Goal: Task Accomplishment & Management: Manage account settings

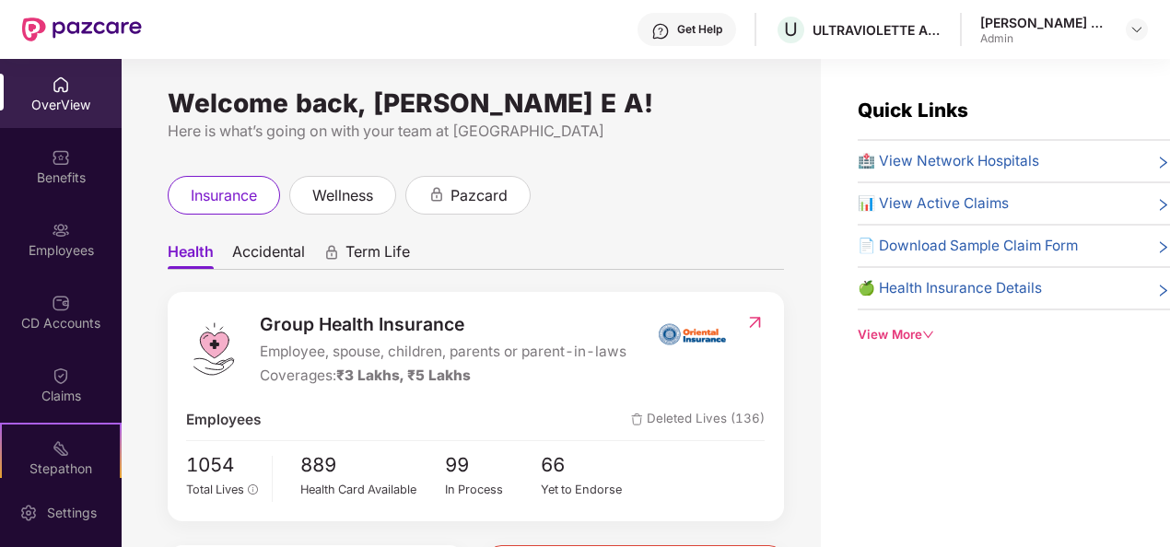
scroll to position [24, 0]
click at [84, 232] on div "Employees" at bounding box center [61, 238] width 122 height 69
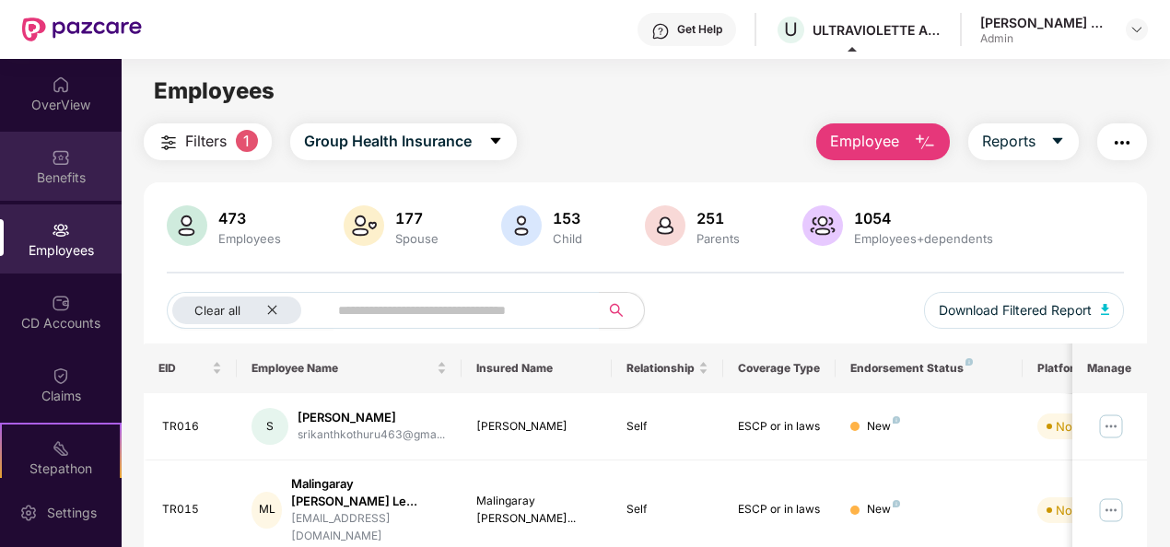
click at [48, 157] on div "Benefits" at bounding box center [61, 166] width 122 height 69
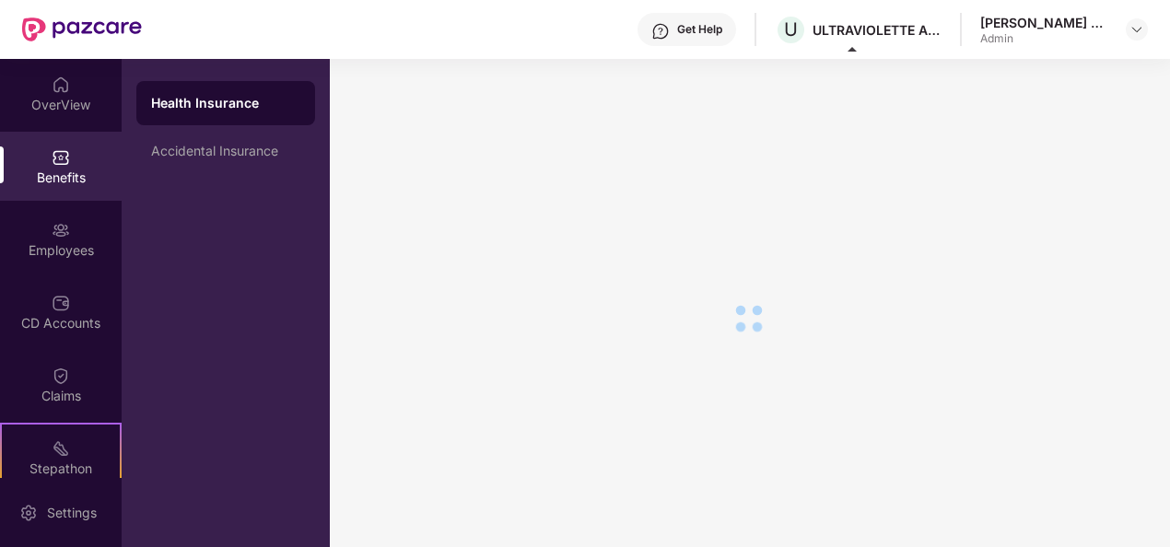
click at [52, 155] on img at bounding box center [61, 157] width 18 height 18
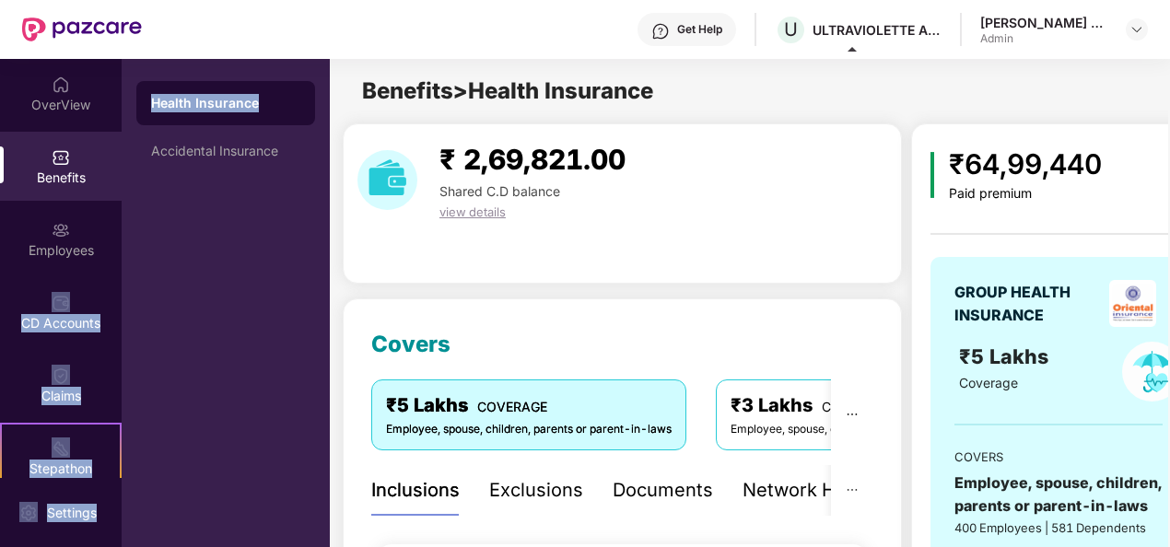
drag, startPoint x: 112, startPoint y: 213, endPoint x: 123, endPoint y: 321, distance: 109.3
click at [123, 321] on div "OverView Benefits Employees CD Accounts Claims Stepathon New Challenge Endorsem…" at bounding box center [165, 303] width 330 height 488
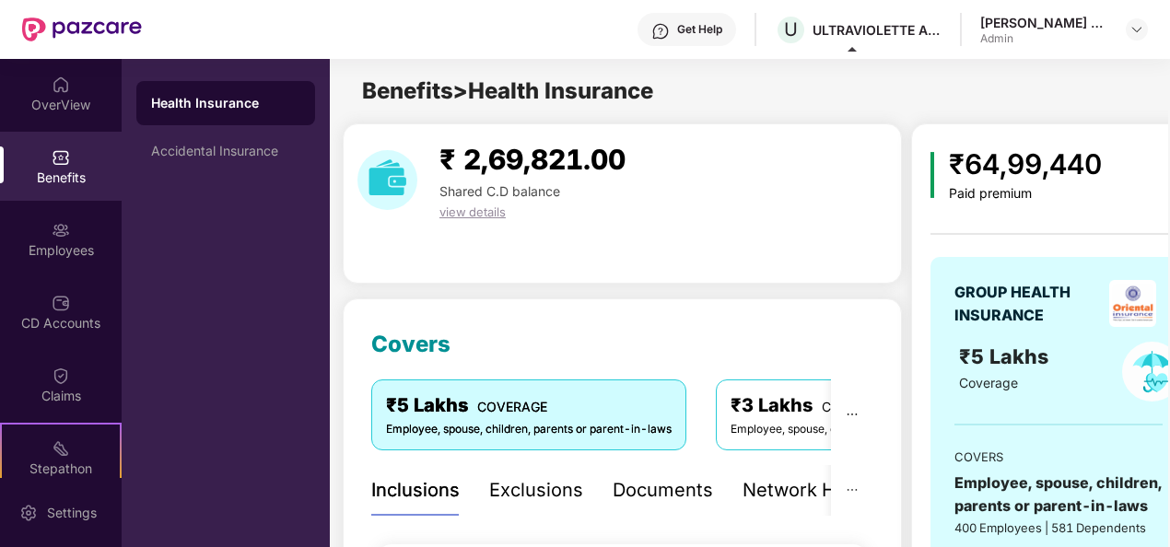
click at [52, 96] on div "OverView" at bounding box center [61, 105] width 122 height 18
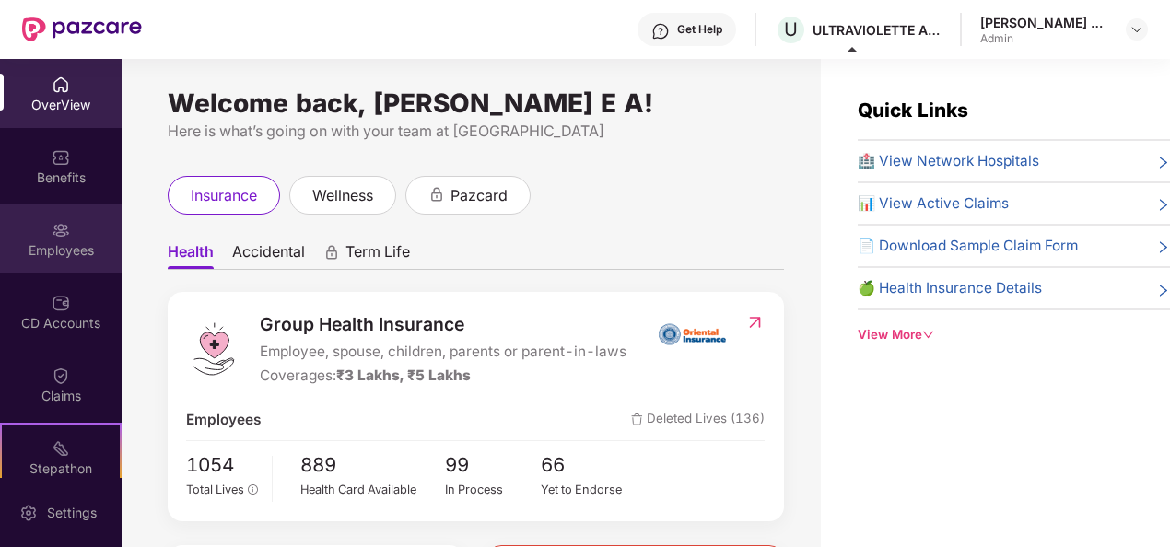
click at [79, 222] on div "Employees" at bounding box center [61, 238] width 122 height 69
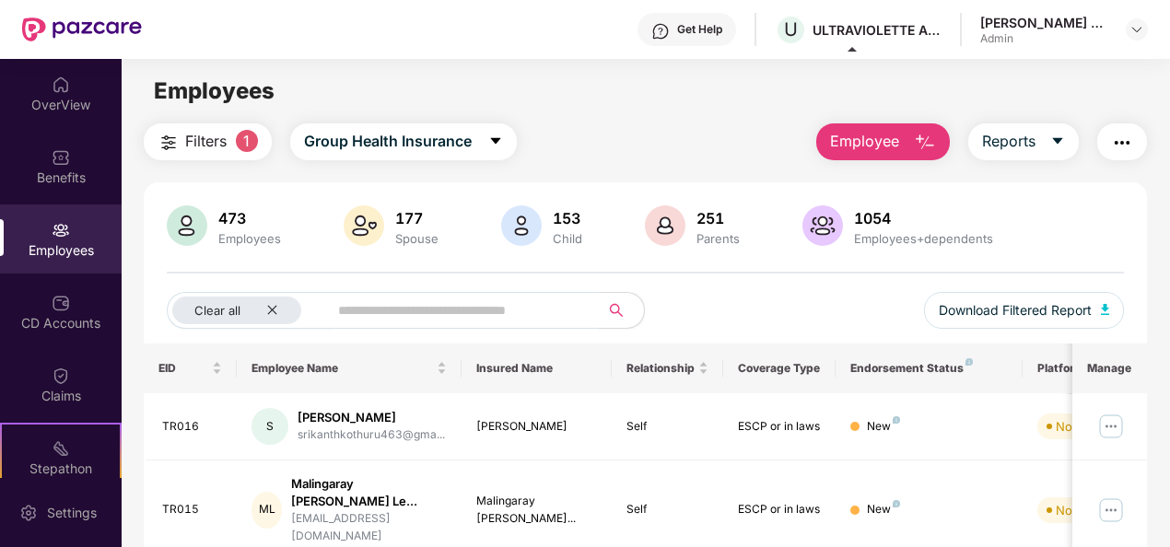
click at [895, 142] on span "Employee" at bounding box center [864, 141] width 69 height 23
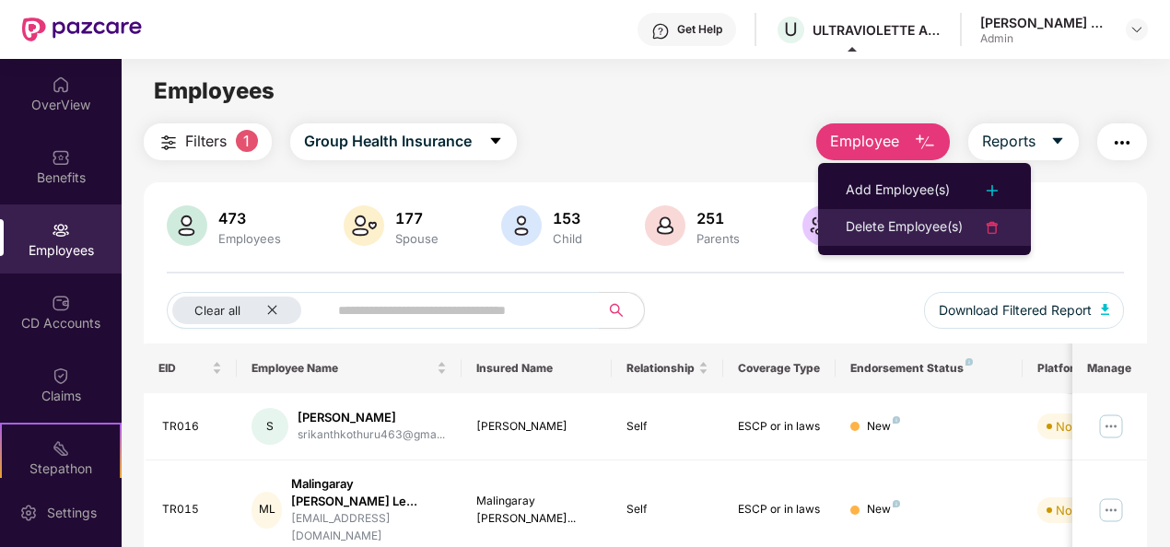
click at [918, 216] on div "Delete Employee(s)" at bounding box center [904, 227] width 117 height 22
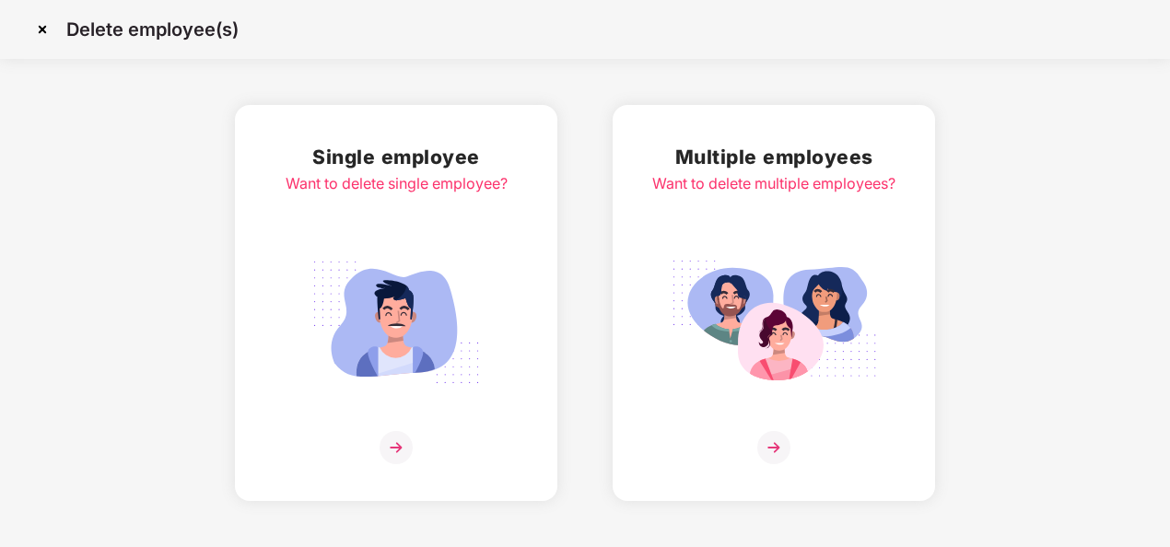
click at [788, 449] on img at bounding box center [773, 447] width 33 height 33
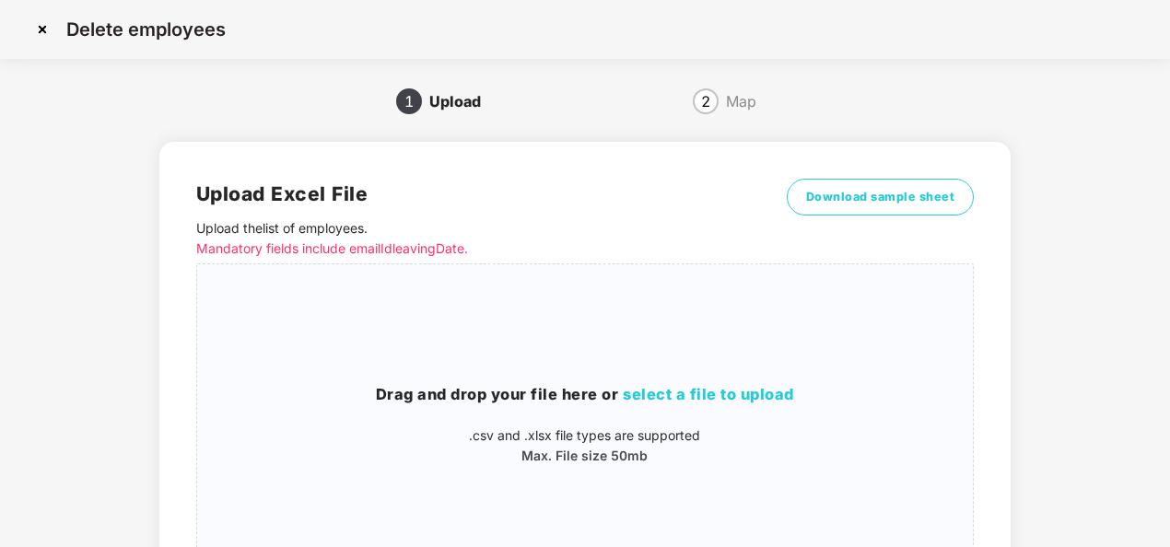
scroll to position [107, 0]
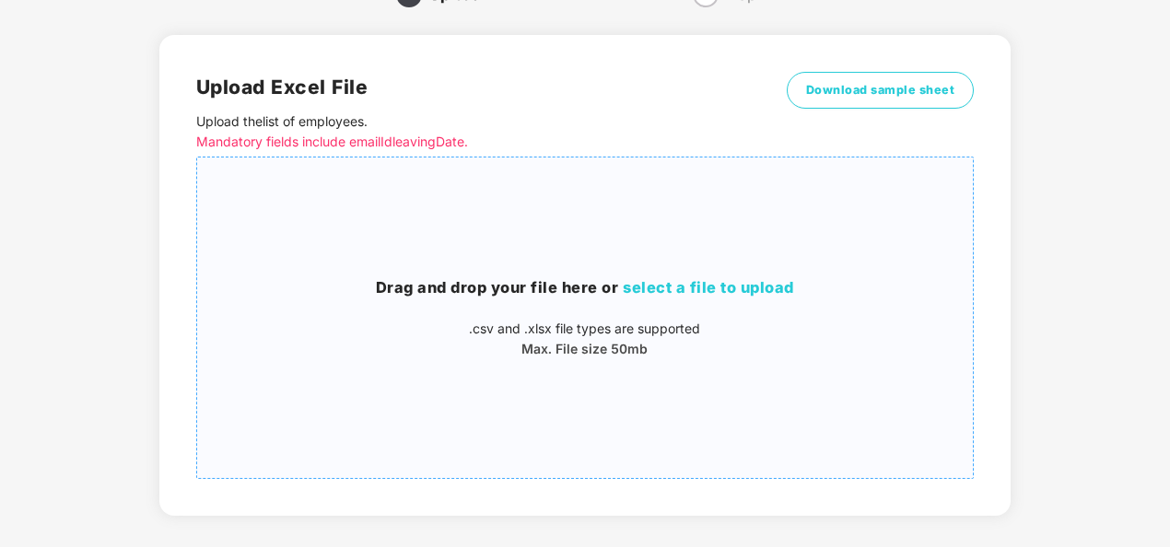
click at [694, 283] on span "select a file to upload" at bounding box center [708, 287] width 171 height 18
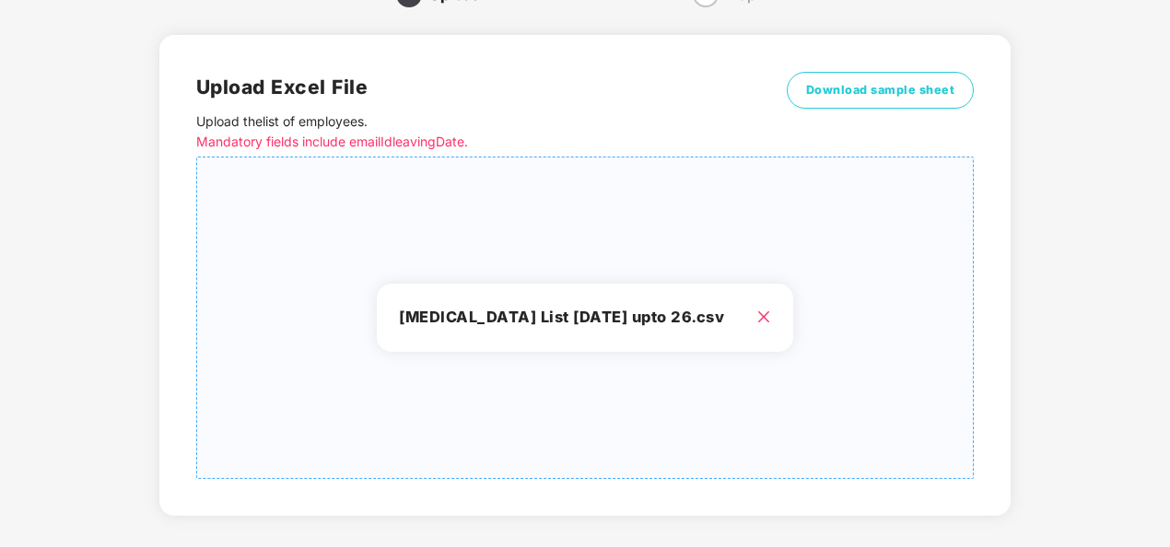
click at [674, 324] on h3 "Deletion List September 2025 upto 26.csv" at bounding box center [585, 318] width 372 height 24
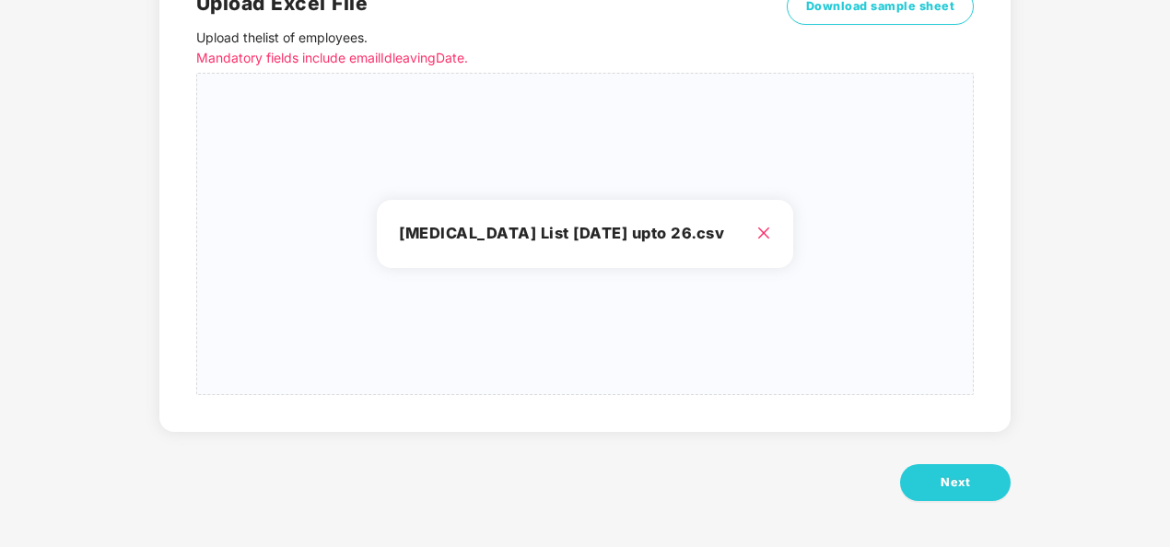
click at [961, 503] on div "Upload Excel File Upload the list of employees . Mandatory fields include email…" at bounding box center [584, 236] width 851 height 622
click at [961, 502] on div "Upload Excel File Upload the list of employees . Mandatory fields include email…" at bounding box center [584, 236] width 851 height 622
click at [949, 445] on div "Upload Excel File Upload the list of employees . Mandatory fields include email…" at bounding box center [584, 236] width 851 height 622
click at [948, 474] on span "Next" at bounding box center [954, 482] width 29 height 18
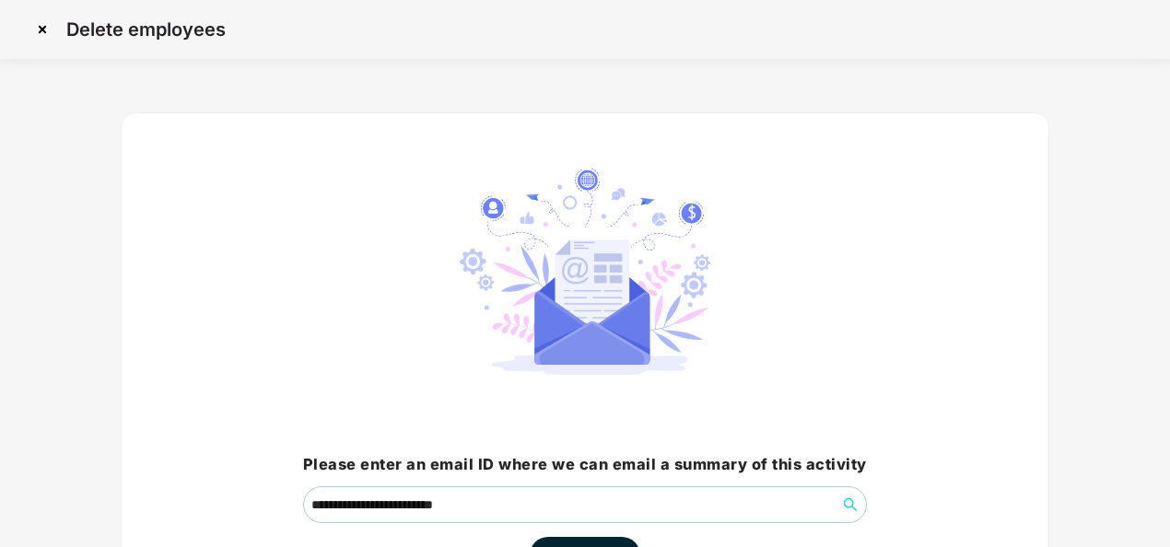
click at [922, 247] on div "**********" at bounding box center [585, 371] width 928 height 518
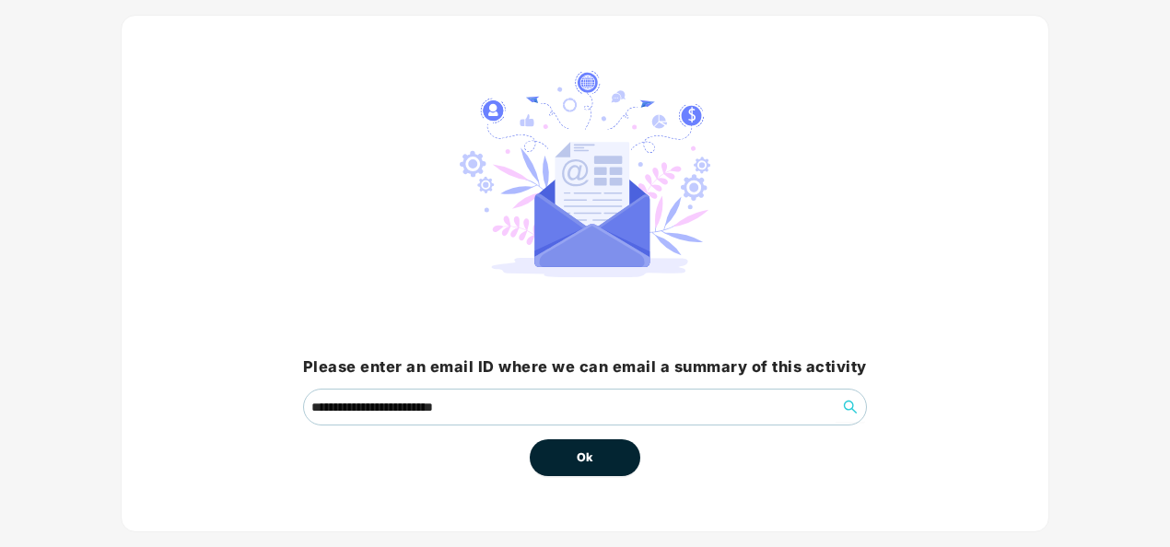
scroll to position [132, 0]
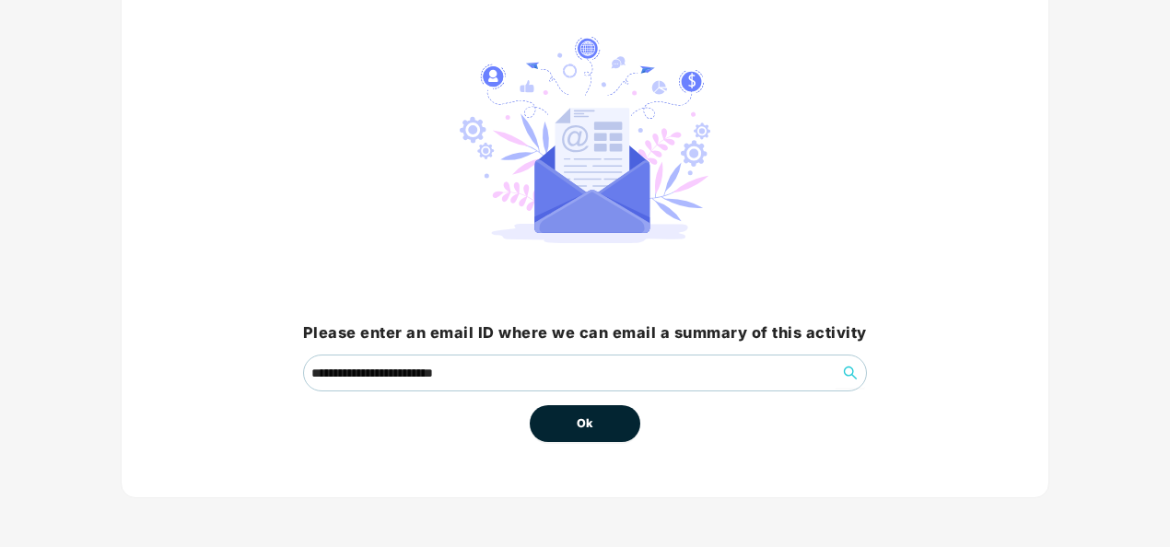
click at [565, 428] on button "Ok" at bounding box center [585, 423] width 111 height 37
click at [584, 418] on span "Ok" at bounding box center [585, 423] width 17 height 18
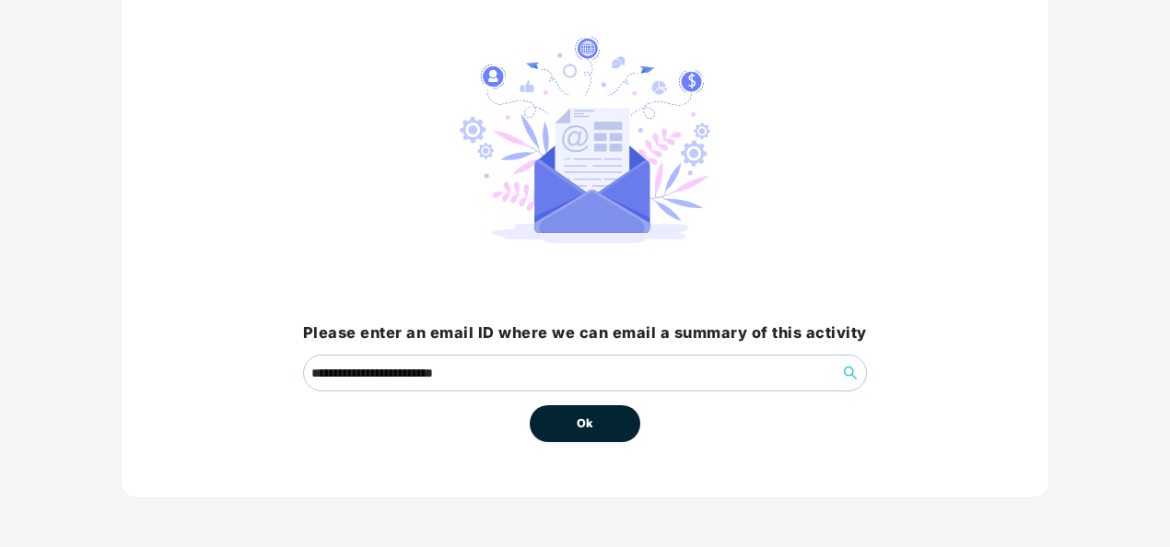
click at [584, 418] on span "Ok" at bounding box center [585, 423] width 17 height 18
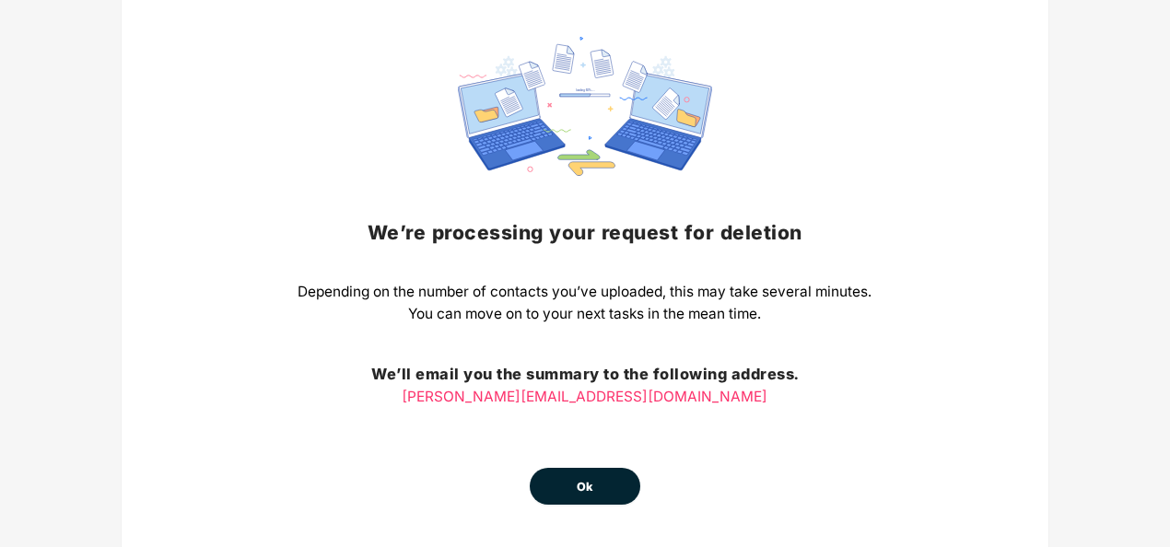
click at [556, 464] on div "We’re processing your request for deletion Depending on the number of contacts …" at bounding box center [585, 271] width 574 height 468
drag, startPoint x: 556, startPoint y: 464, endPoint x: 593, endPoint y: 486, distance: 43.0
click at [593, 486] on button "Ok" at bounding box center [585, 486] width 111 height 37
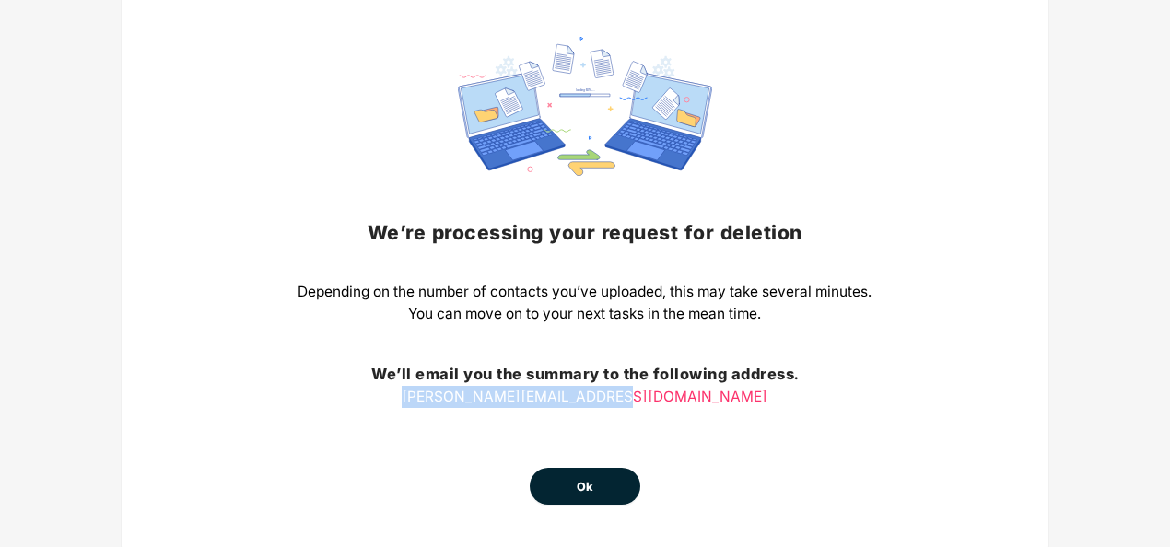
scroll to position [0, 0]
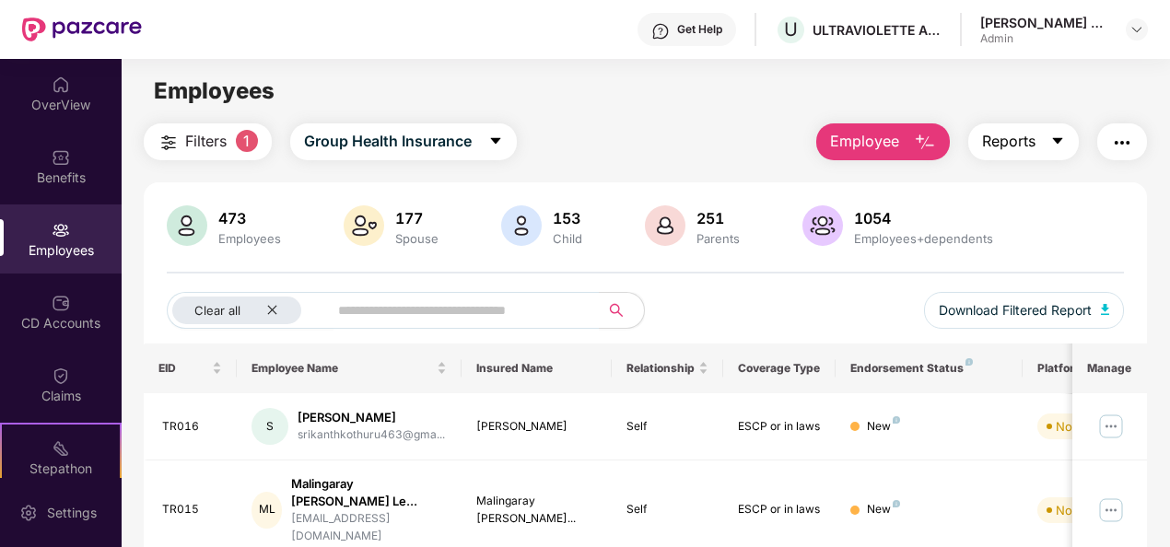
click at [1061, 131] on button "Reports" at bounding box center [1023, 141] width 111 height 37
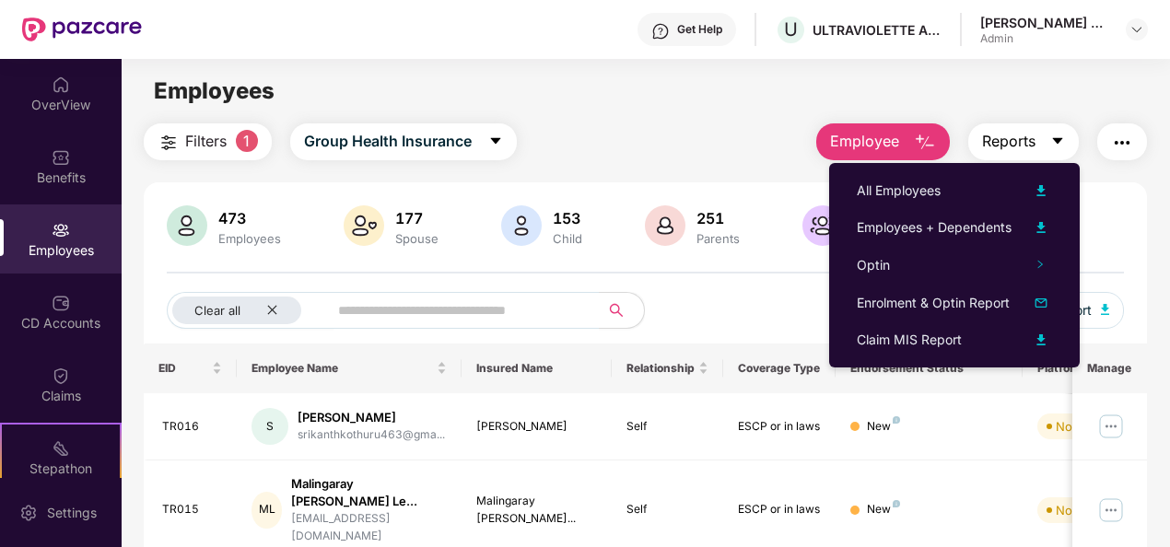
click at [1061, 131] on button "Reports" at bounding box center [1023, 141] width 111 height 37
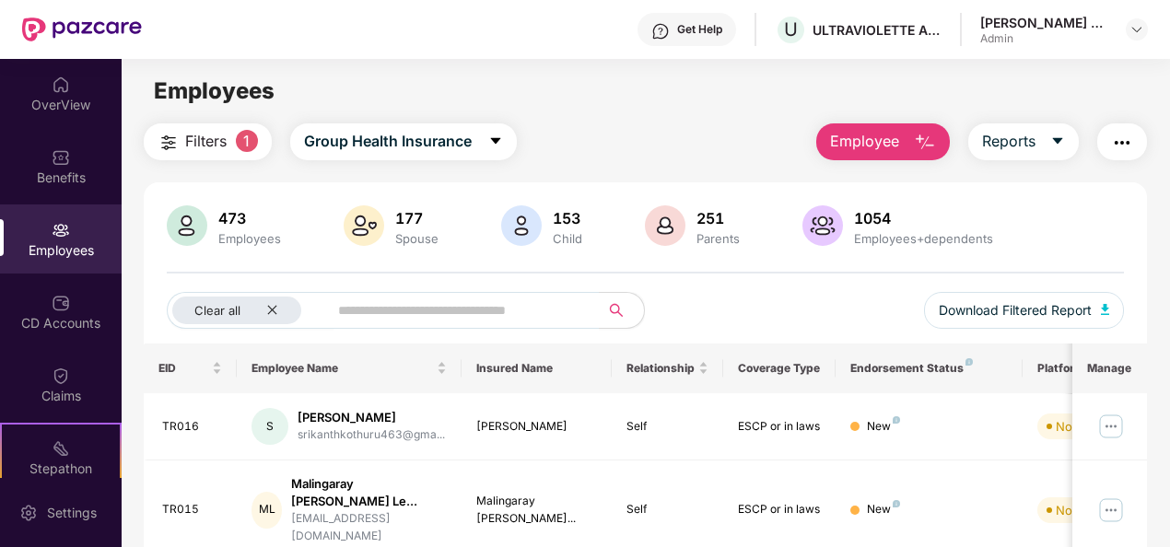
click at [927, 139] on img "button" at bounding box center [925, 143] width 22 height 22
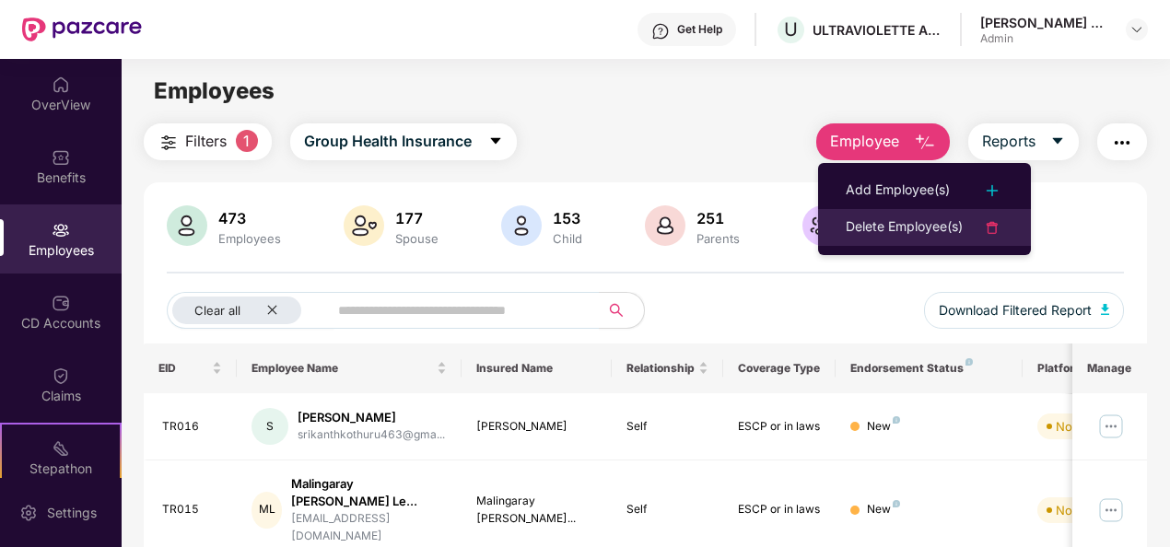
click at [915, 220] on div "Delete Employee(s)" at bounding box center [904, 227] width 117 height 22
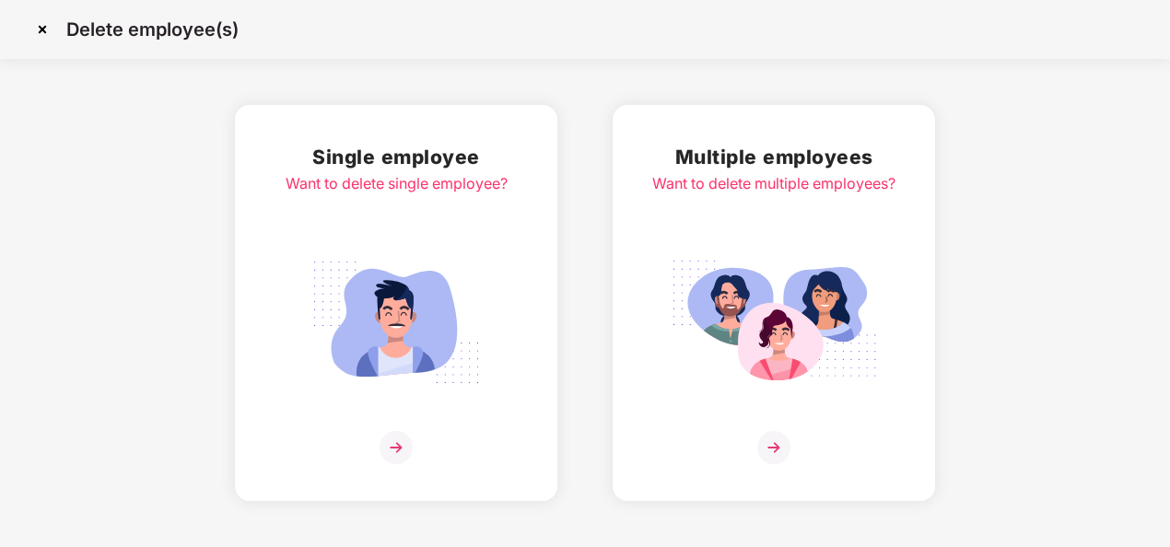
click at [768, 430] on div "Multiple employees Want to delete multiple employees?" at bounding box center [773, 303] width 243 height 322
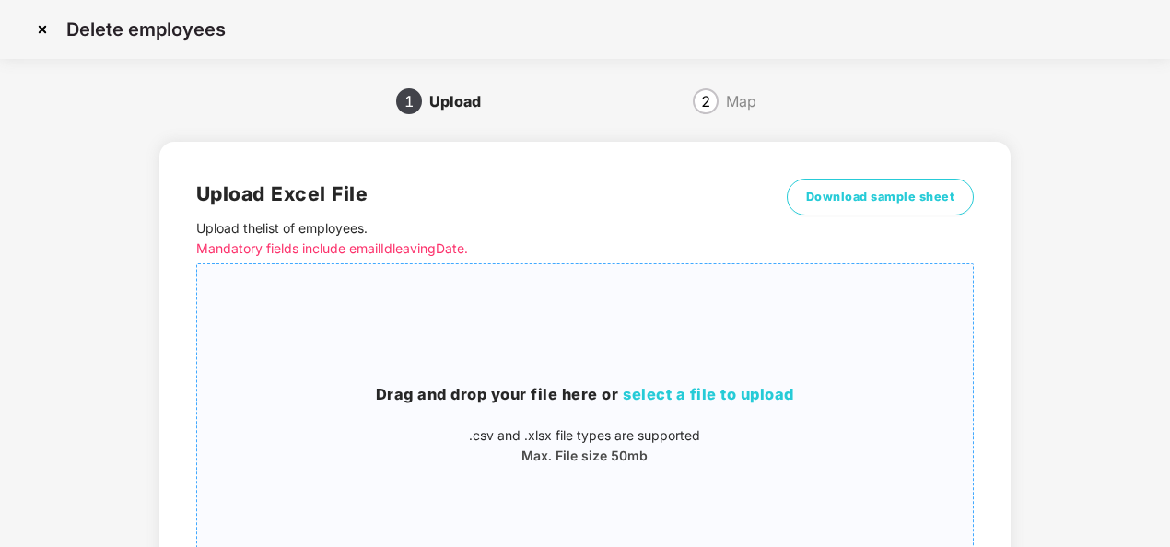
click at [675, 394] on span "select a file to upload" at bounding box center [708, 394] width 171 height 18
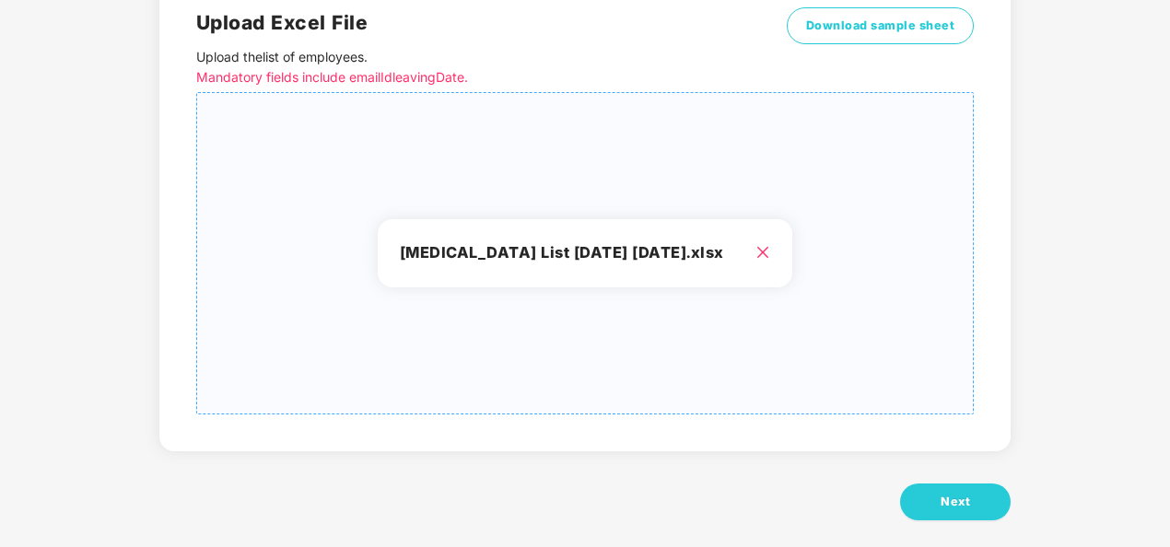
scroll to position [191, 0]
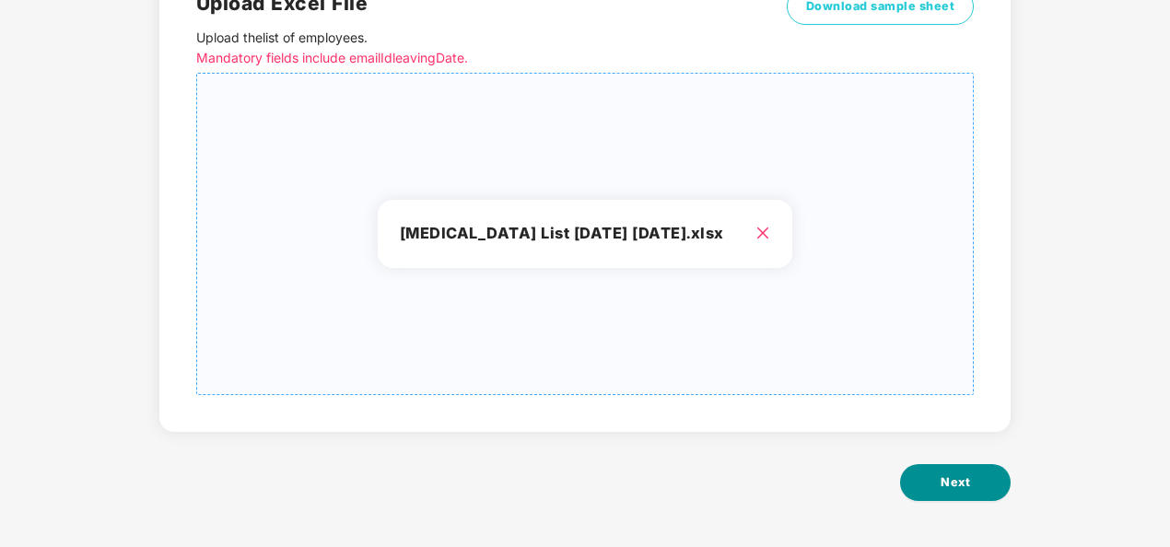
click at [923, 496] on button "Next" at bounding box center [955, 482] width 111 height 37
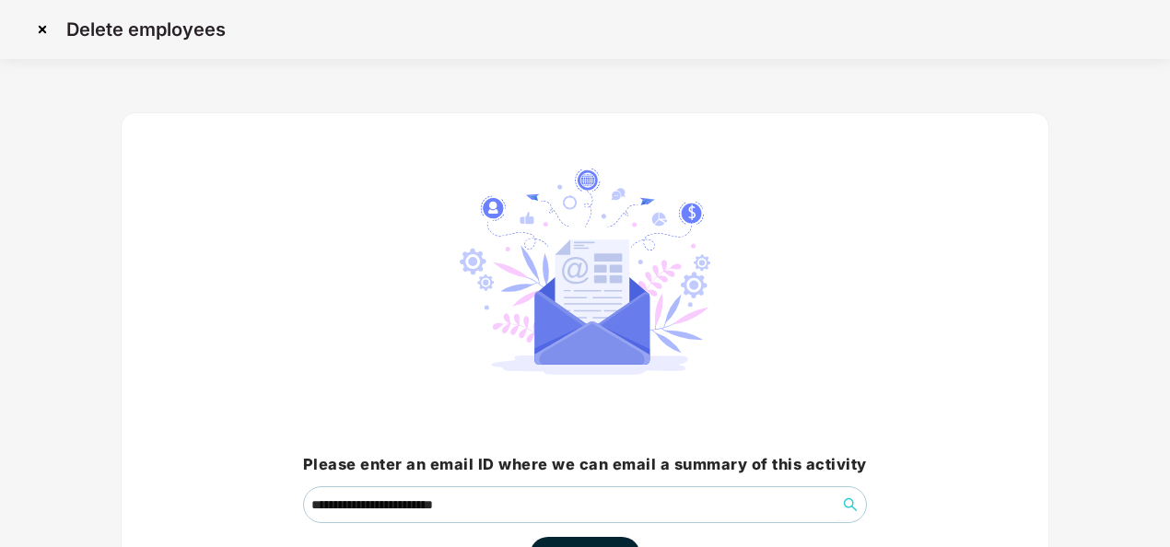
scroll to position [132, 0]
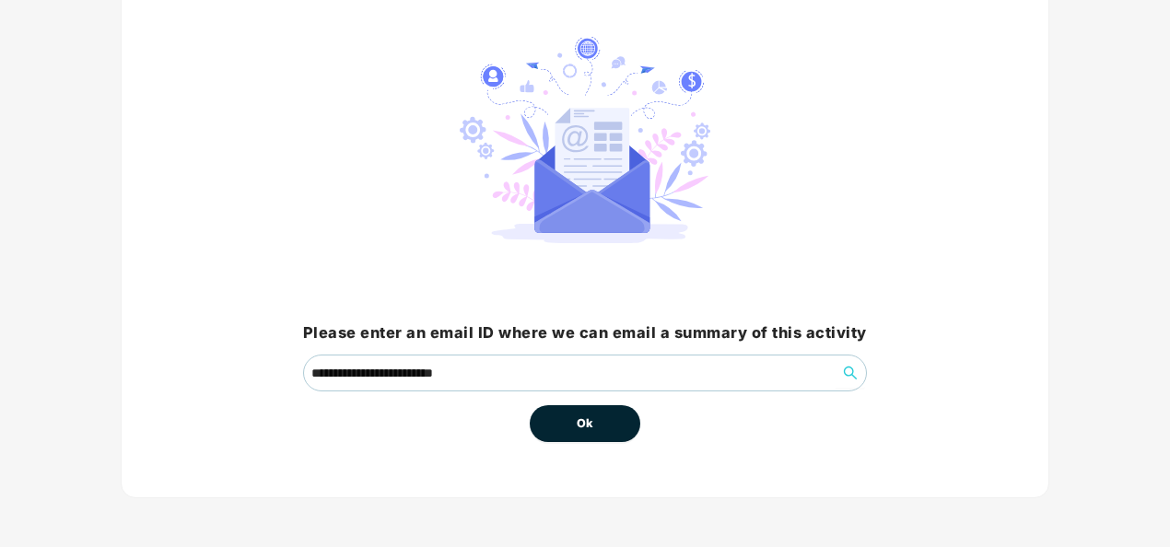
click at [606, 418] on button "Ok" at bounding box center [585, 423] width 111 height 37
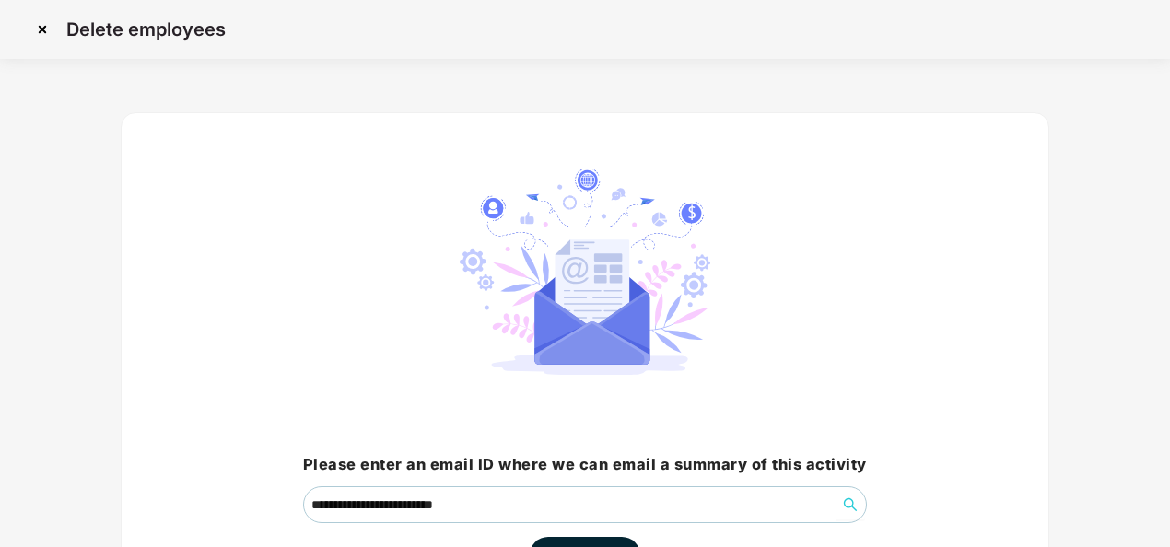
drag, startPoint x: 1168, startPoint y: 180, endPoint x: 1174, endPoint y: 440, distance: 260.8
click at [1169, 440] on html "**********" at bounding box center [585, 273] width 1170 height 547
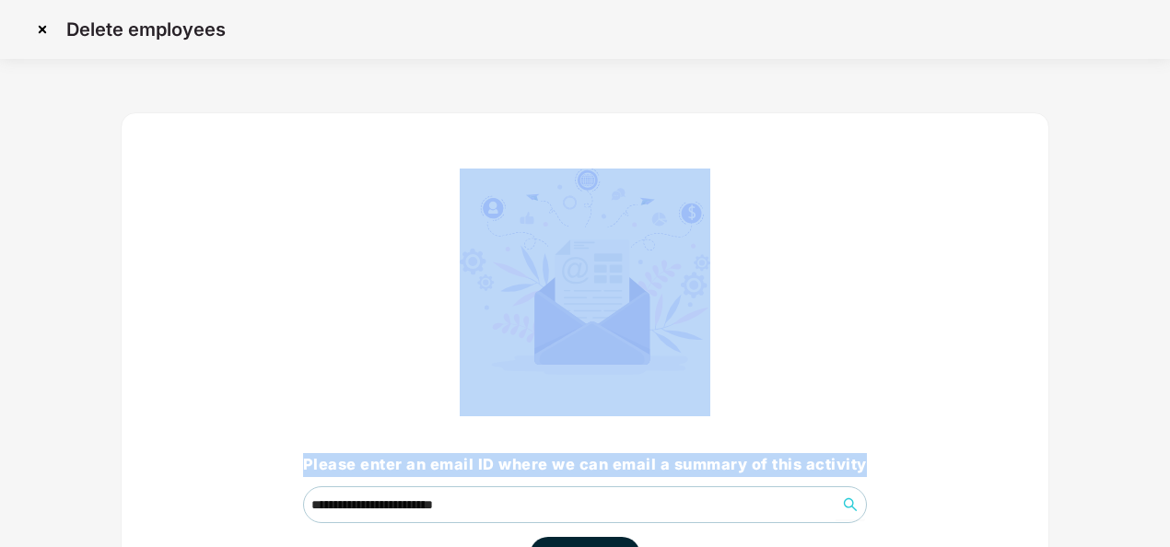
scroll to position [132, 0]
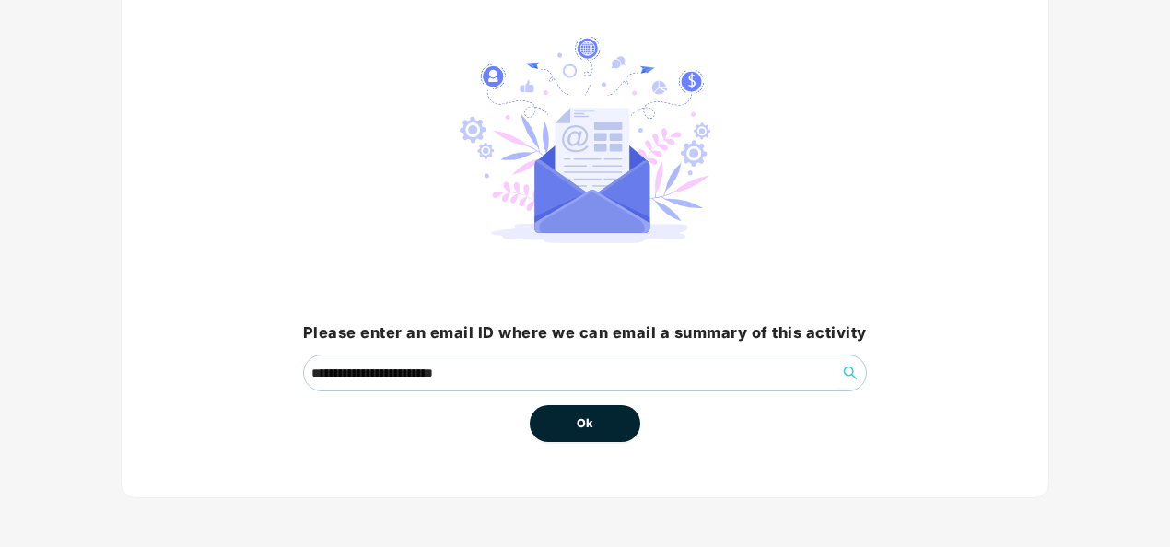
click at [965, 379] on div "**********" at bounding box center [585, 240] width 928 height 518
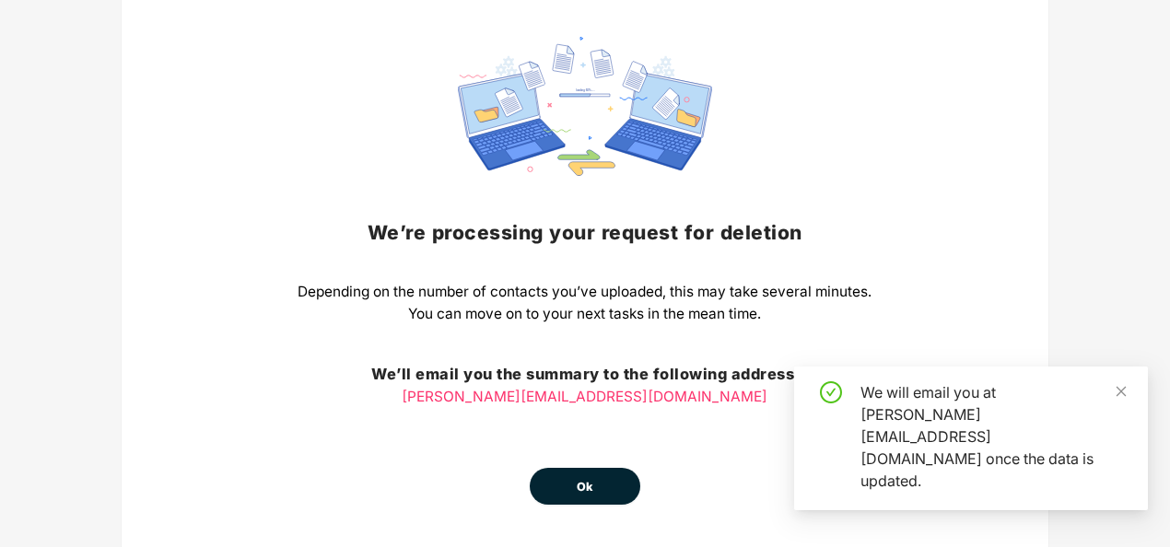
click at [595, 473] on button "Ok" at bounding box center [585, 486] width 111 height 37
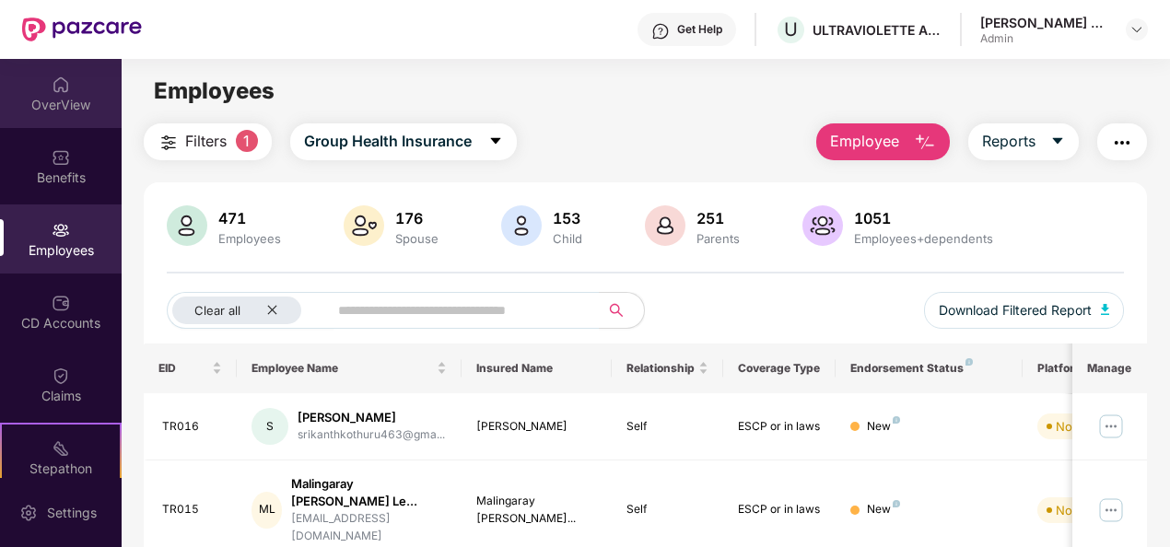
click at [57, 96] on div "OverView" at bounding box center [61, 105] width 122 height 18
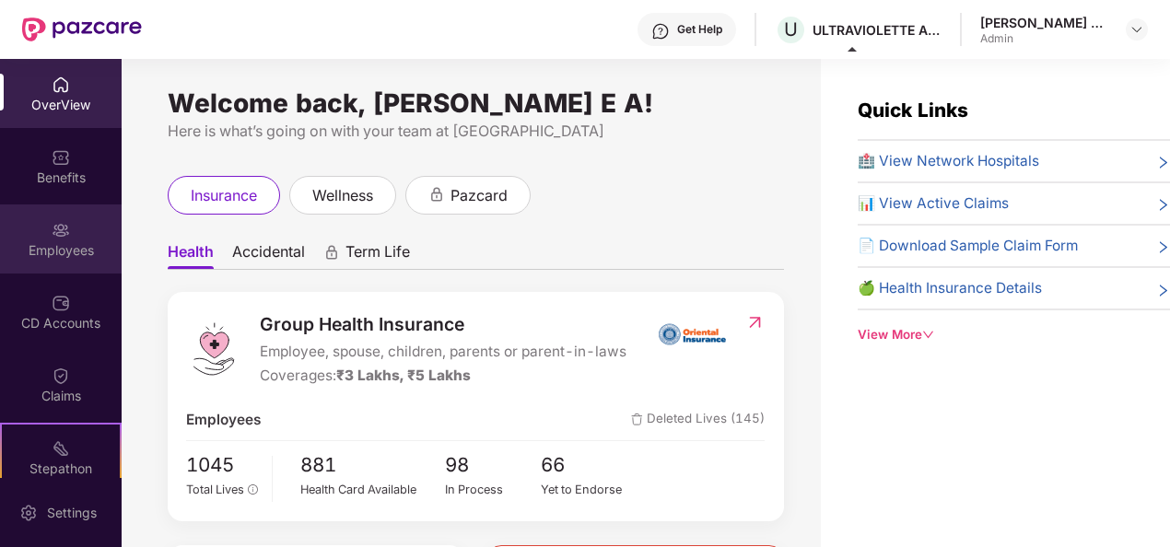
click at [54, 223] on img at bounding box center [61, 230] width 18 height 18
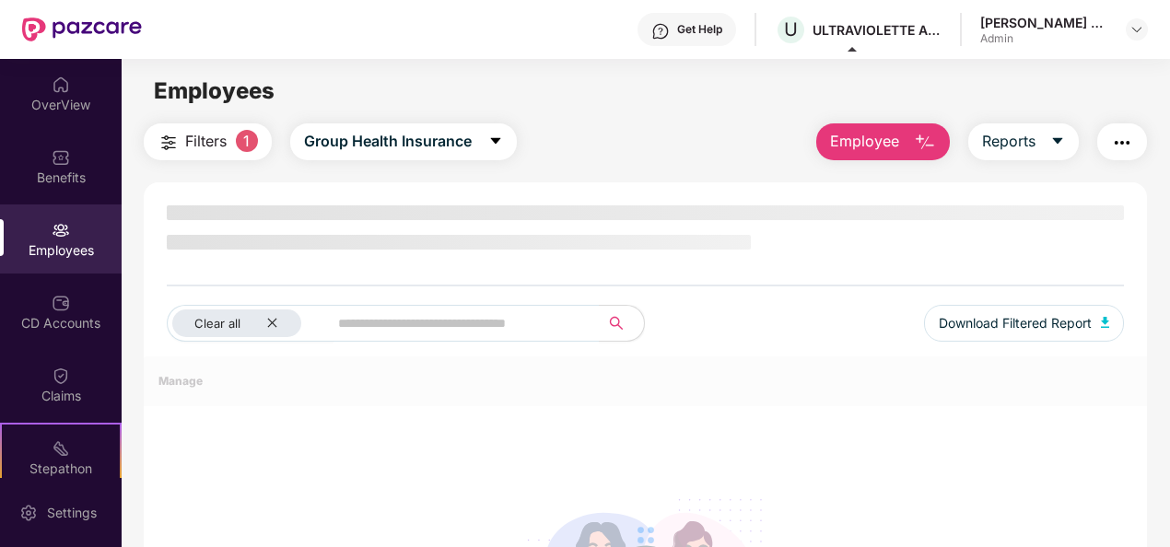
click at [939, 136] on button "Employee" at bounding box center [883, 141] width 134 height 37
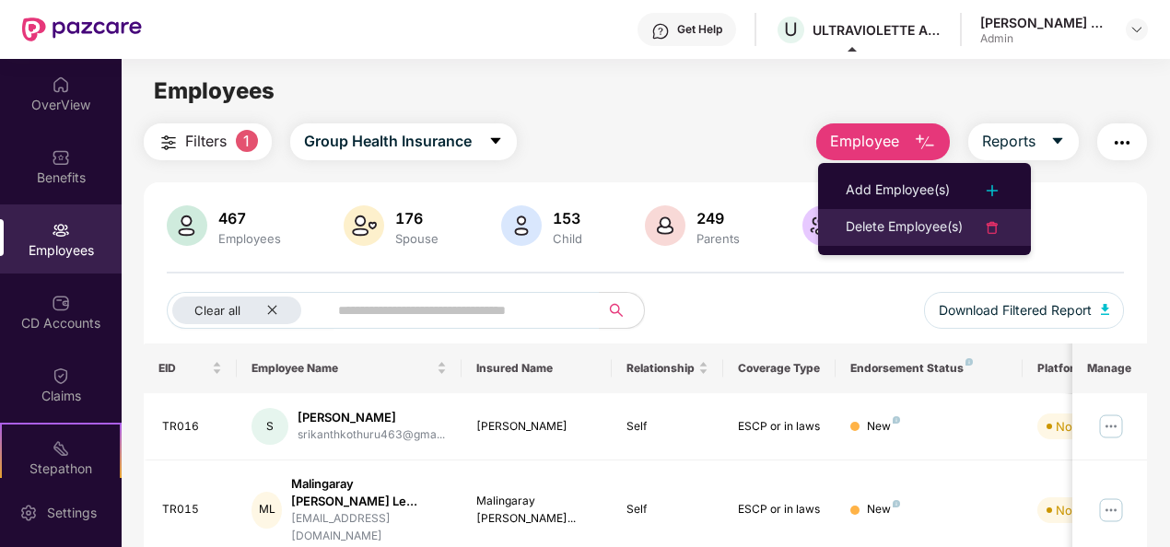
click at [912, 228] on div "Delete Employee(s)" at bounding box center [904, 227] width 117 height 22
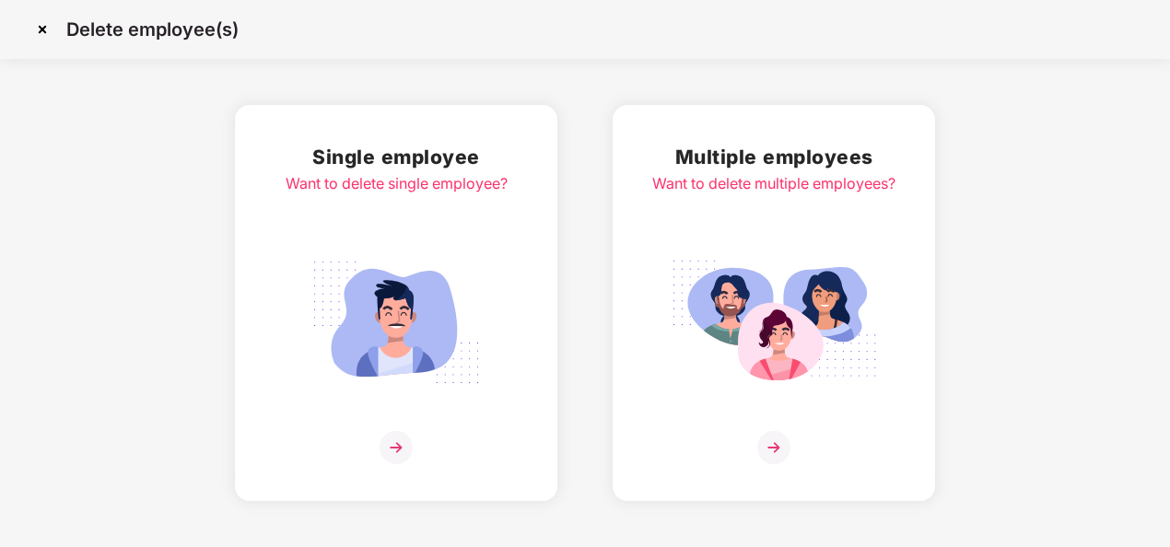
click at [782, 459] on img at bounding box center [773, 447] width 33 height 33
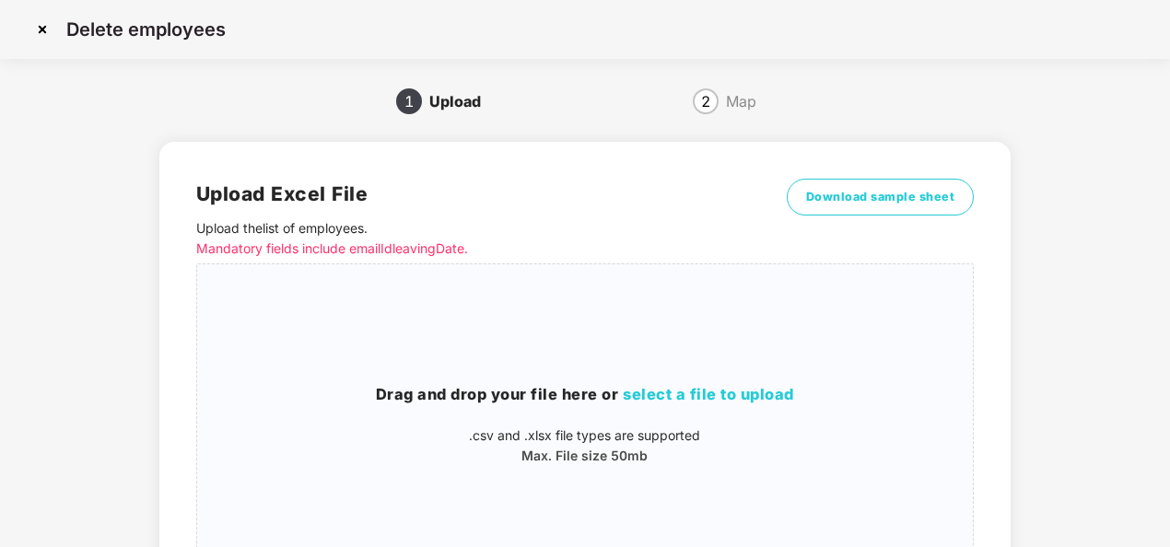
click at [870, 216] on div "Download sample sheet" at bounding box center [881, 221] width 188 height 85
click at [870, 204] on span "Download sample sheet" at bounding box center [880, 197] width 149 height 18
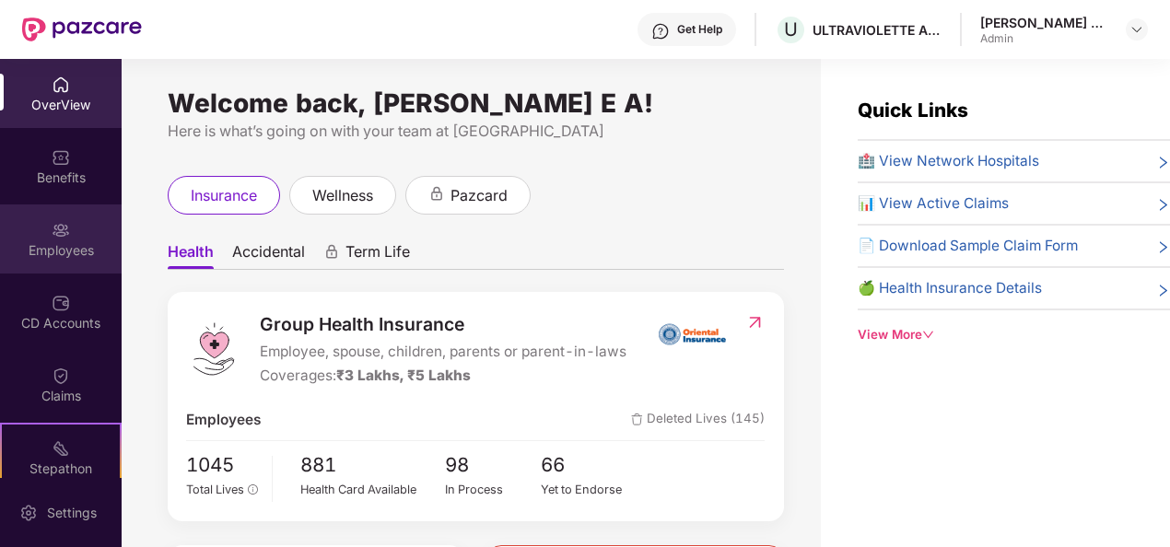
click at [65, 232] on img at bounding box center [61, 230] width 18 height 18
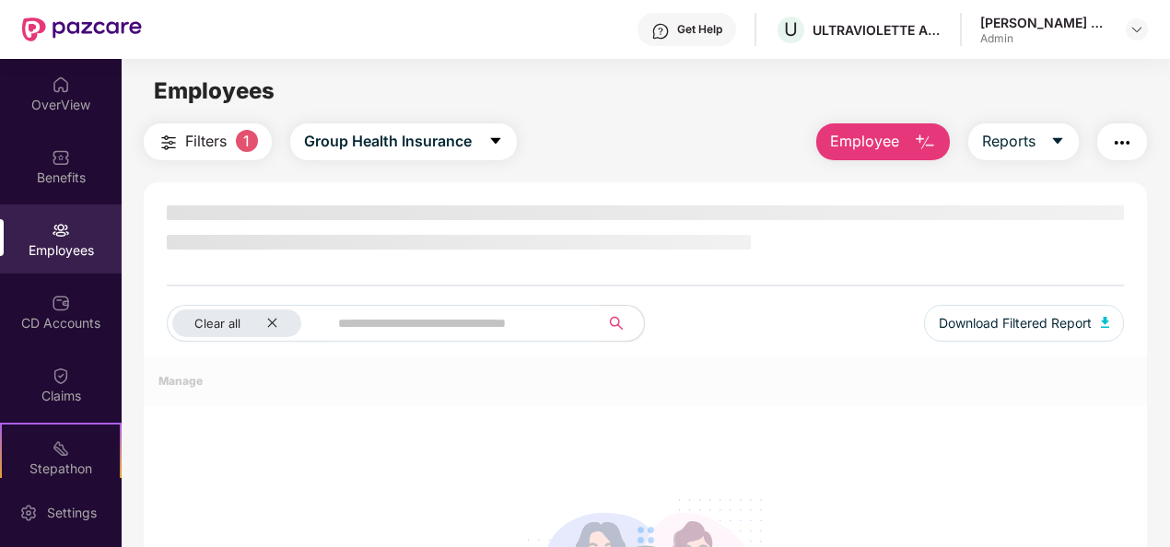
click at [917, 154] on button "Employee" at bounding box center [883, 141] width 134 height 37
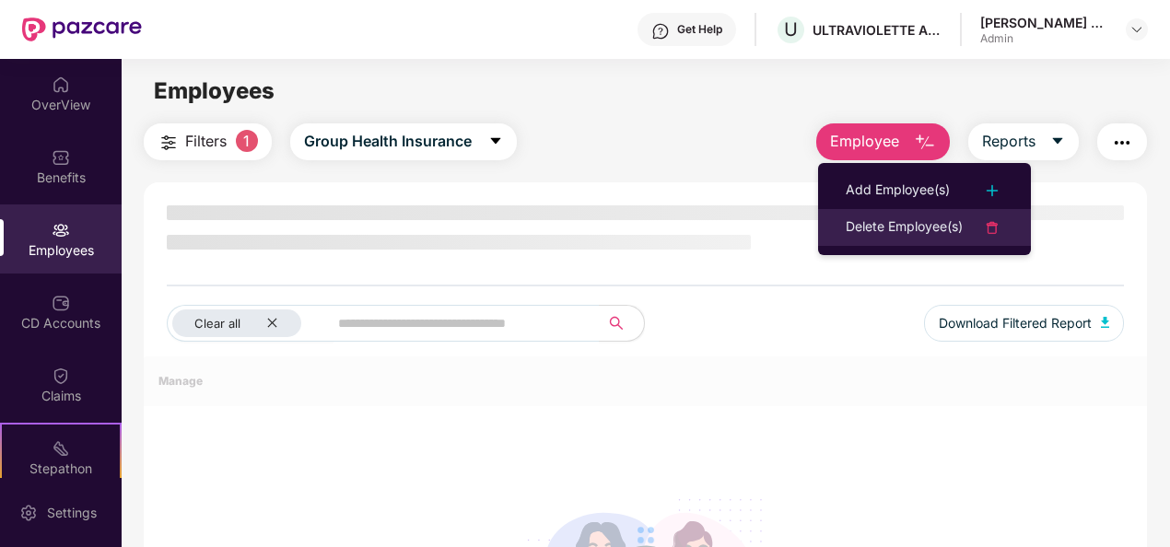
click at [951, 226] on div "Delete Employee(s)" at bounding box center [904, 227] width 117 height 22
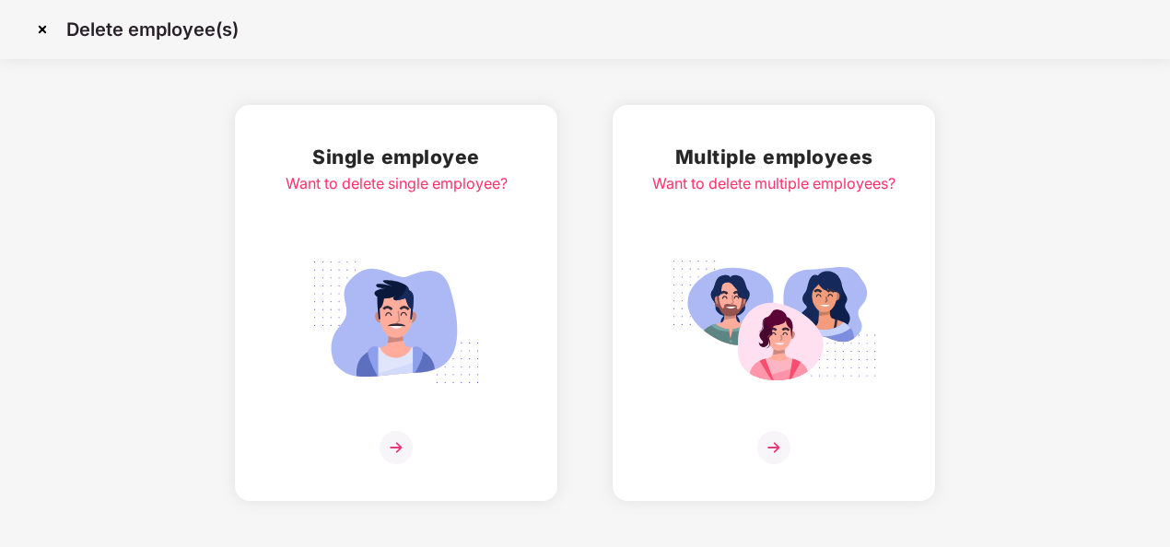
click at [787, 448] on img at bounding box center [773, 447] width 33 height 33
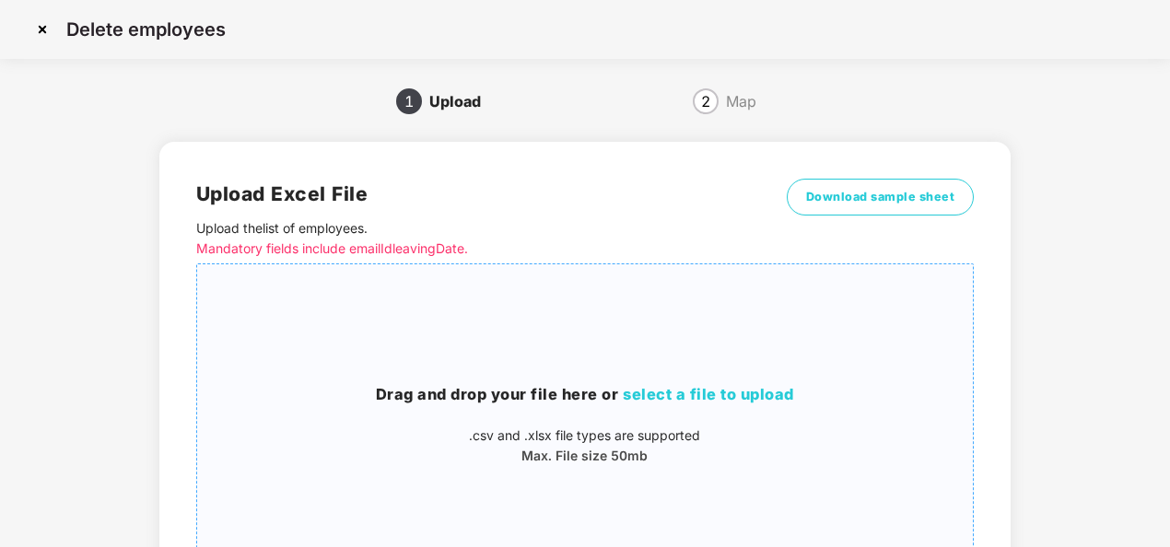
click at [759, 413] on div "Drag and drop your file here or select a file to upload .csv and .xlsx file typ…" at bounding box center [585, 424] width 776 height 83
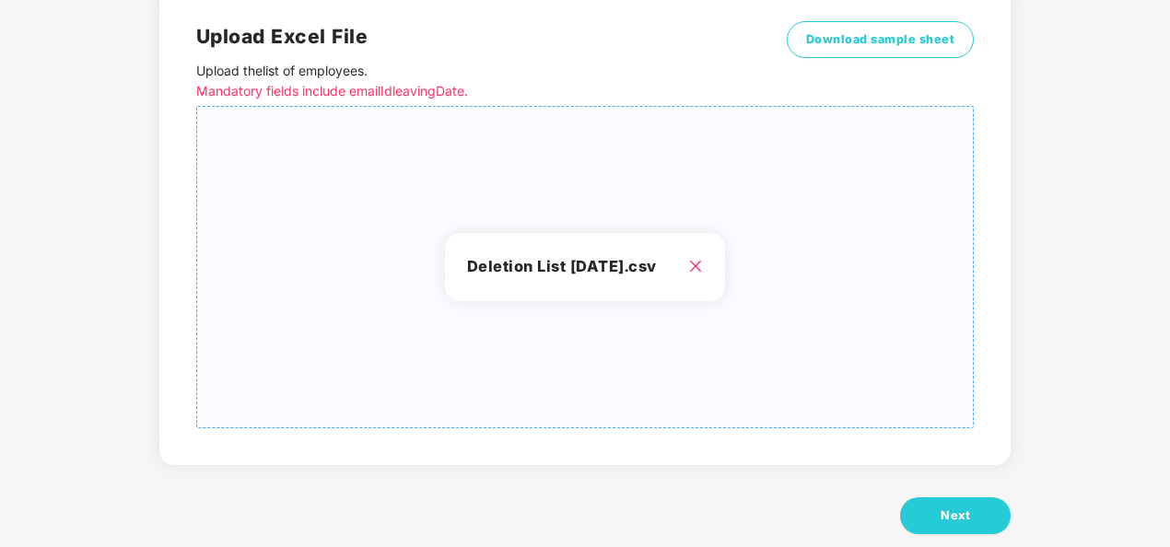
scroll to position [191, 0]
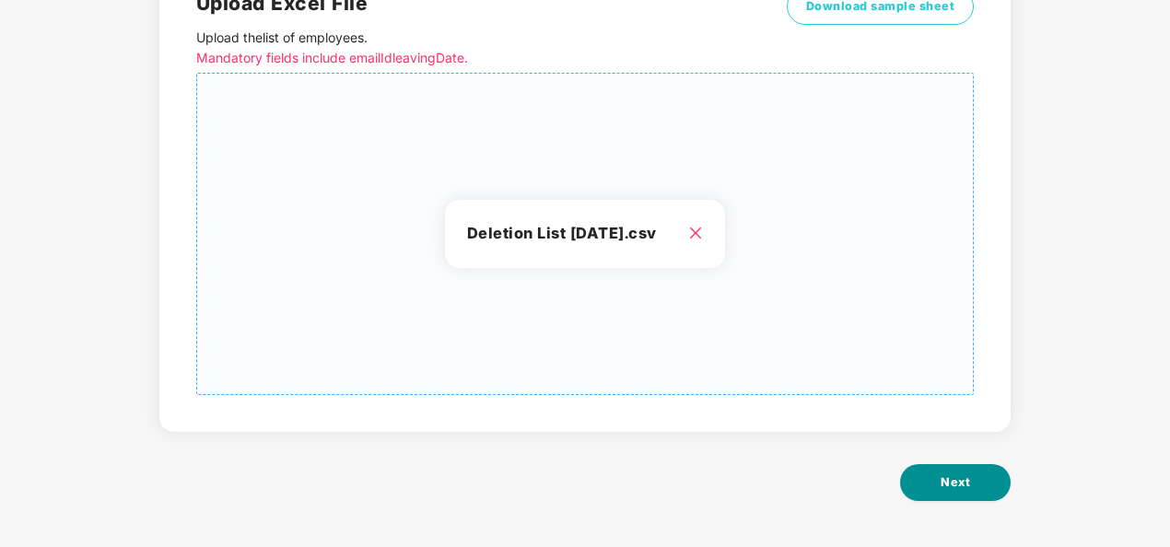
click at [967, 485] on span "Next" at bounding box center [954, 482] width 29 height 18
click at [661, 234] on h3 "Deletion List Sep 2025.csv" at bounding box center [585, 234] width 237 height 24
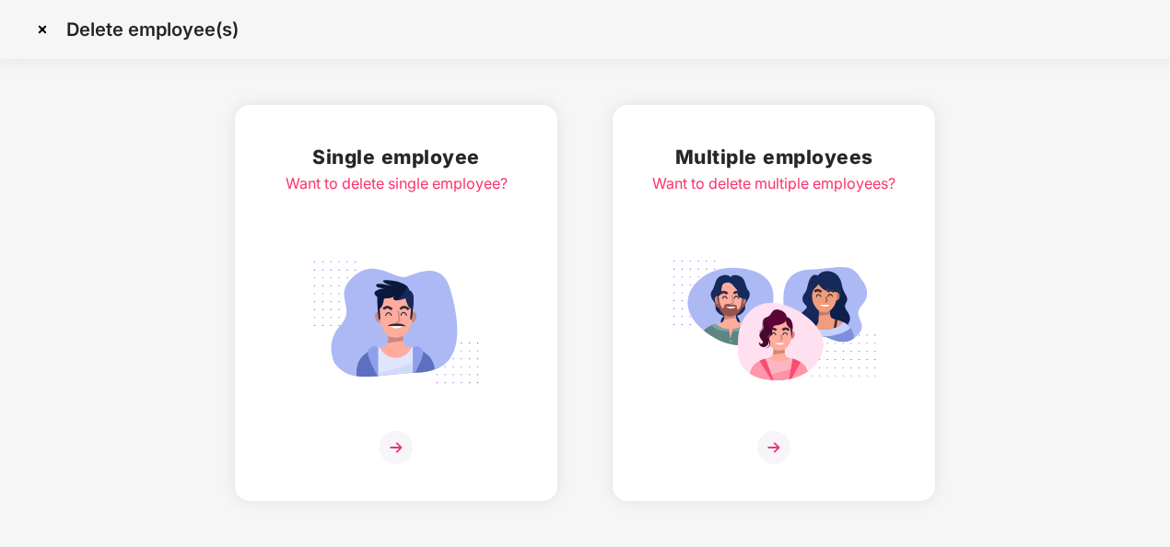
click at [772, 445] on img at bounding box center [773, 447] width 33 height 33
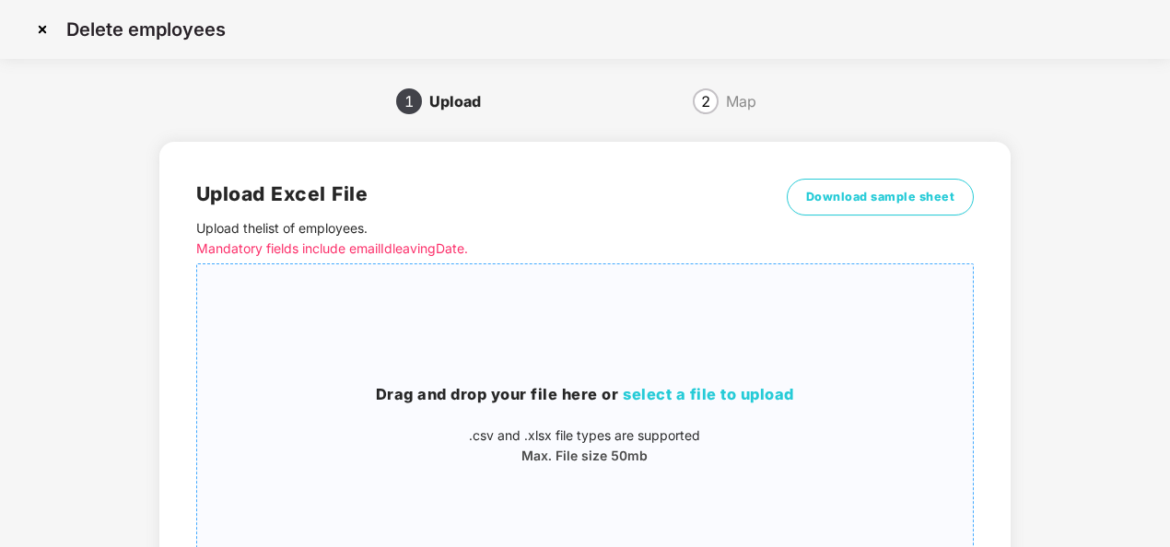
click at [697, 381] on div "Drag and drop your file here or select a file to upload .csv and .xlsx file typ…" at bounding box center [585, 424] width 776 height 291
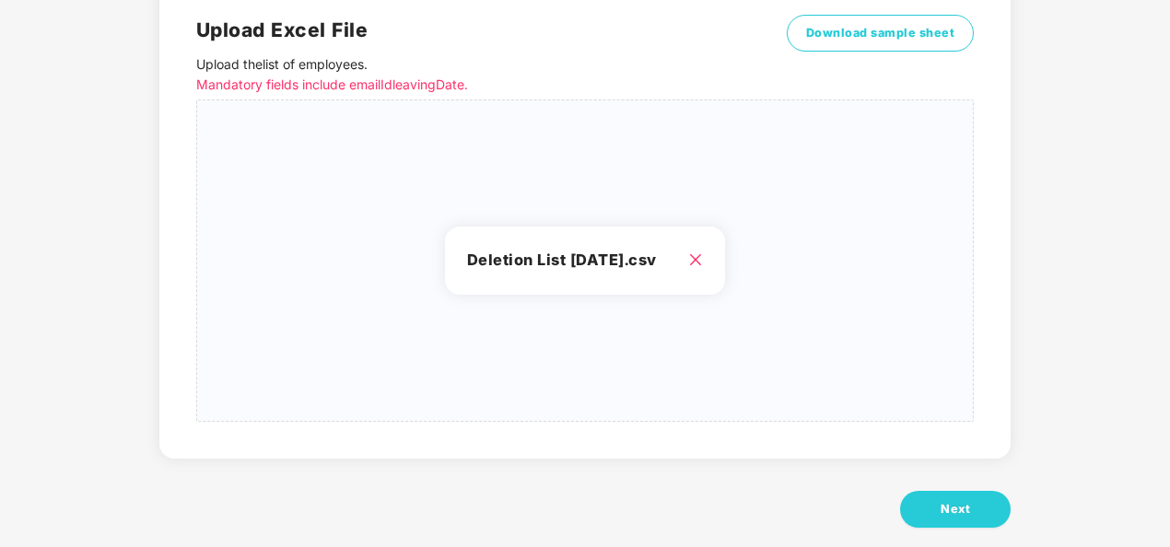
scroll to position [183, 0]
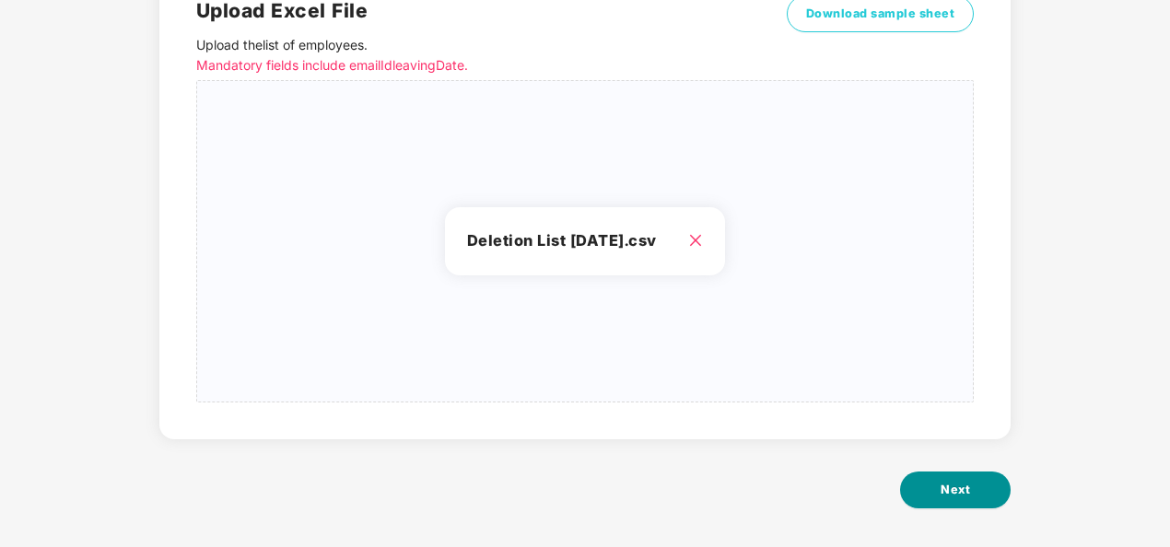
click at [933, 488] on button "Next" at bounding box center [955, 490] width 111 height 37
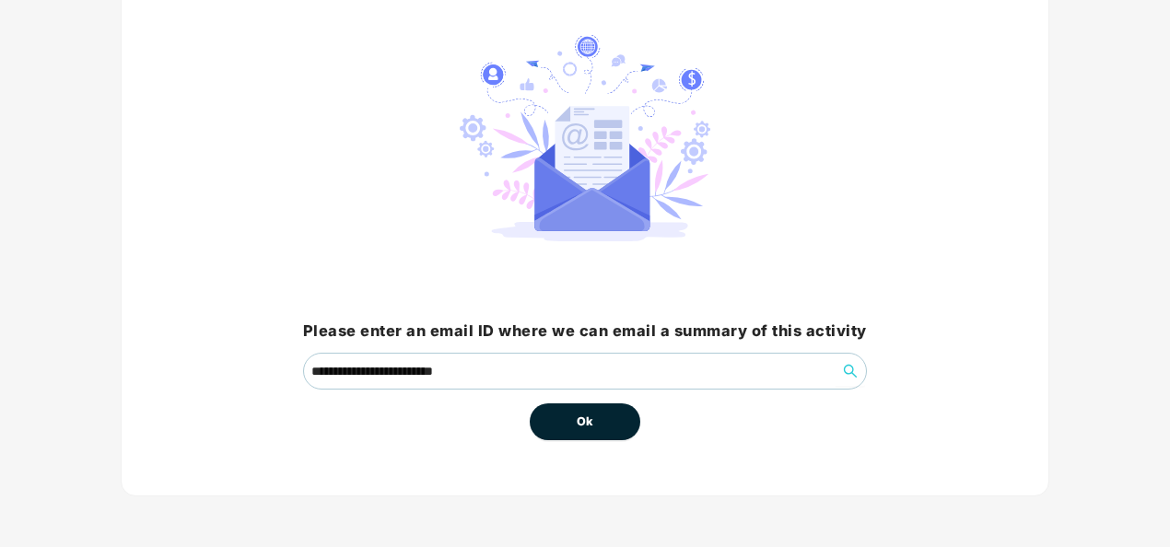
scroll to position [0, 0]
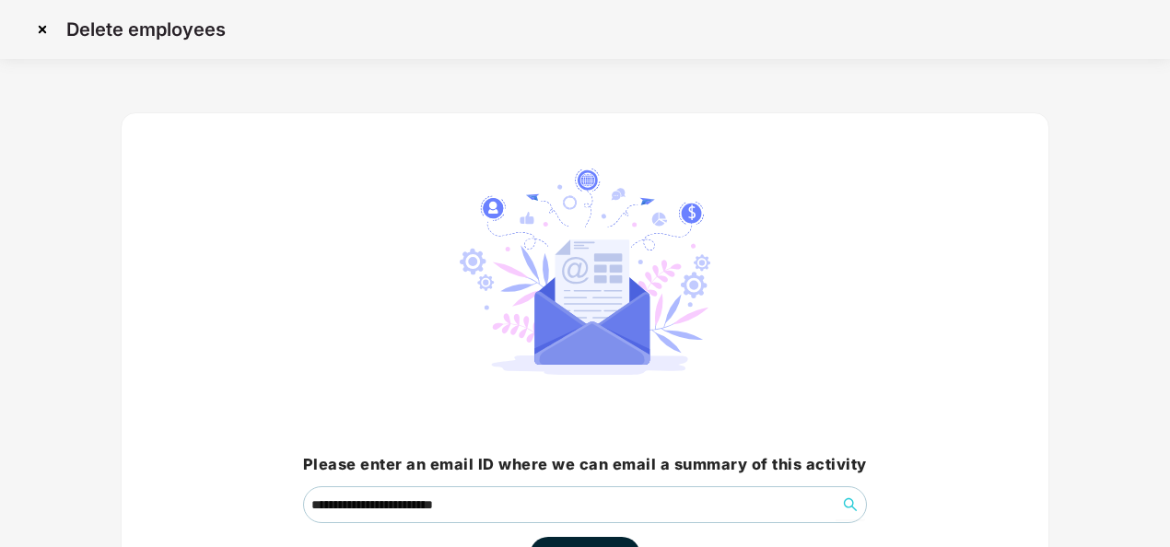
drag, startPoint x: 1168, startPoint y: 239, endPoint x: 1162, endPoint y: 368, distance: 128.2
click at [1162, 368] on div "**********" at bounding box center [585, 340] width 1170 height 681
click at [963, 293] on div "**********" at bounding box center [585, 371] width 928 height 518
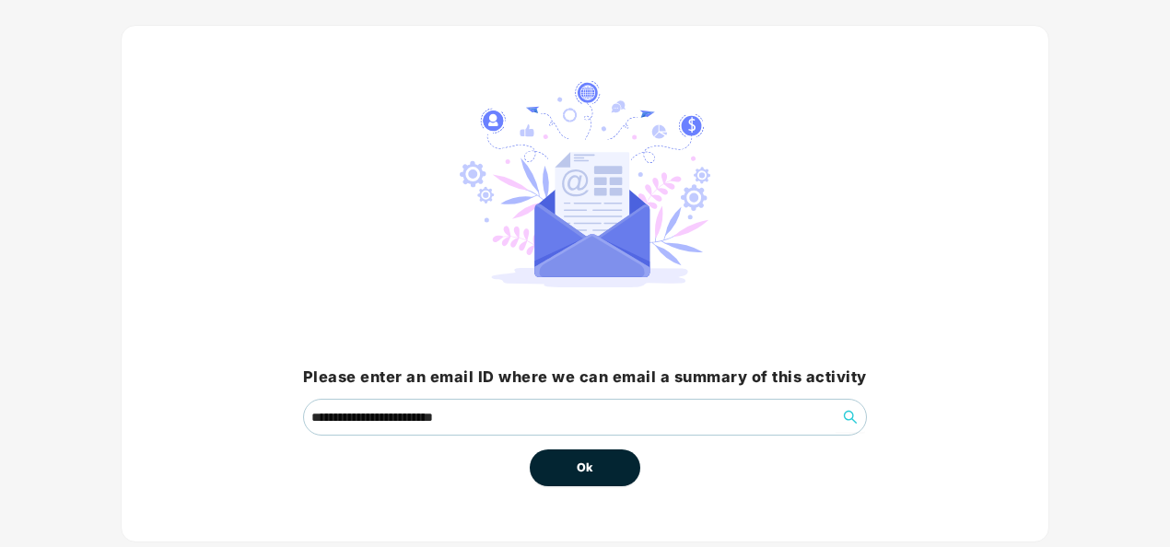
scroll to position [132, 0]
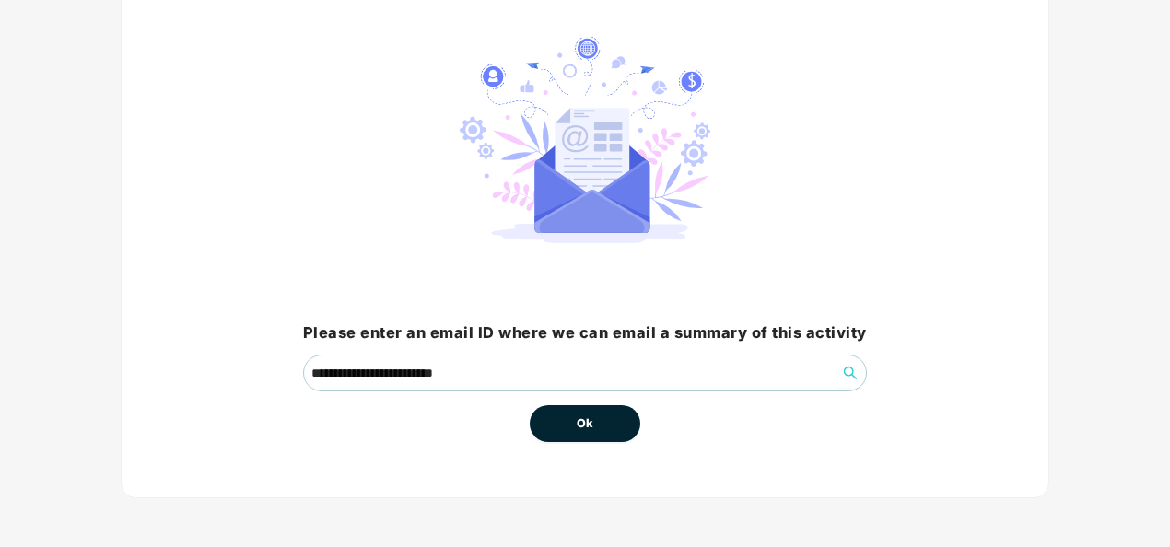
click at [590, 420] on span "Ok" at bounding box center [585, 423] width 17 height 18
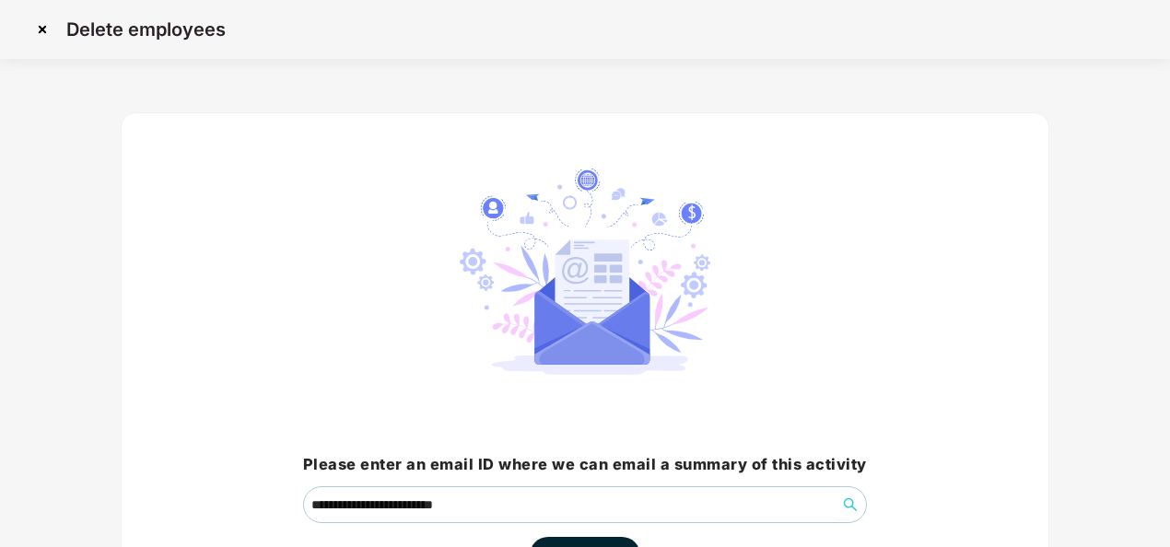
click at [1094, 252] on div "**********" at bounding box center [585, 384] width 1115 height 594
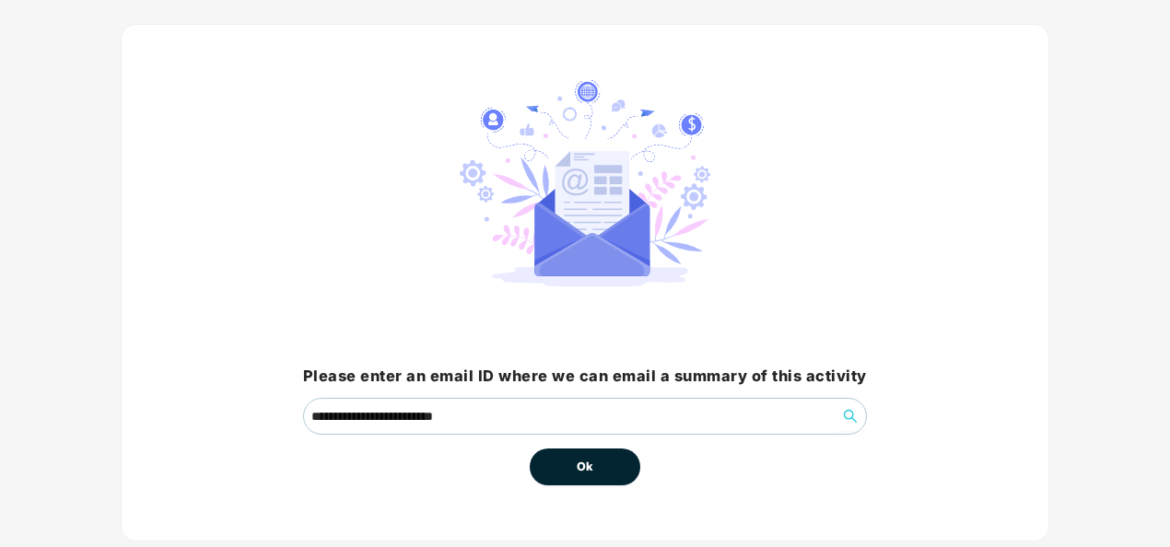
scroll to position [132, 0]
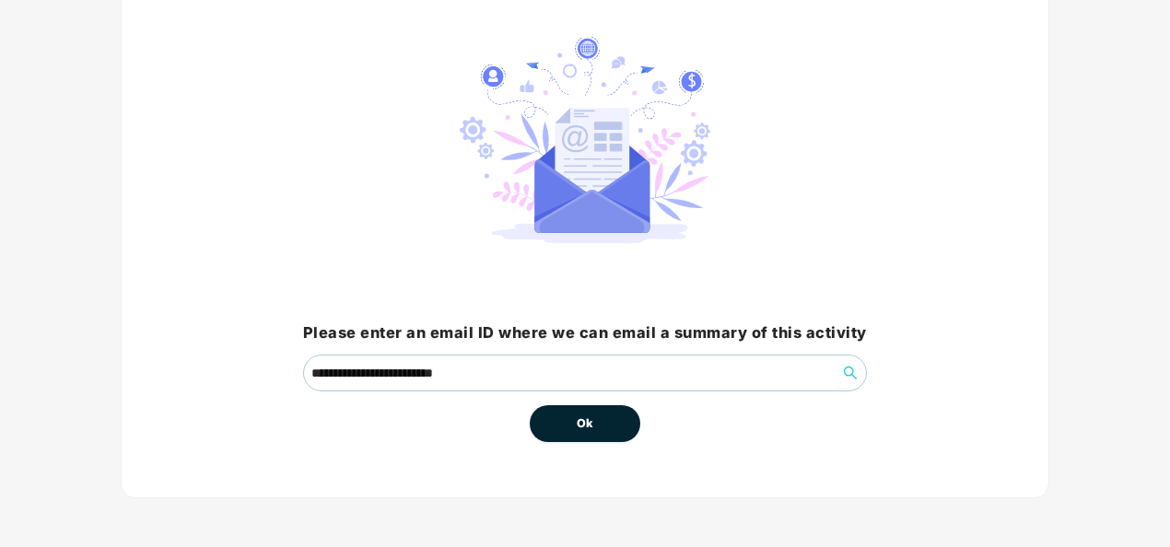
click at [573, 418] on button "Ok" at bounding box center [585, 423] width 111 height 37
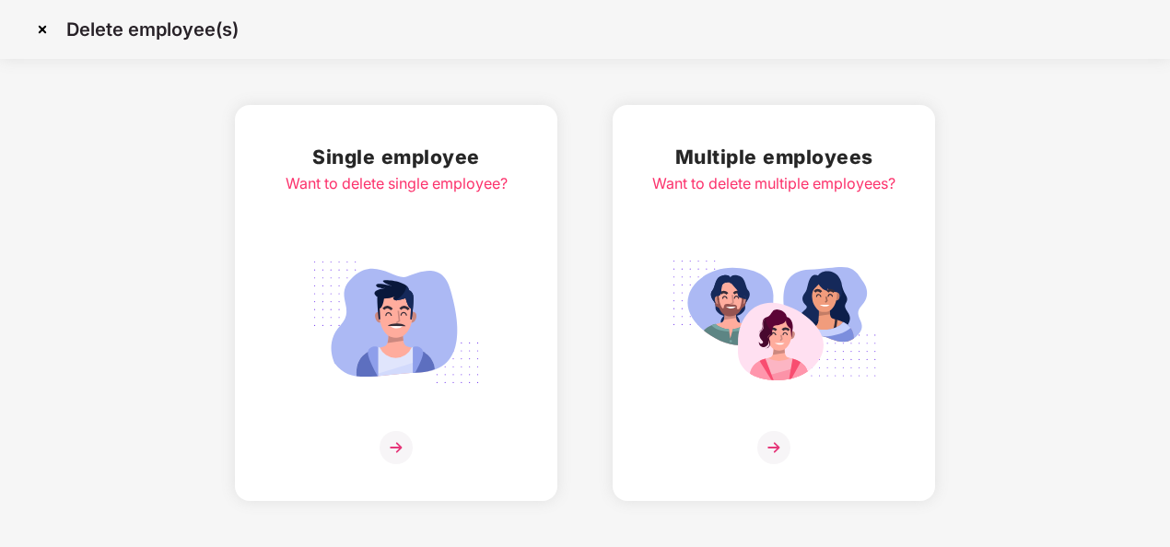
scroll to position [0, 0]
click at [776, 452] on img at bounding box center [773, 447] width 33 height 33
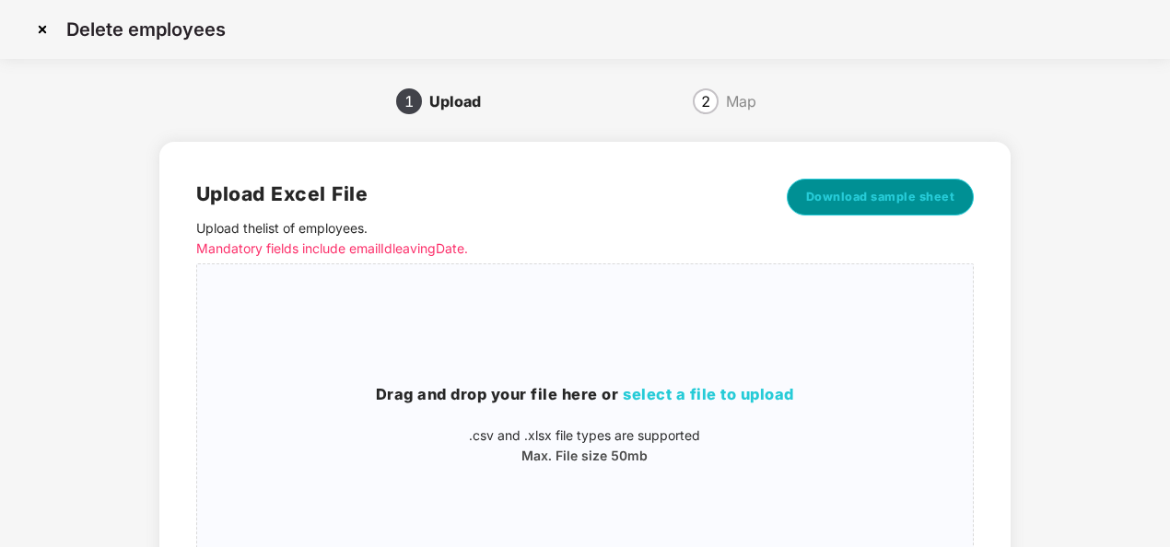
click at [849, 203] on span "Download sample sheet" at bounding box center [880, 197] width 149 height 18
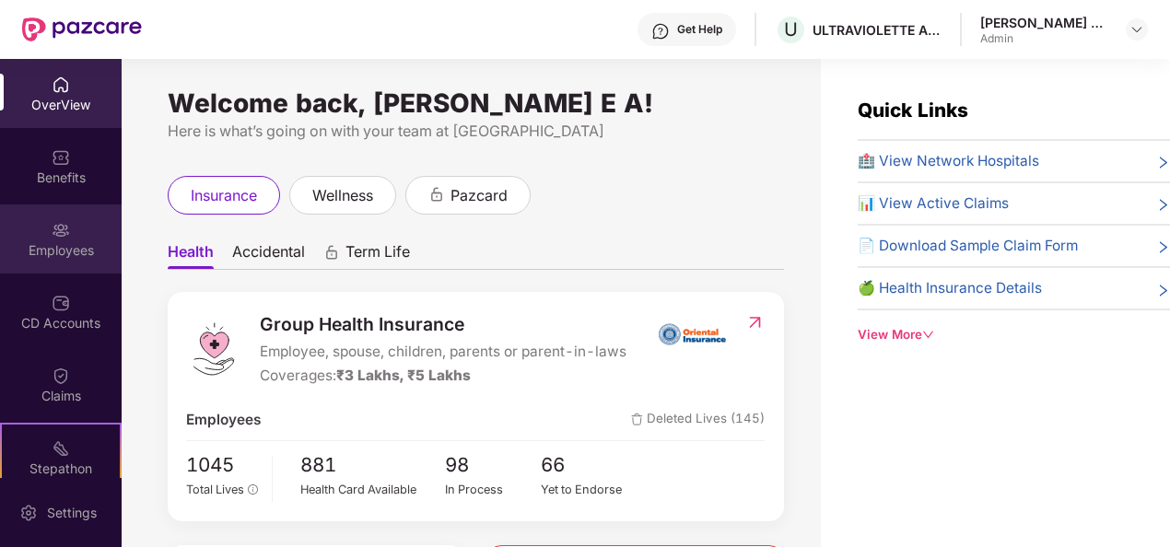
click at [62, 231] on img at bounding box center [61, 230] width 18 height 18
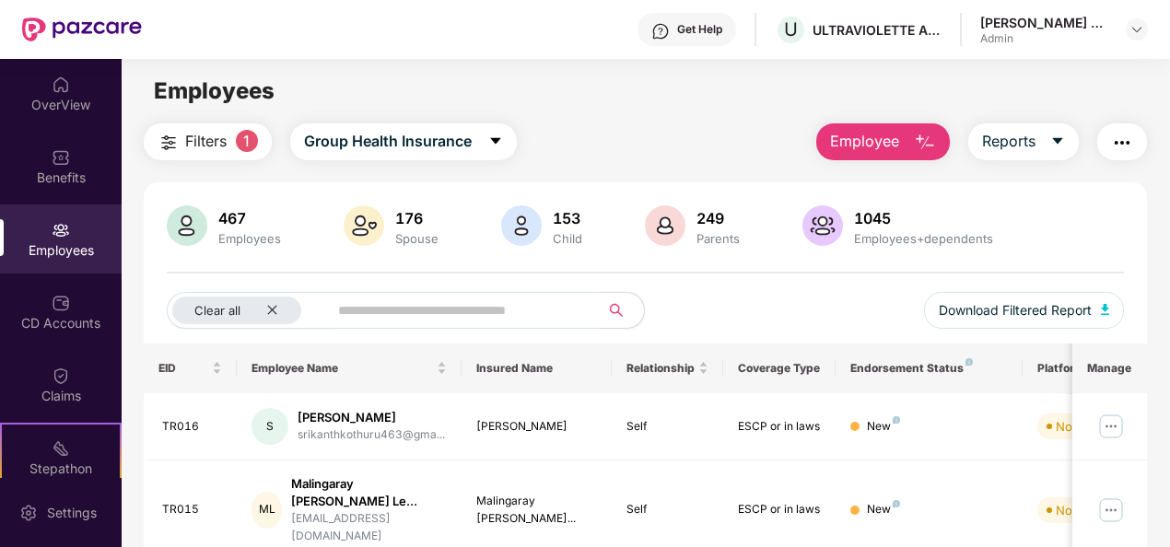
click at [921, 120] on main "Employees Filters 1 Group Health Insurance Employee Reports 467 Employees 176 S…" at bounding box center [645, 332] width 1047 height 547
click at [912, 136] on button "Employee" at bounding box center [883, 141] width 134 height 37
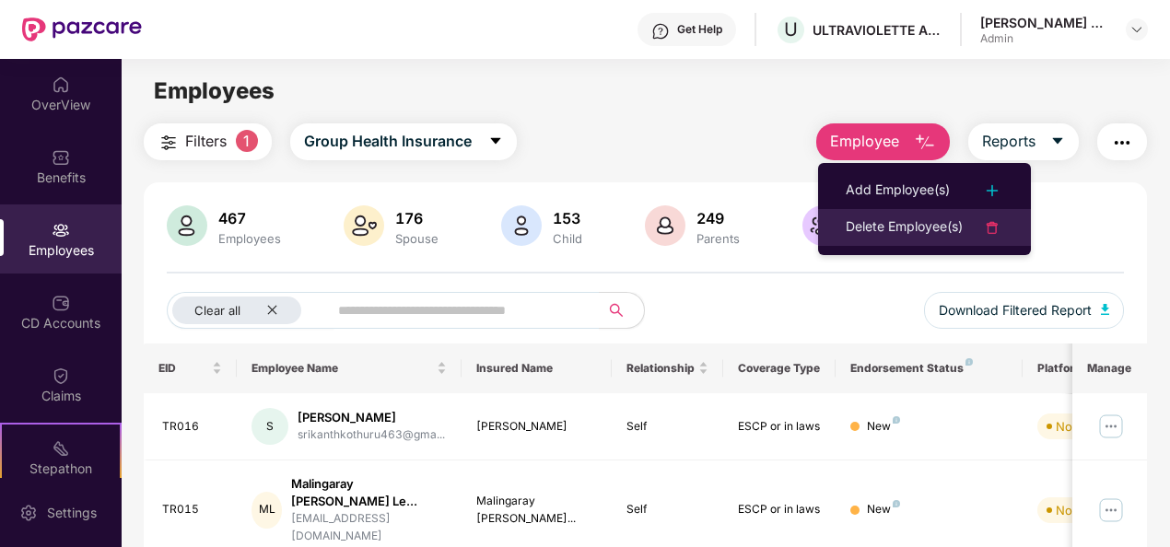
click at [911, 221] on div "Delete Employee(s)" at bounding box center [904, 227] width 117 height 22
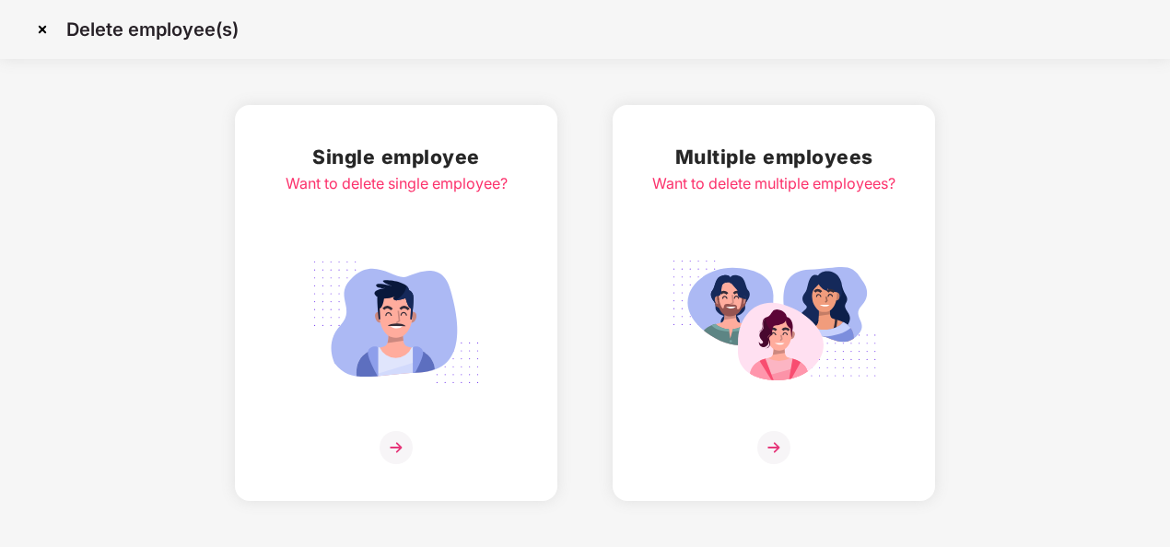
click at [787, 436] on img at bounding box center [773, 447] width 33 height 33
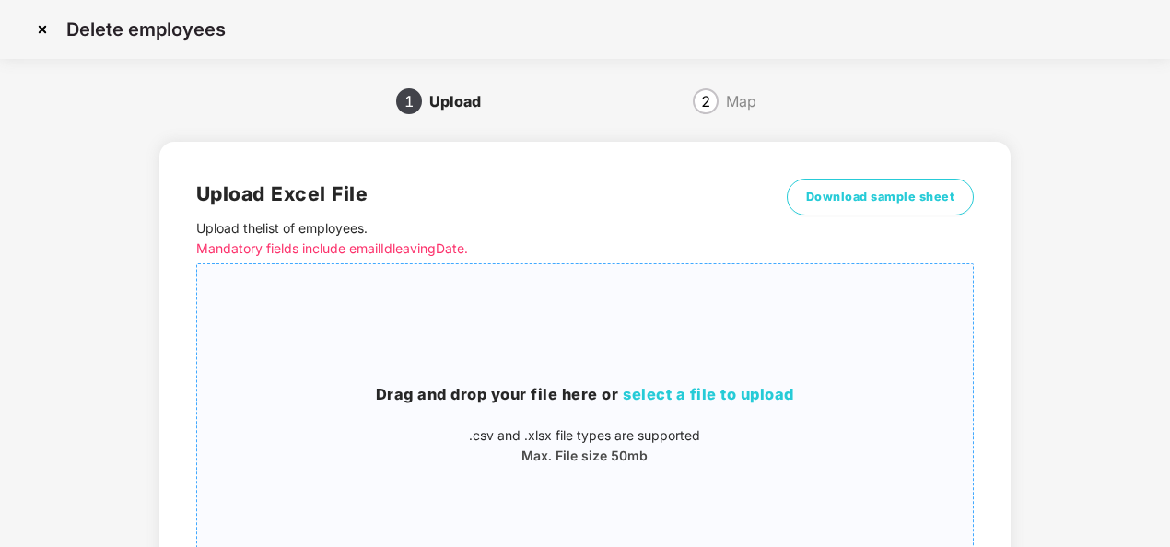
click at [711, 389] on span "select a file to upload" at bounding box center [708, 394] width 171 height 18
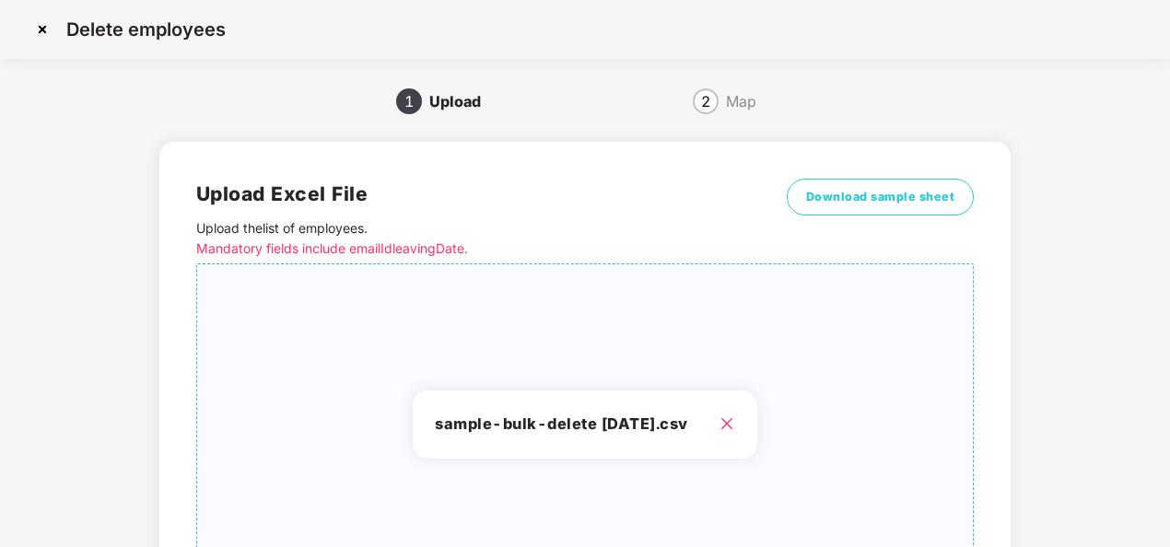
click at [1013, 301] on div "1 Upload 2 Map Upload Excel File Upload the list of employees . Mandatory field…" at bounding box center [585, 412] width 928 height 651
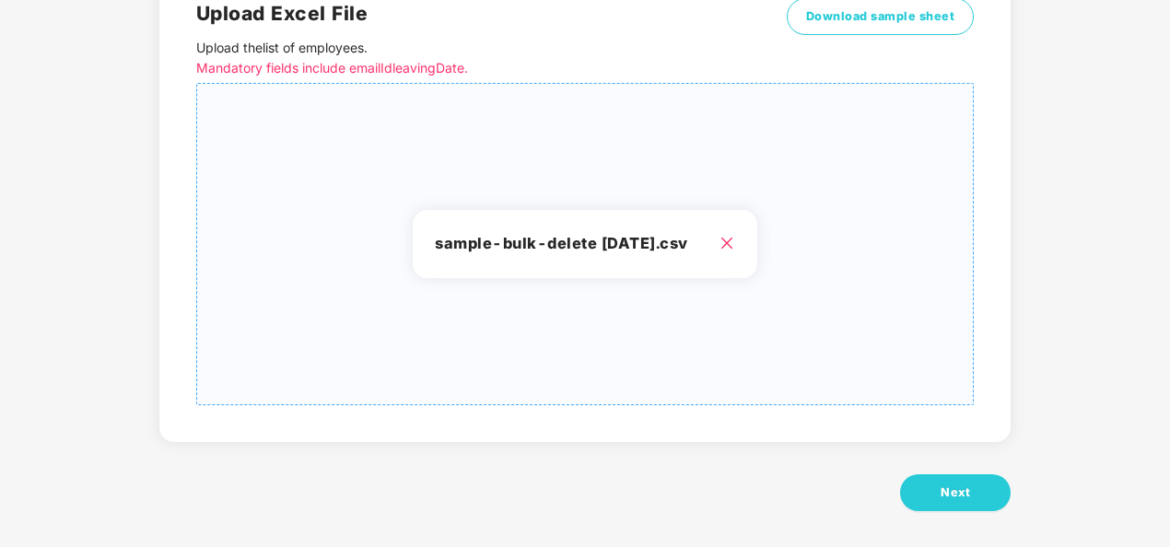
scroll to position [191, 0]
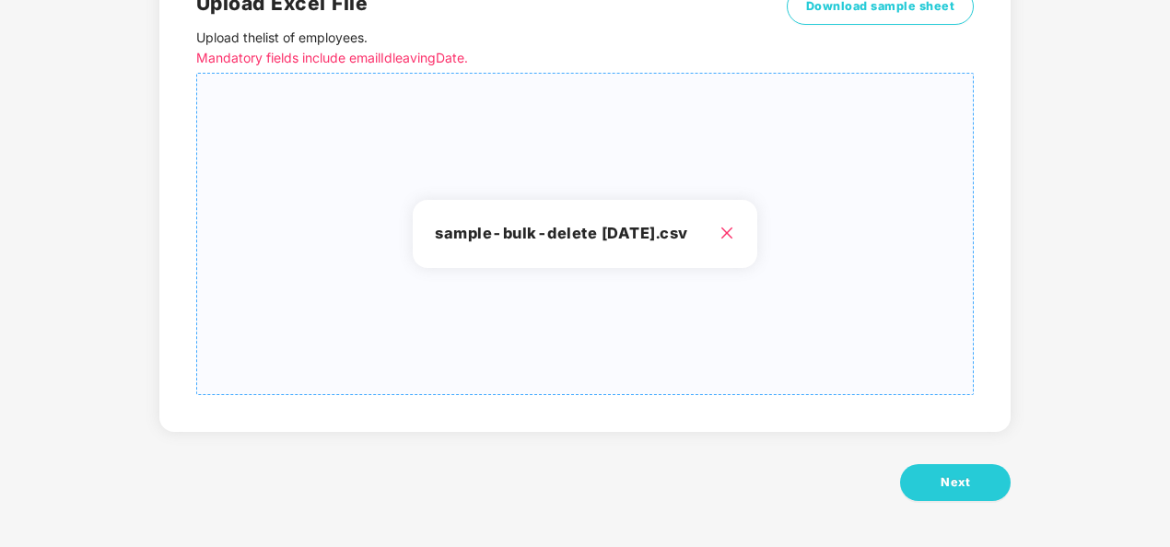
click at [968, 459] on div "Upload Excel File Upload the list of employees . Mandatory fields include email…" at bounding box center [584, 236] width 851 height 622
click at [957, 485] on span "Next" at bounding box center [954, 482] width 29 height 18
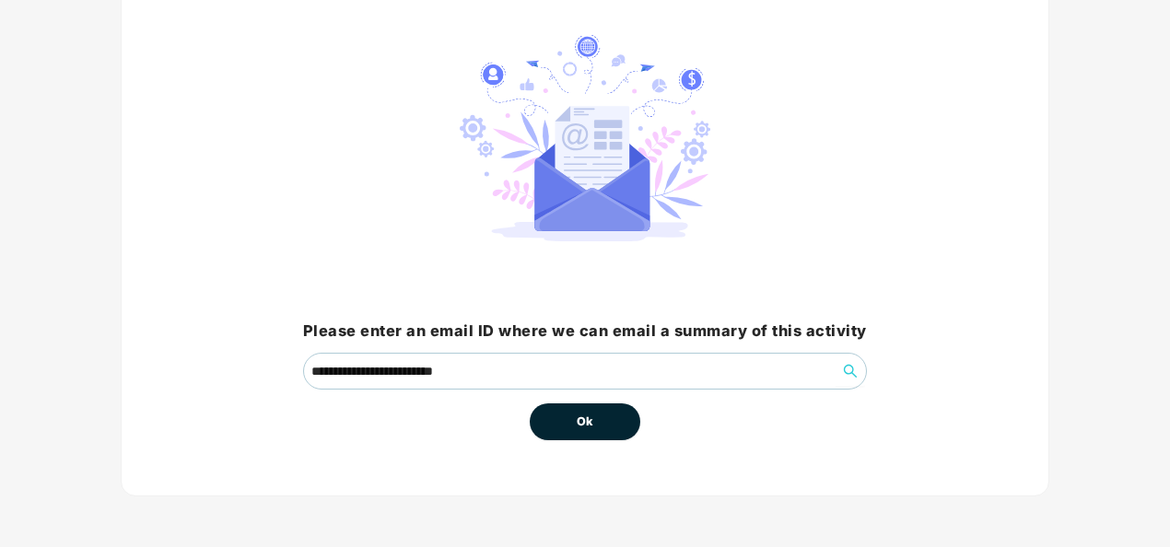
scroll to position [0, 0]
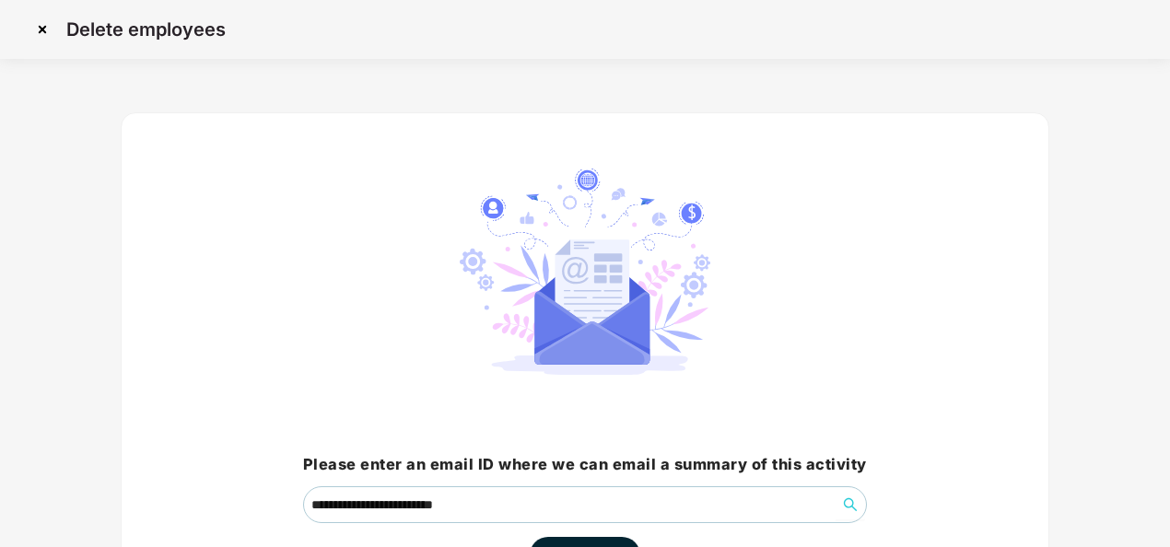
click at [831, 477] on span "**********" at bounding box center [585, 500] width 564 height 46
click at [934, 357] on div "**********" at bounding box center [585, 371] width 928 height 518
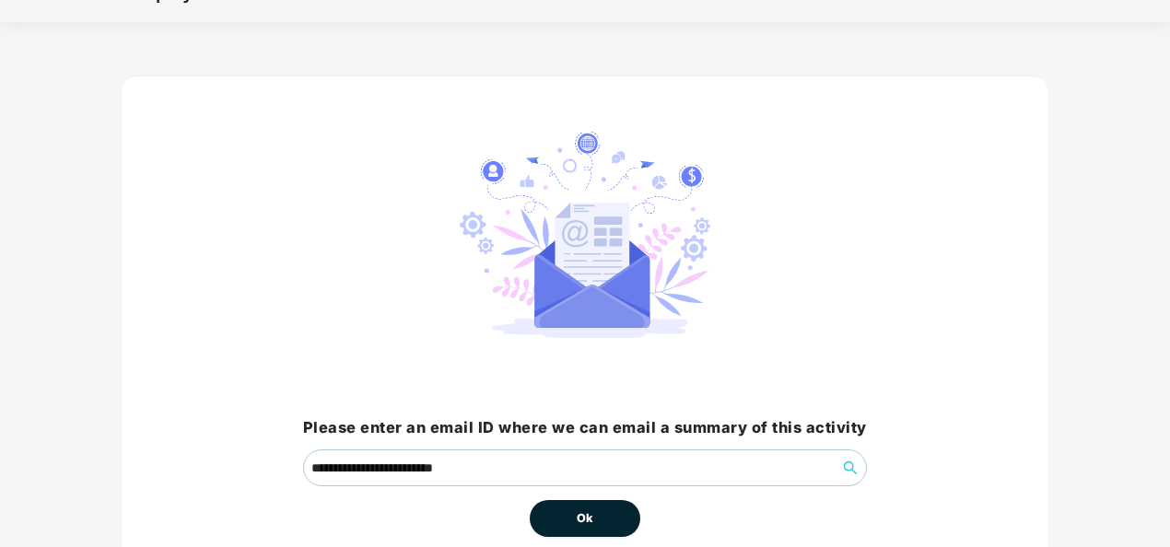
scroll to position [132, 0]
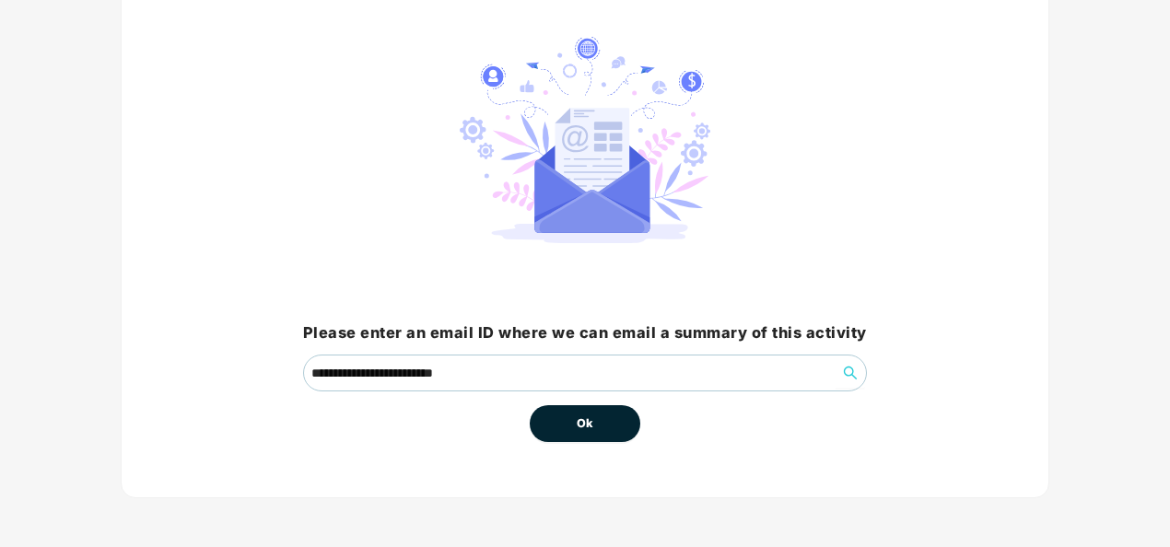
click at [559, 408] on button "Ok" at bounding box center [585, 423] width 111 height 37
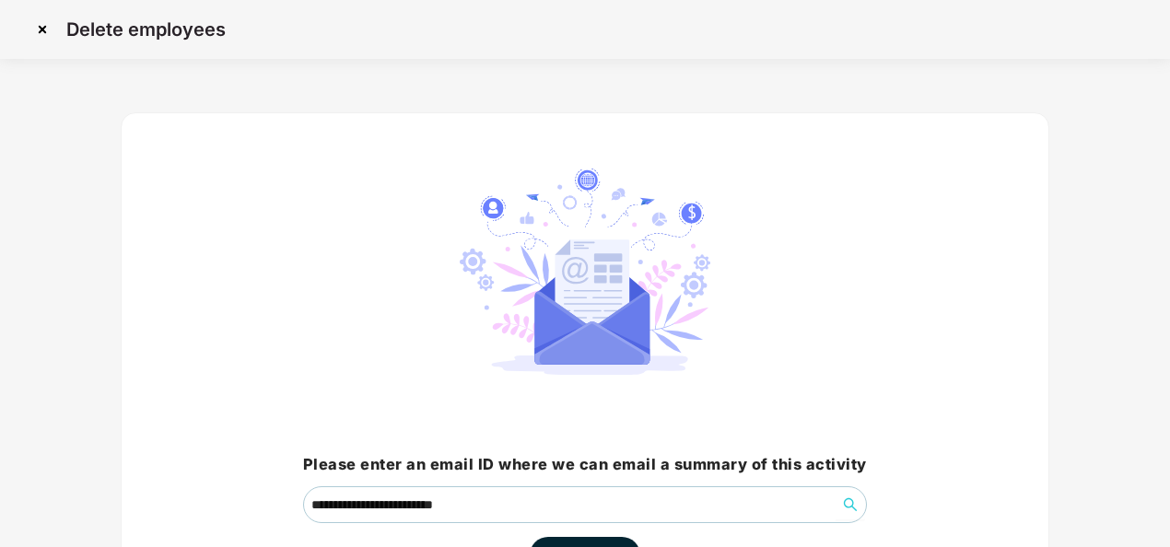
click at [861, 344] on div "**********" at bounding box center [585, 371] width 564 height 405
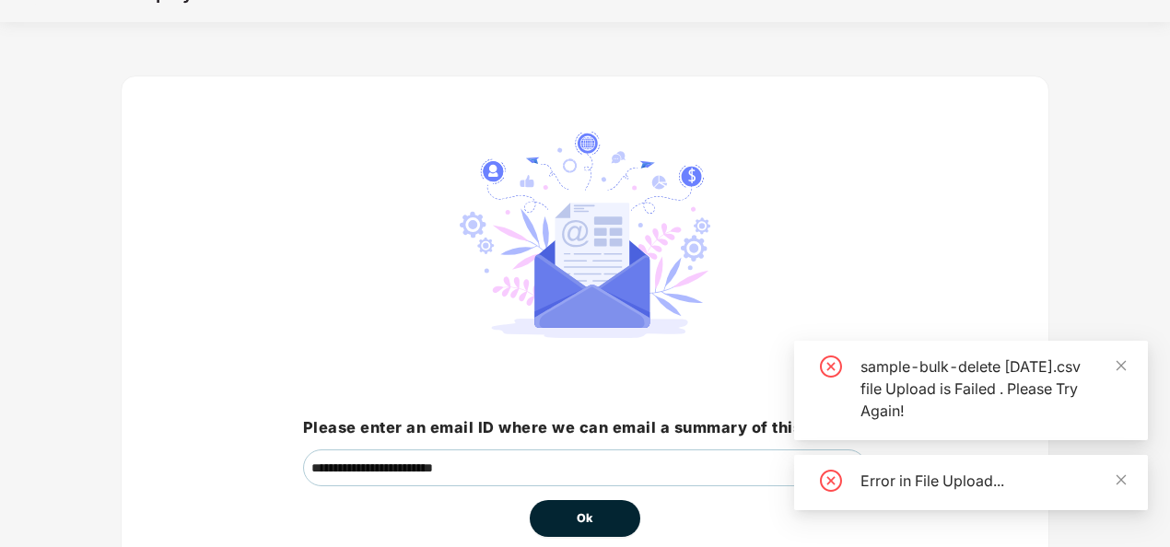
scroll to position [132, 0]
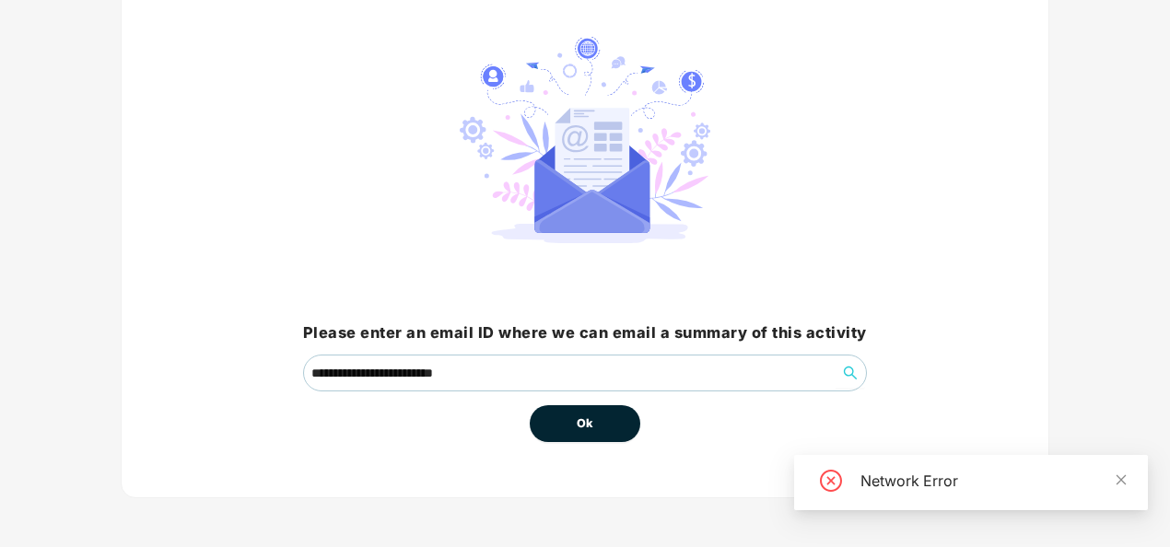
click at [587, 418] on span "Ok" at bounding box center [585, 423] width 17 height 18
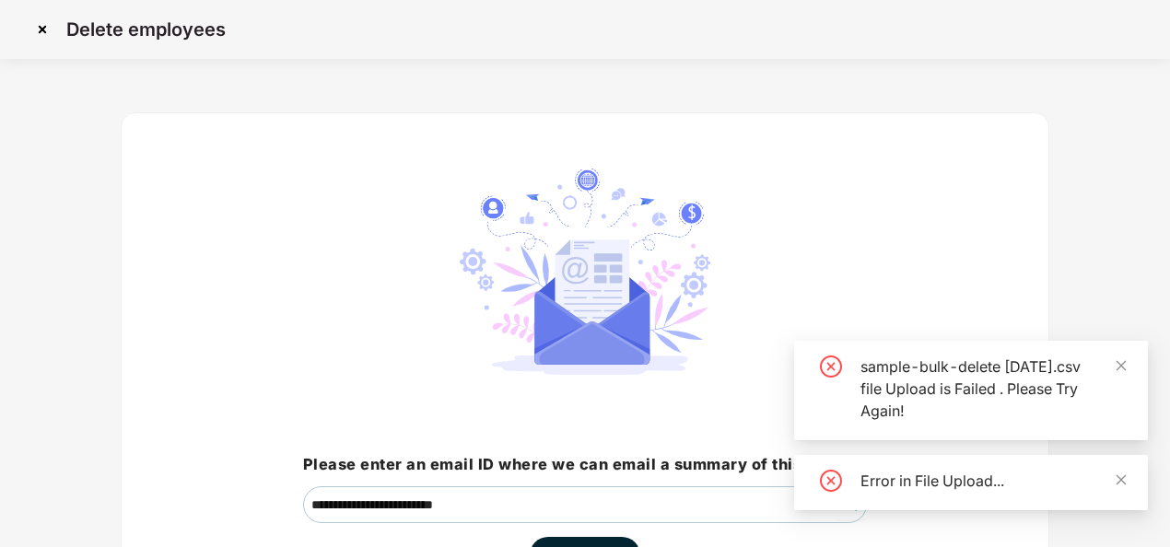
click at [840, 89] on div "**********" at bounding box center [585, 384] width 928 height 594
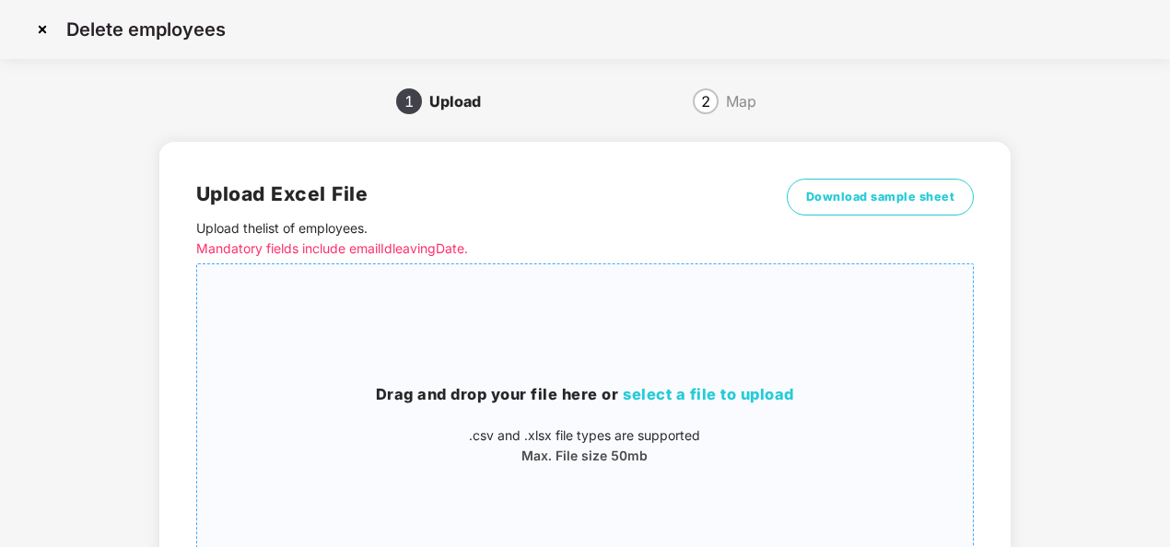
click at [691, 399] on span "select a file to upload" at bounding box center [708, 394] width 171 height 18
click at [705, 401] on span "select a file to upload" at bounding box center [708, 394] width 171 height 18
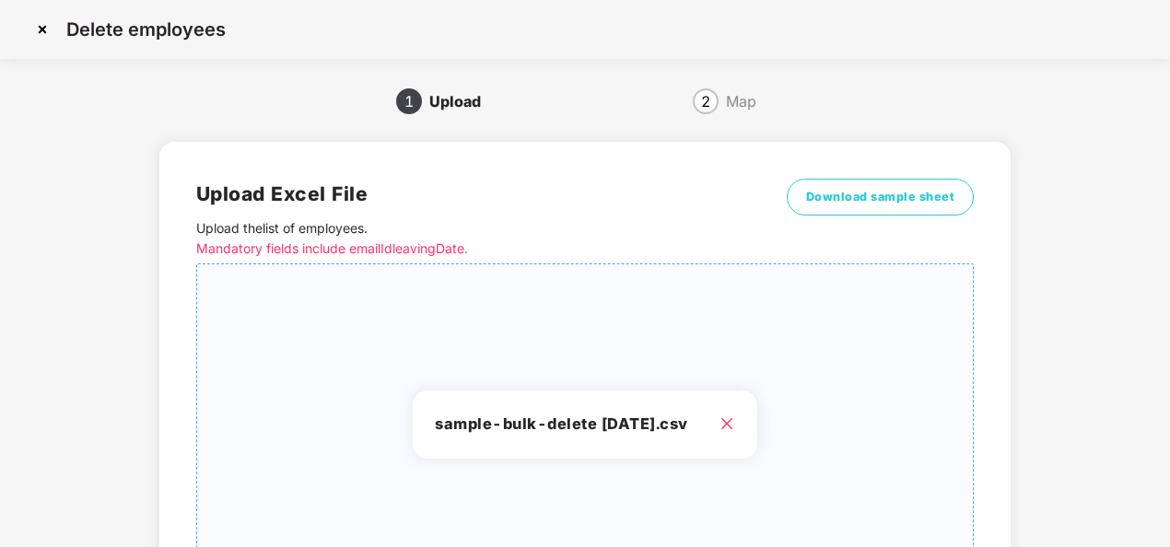
click at [1024, 309] on div "1 Upload 2 Map Upload Excel File Upload the list of employees . Mandatory field…" at bounding box center [585, 412] width 928 height 651
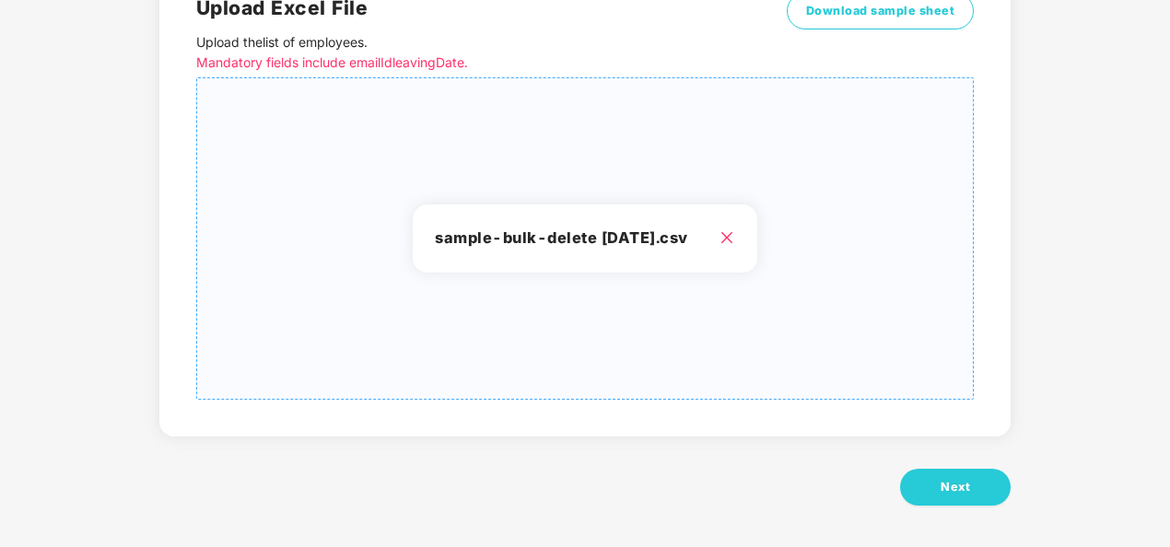
scroll to position [191, 0]
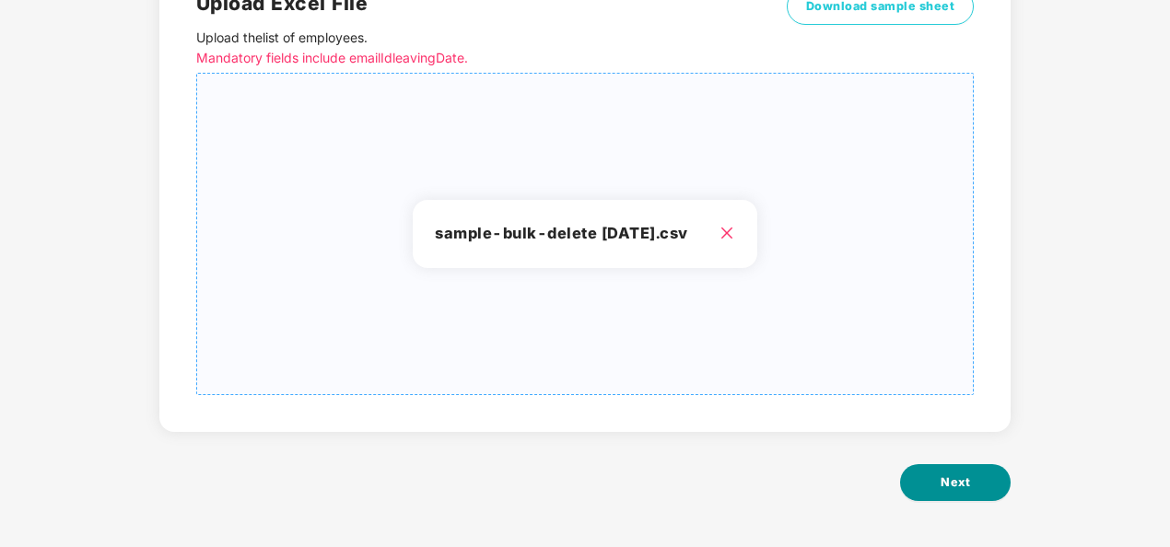
click at [945, 498] on button "Next" at bounding box center [955, 482] width 111 height 37
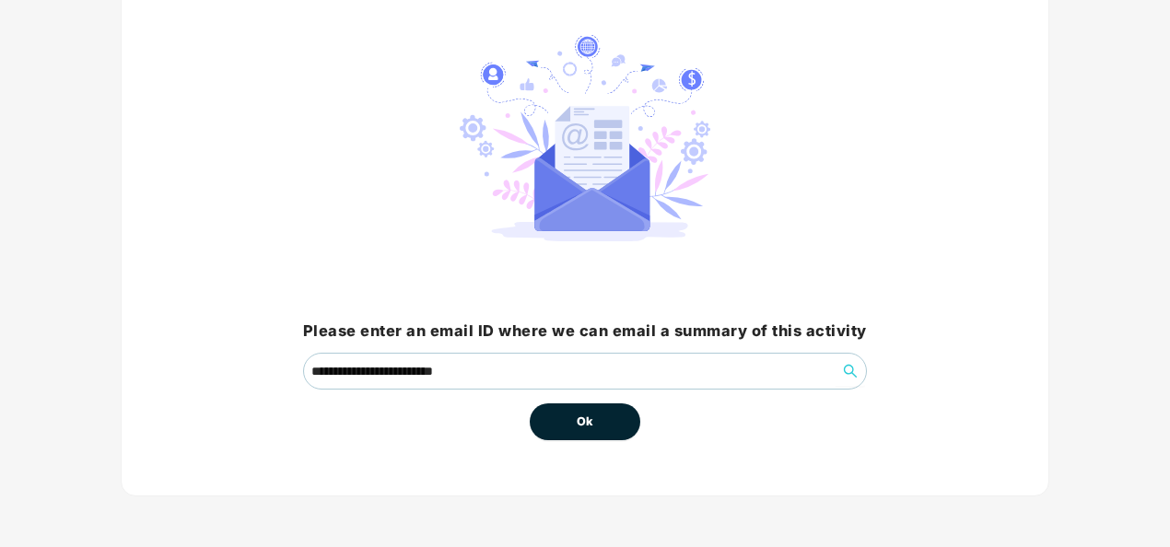
scroll to position [0, 0]
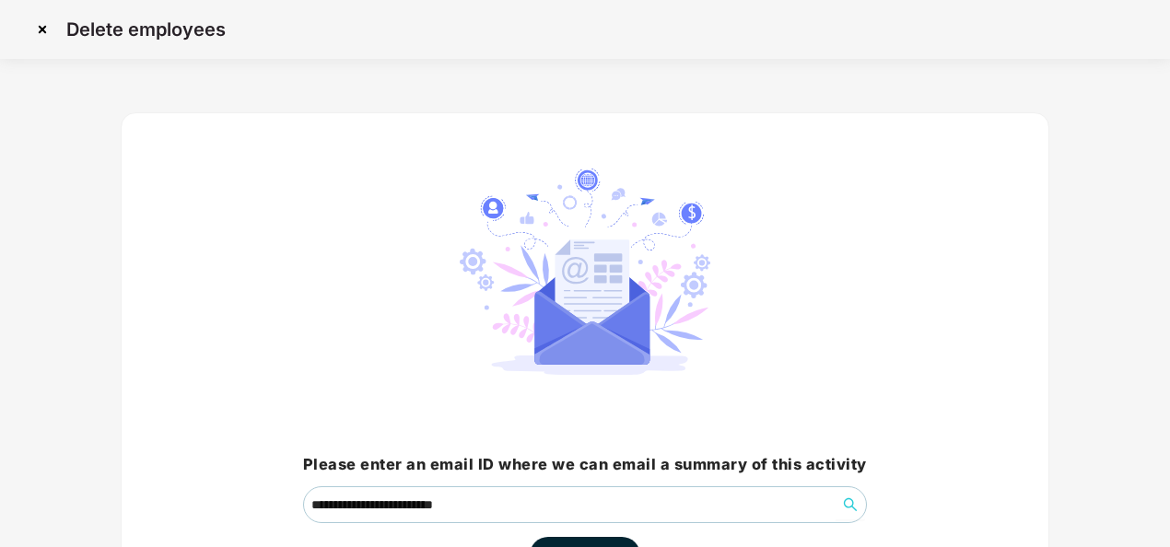
click at [947, 344] on div "**********" at bounding box center [585, 371] width 928 height 518
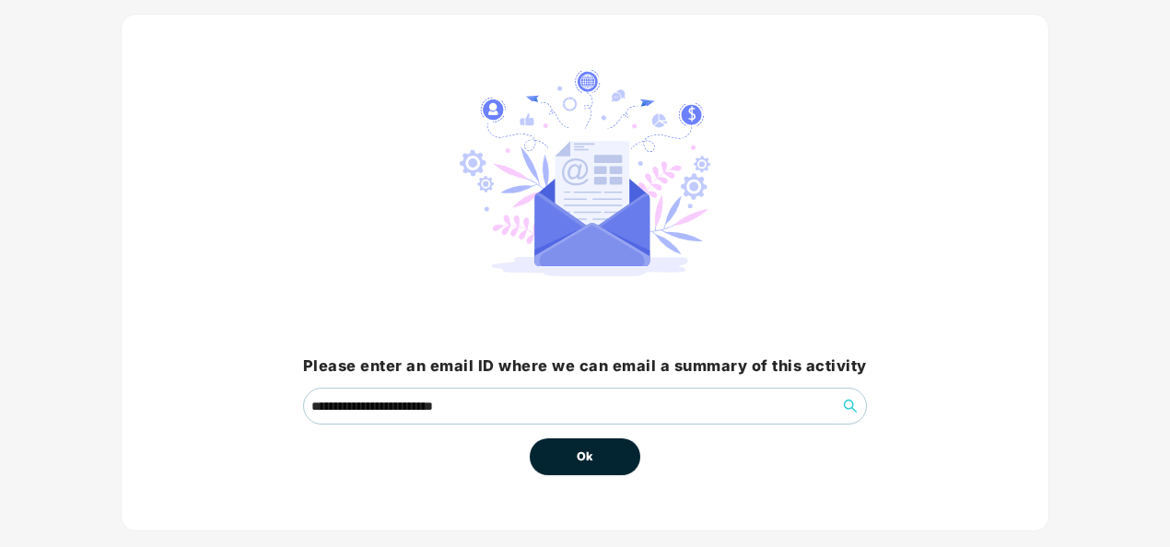
scroll to position [132, 0]
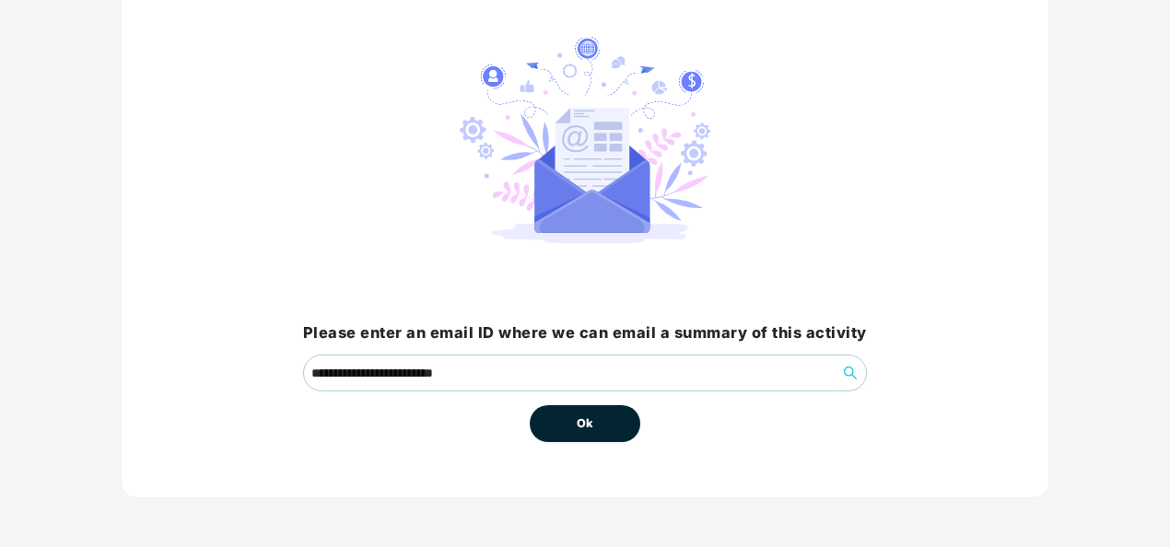
click at [555, 442] on div "**********" at bounding box center [585, 240] width 928 height 518
click at [584, 414] on span "Ok" at bounding box center [585, 423] width 17 height 18
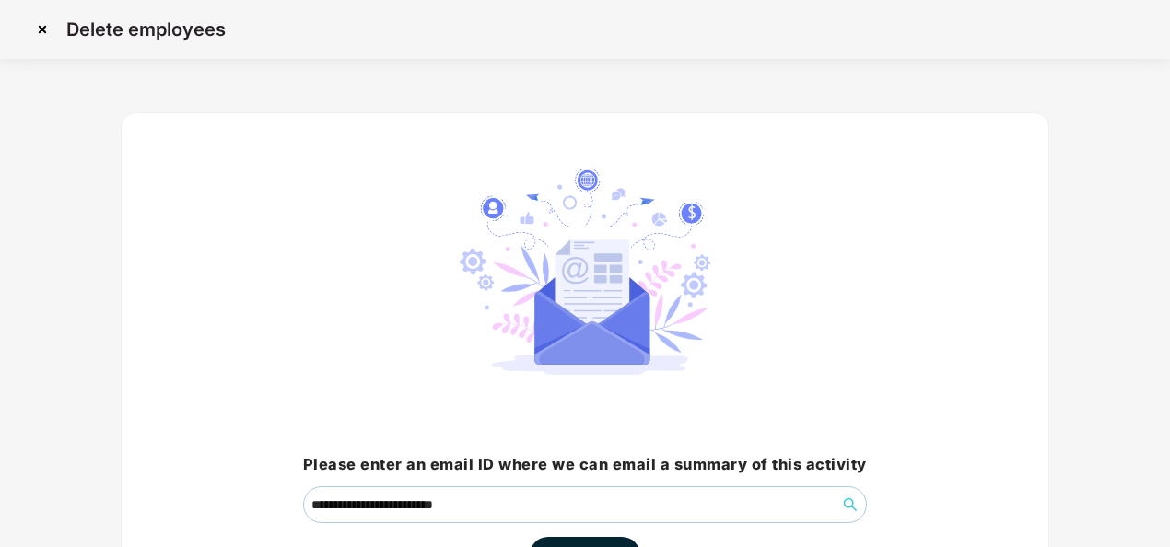
click at [847, 350] on div "**********" at bounding box center [585, 371] width 564 height 405
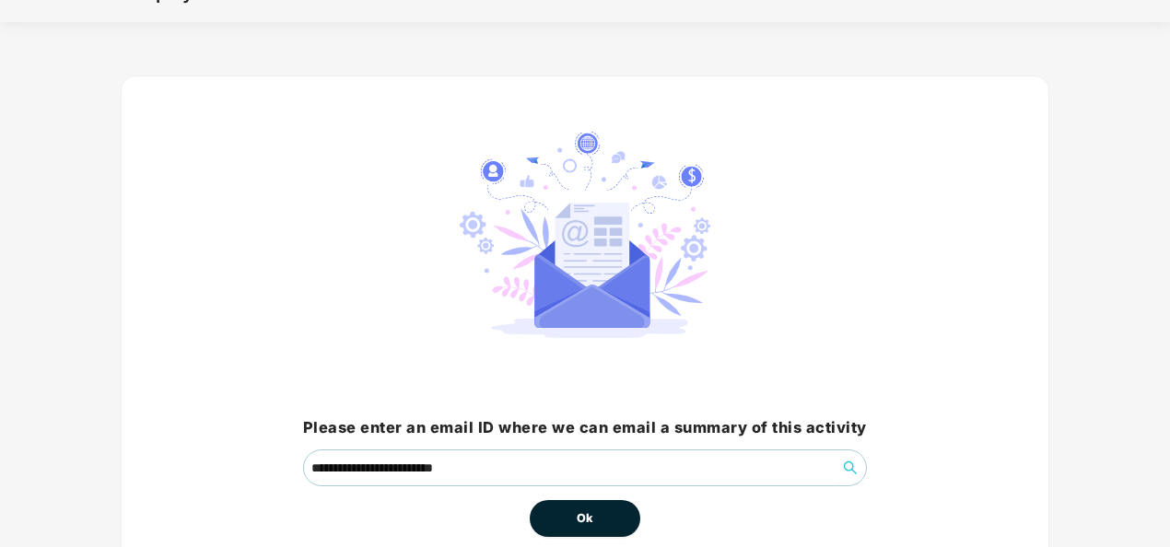
scroll to position [132, 0]
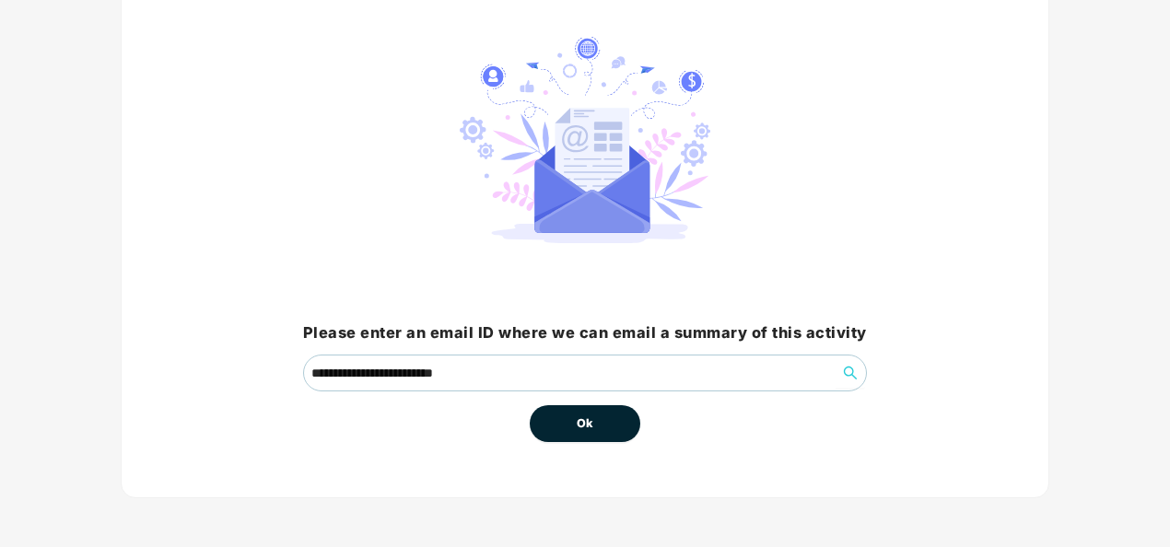
click at [545, 440] on div "**********" at bounding box center [585, 240] width 928 height 518
click at [586, 427] on span "Ok" at bounding box center [585, 423] width 17 height 18
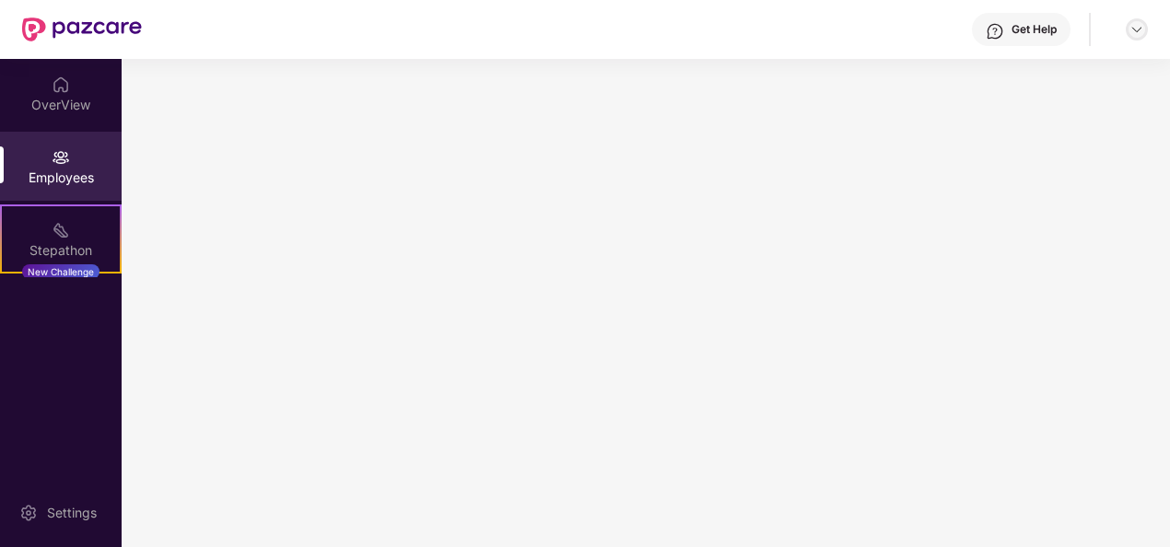
click at [1138, 28] on img at bounding box center [1136, 29] width 15 height 15
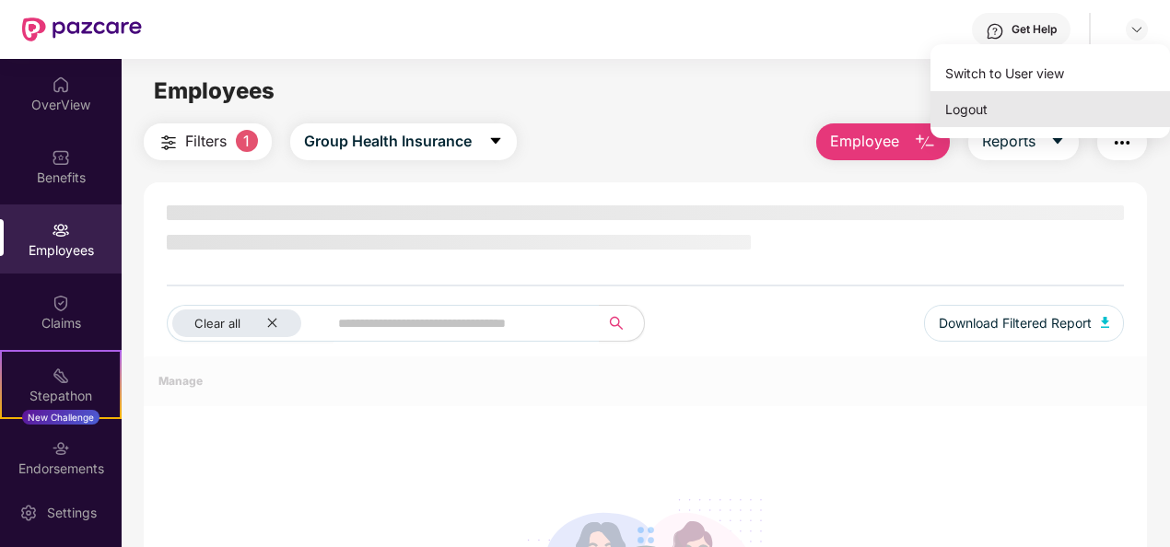
click at [1064, 120] on div "Logout" at bounding box center [1049, 109] width 239 height 36
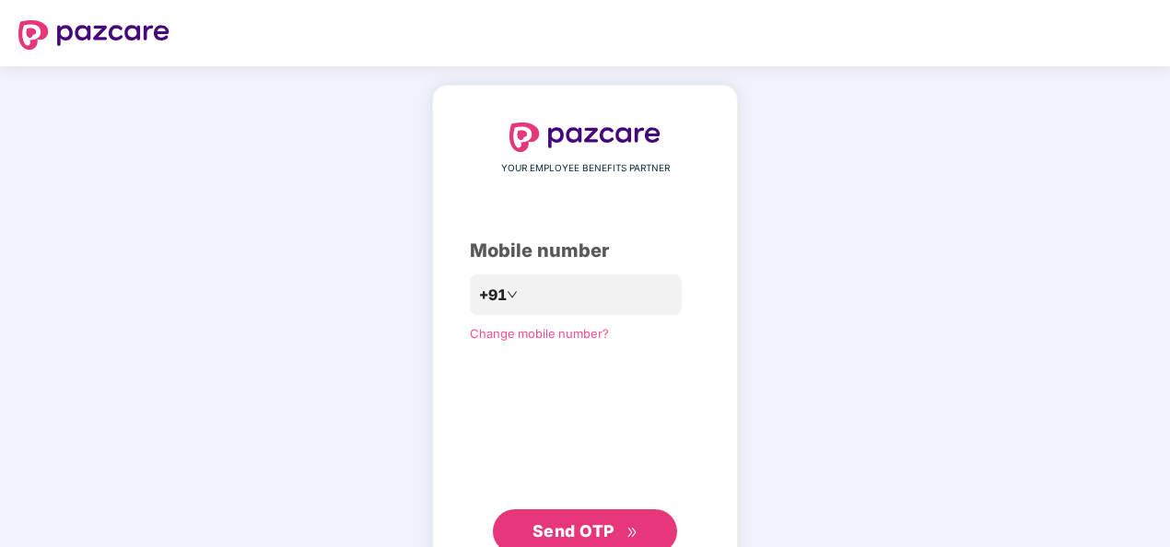
click at [601, 316] on div "YOUR EMPLOYEE BENEFITS PARTNER Mobile number +91 Change mobile number? Send OTP" at bounding box center [585, 338] width 230 height 431
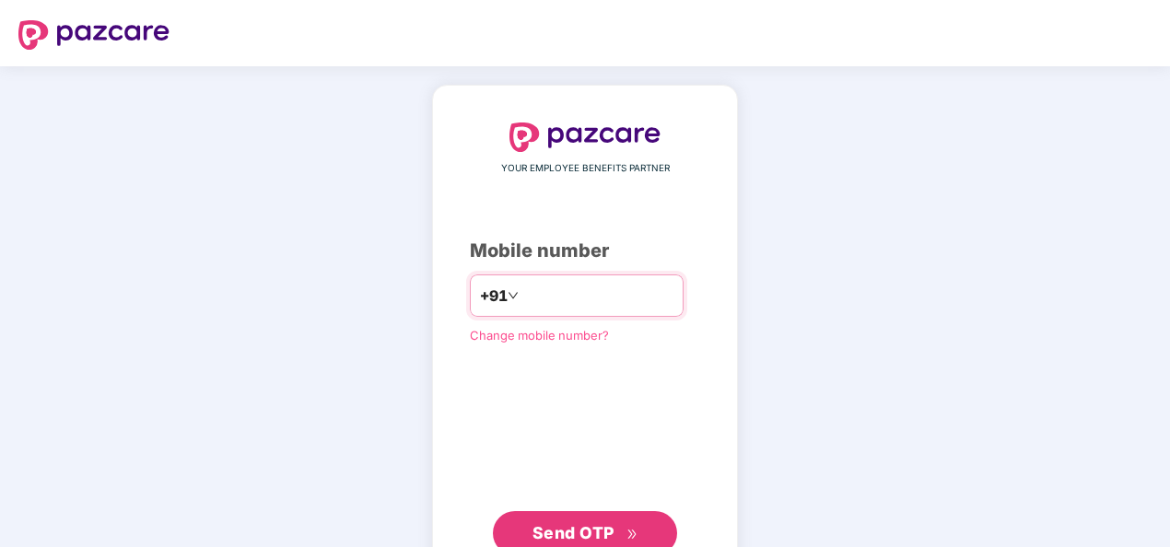
click at [595, 307] on input "number" at bounding box center [597, 295] width 151 height 29
type input "**********"
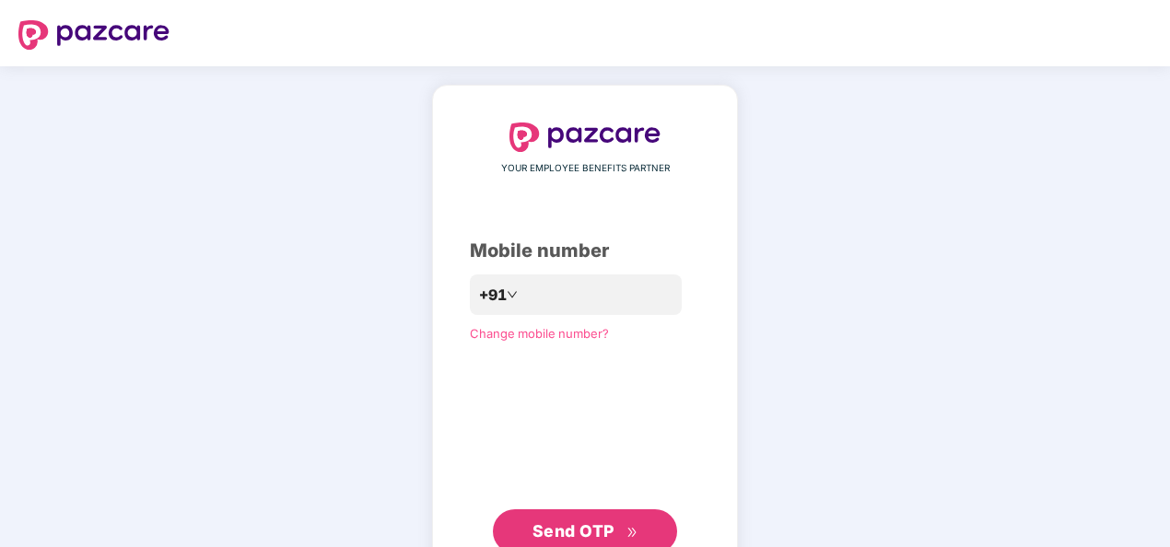
click at [607, 519] on span "Send OTP" at bounding box center [585, 532] width 106 height 26
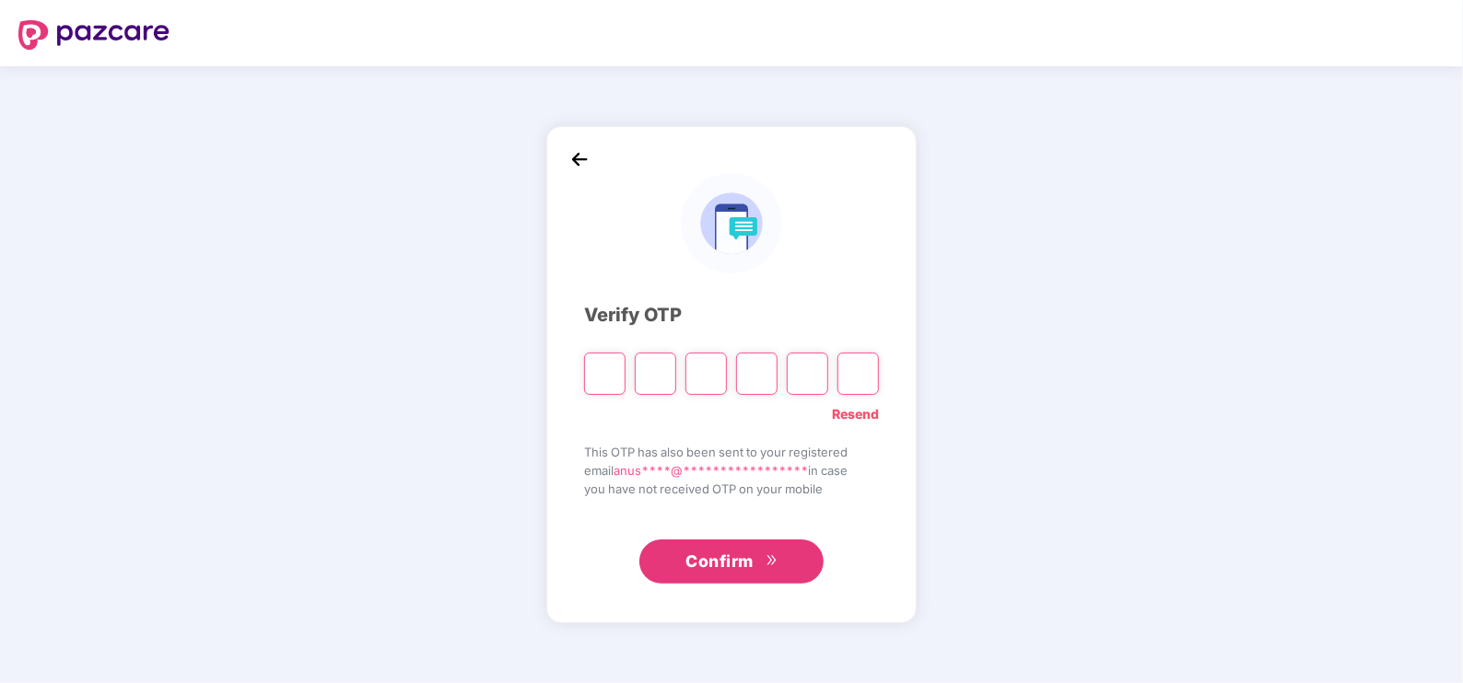
paste input "*"
type input "*"
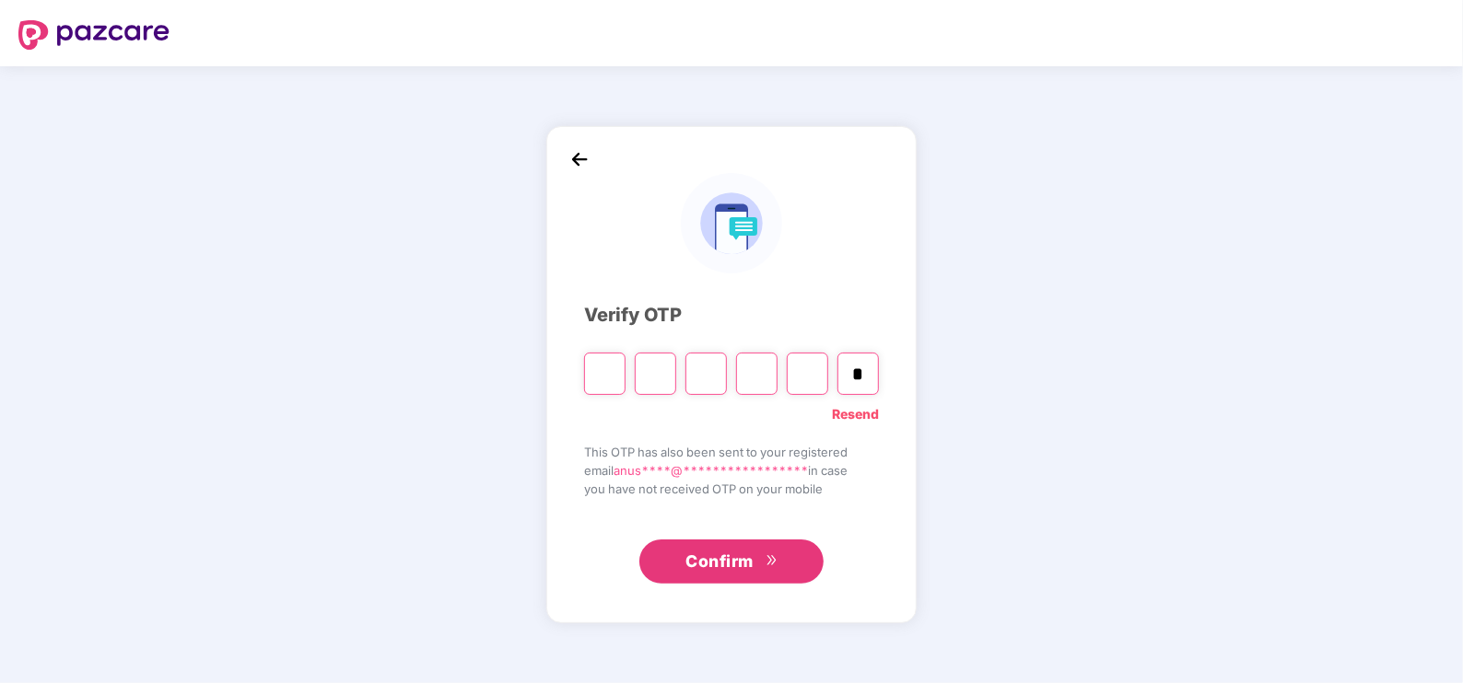
type input "*"
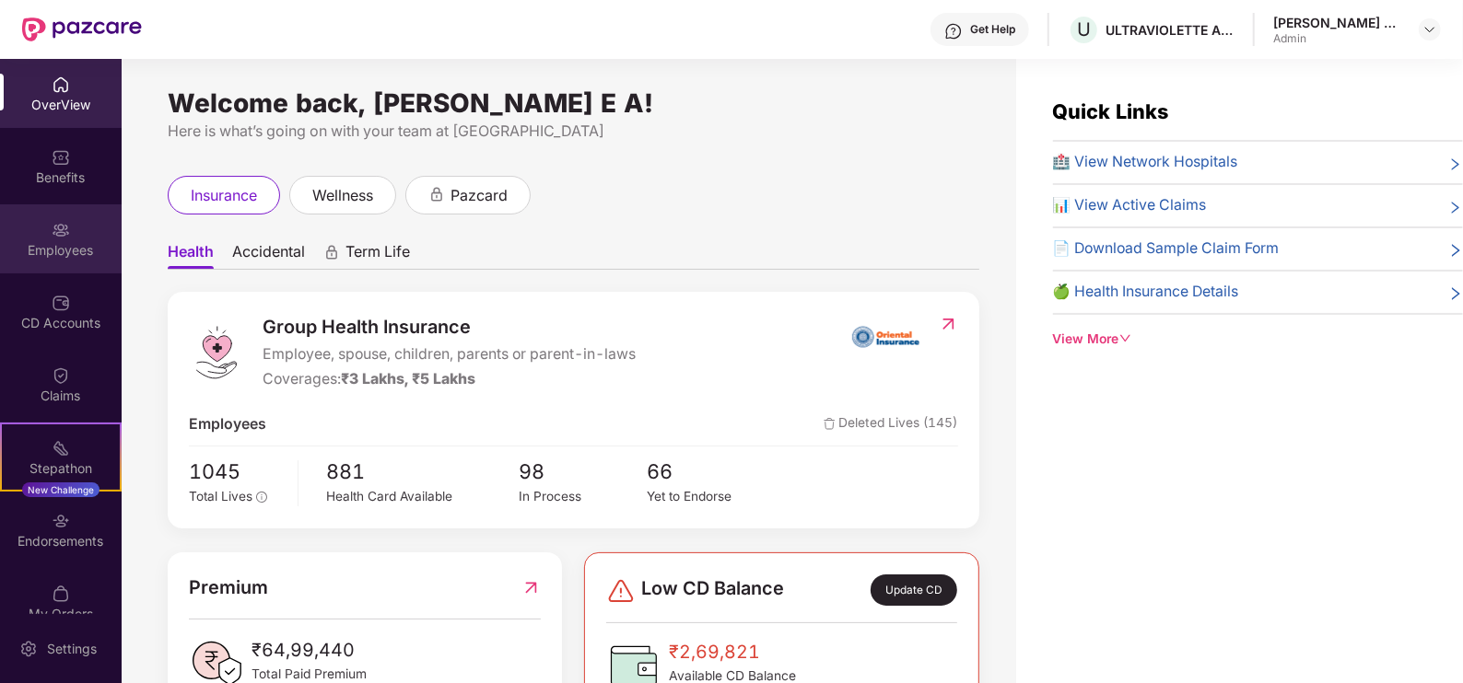
click at [62, 268] on div "Employees" at bounding box center [61, 238] width 122 height 69
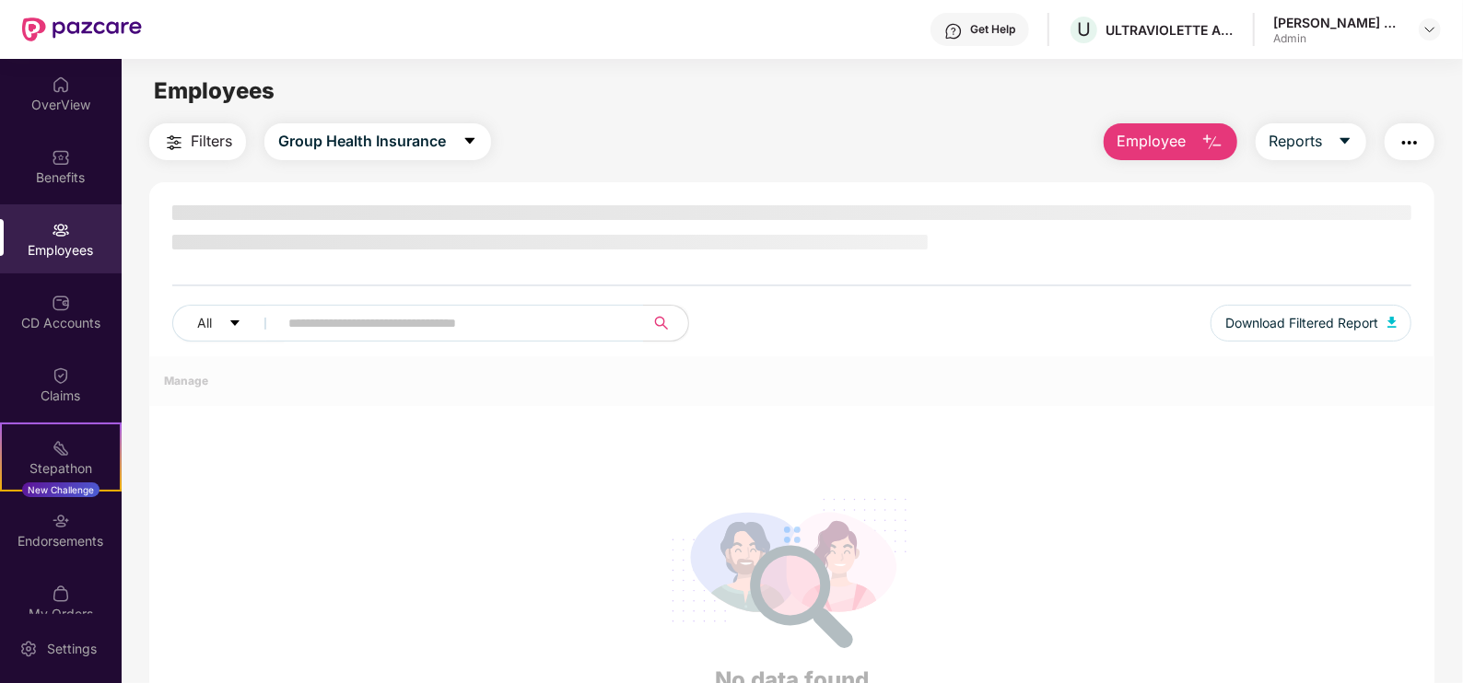
click at [1171, 136] on img "button" at bounding box center [1212, 143] width 22 height 22
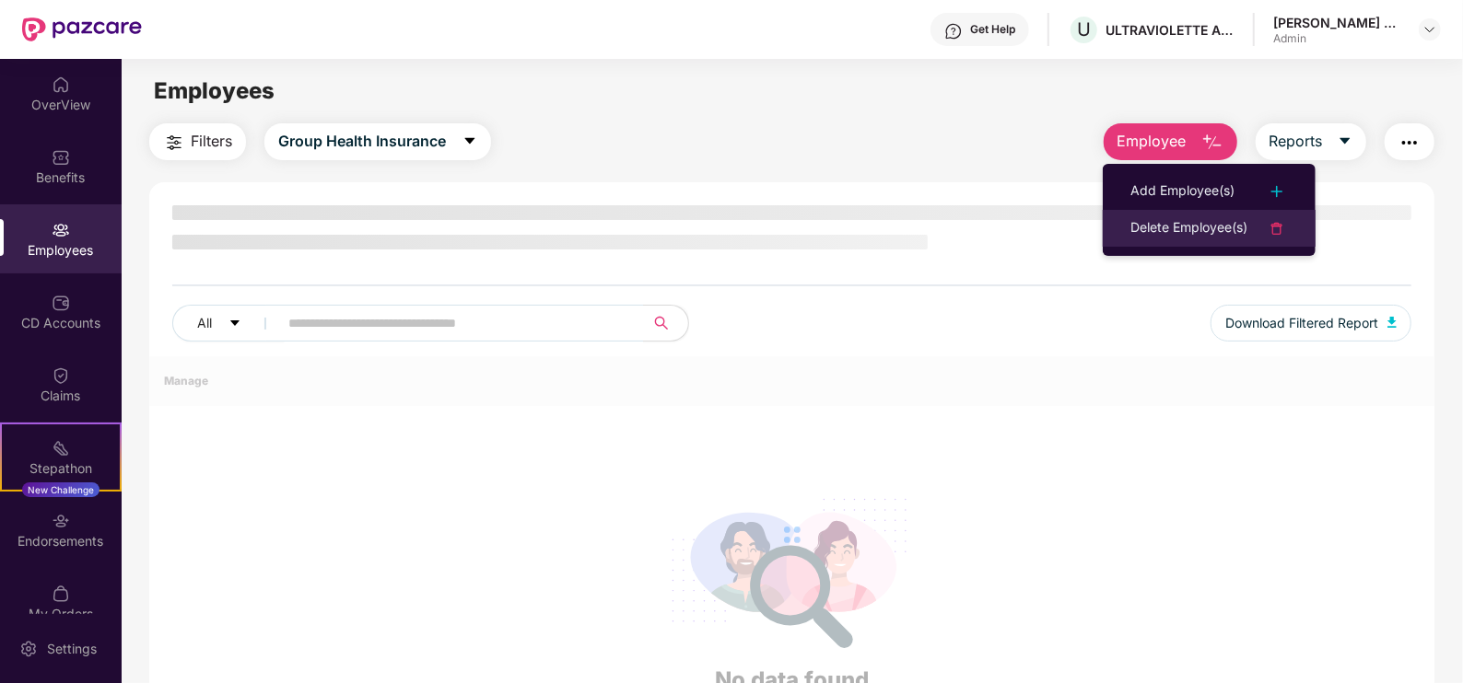
click at [1166, 239] on li "Delete Employee(s)" at bounding box center [1209, 228] width 213 height 37
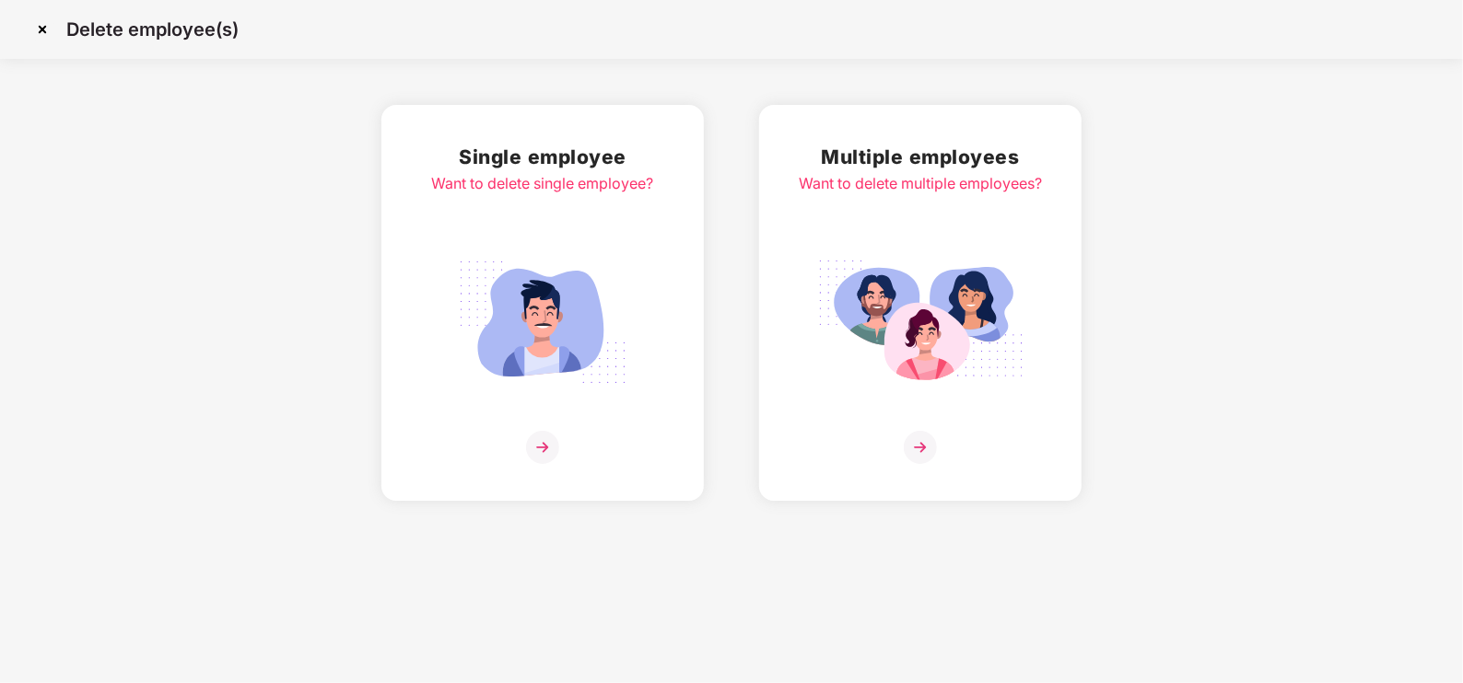
click at [928, 438] on img at bounding box center [920, 447] width 33 height 33
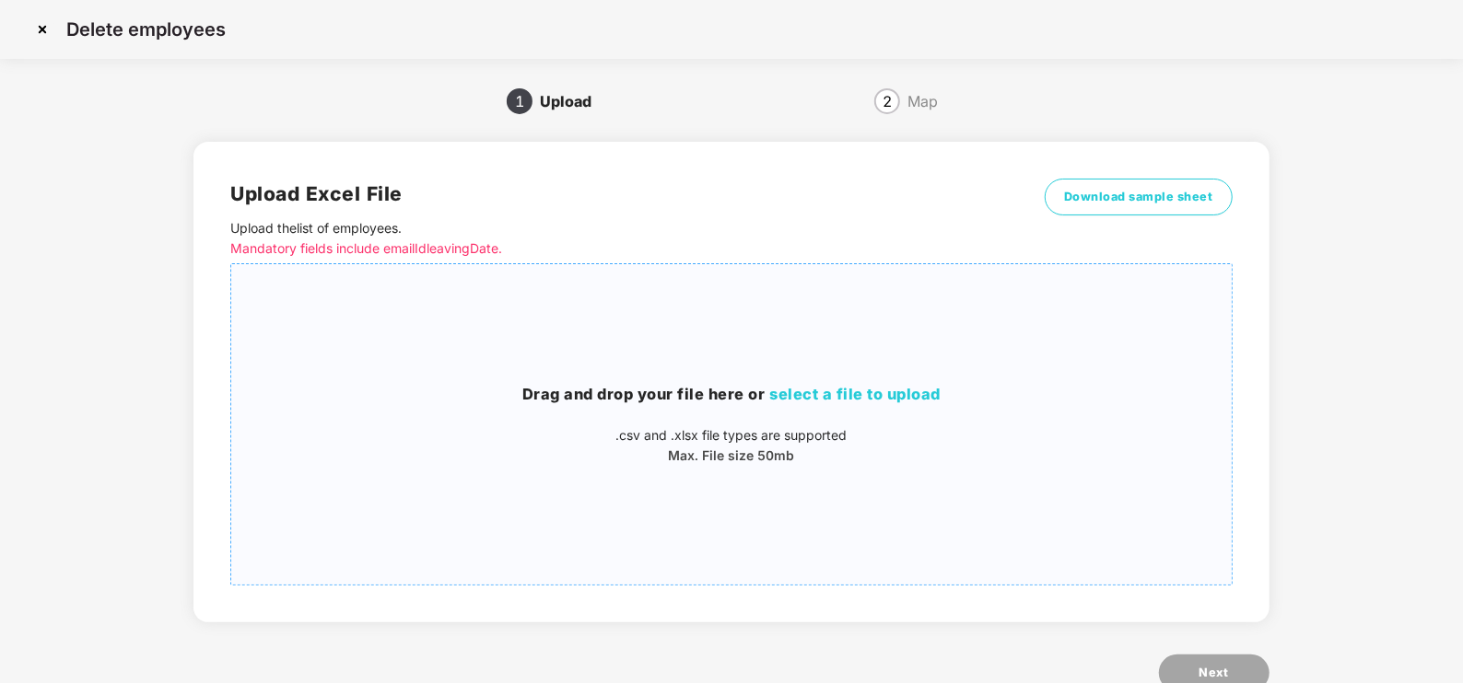
click at [882, 403] on span "select a file to upload" at bounding box center [854, 394] width 171 height 18
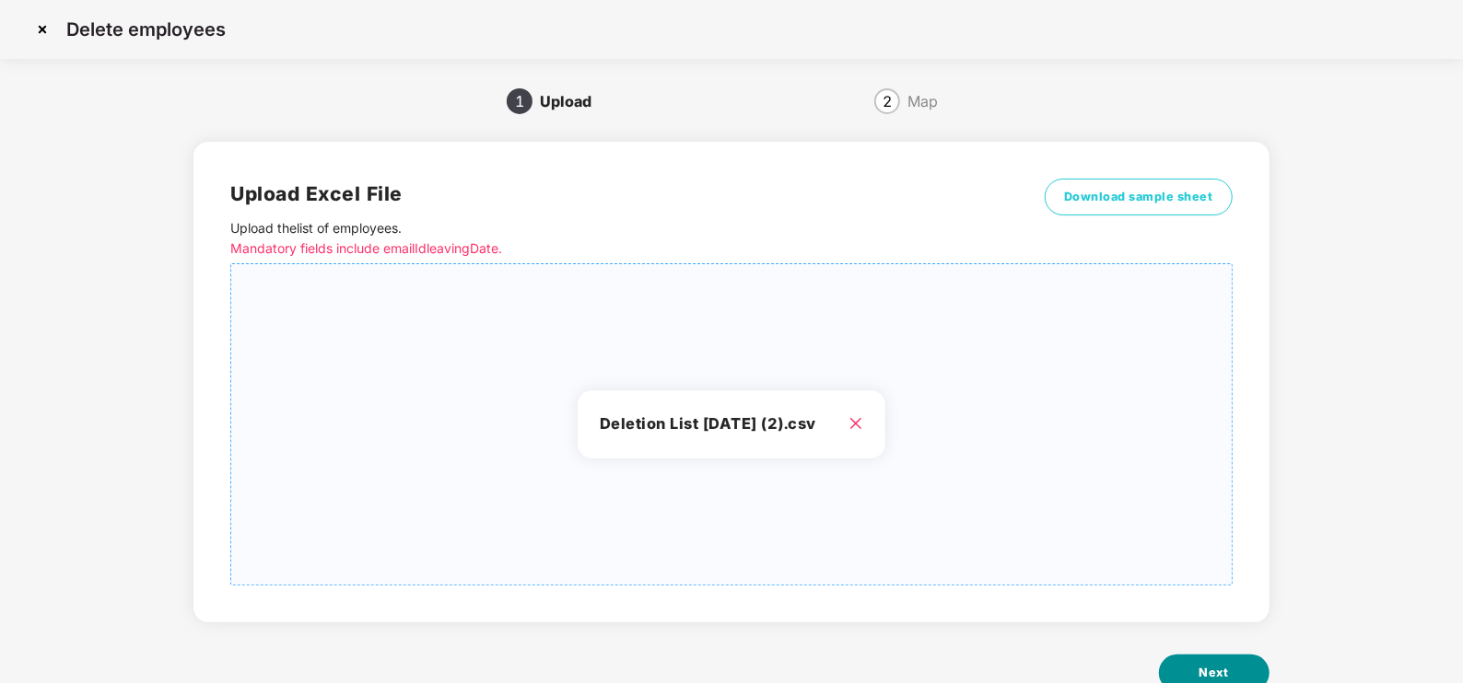
click at [1171, 546] on span "Next" at bounding box center [1213, 673] width 29 height 18
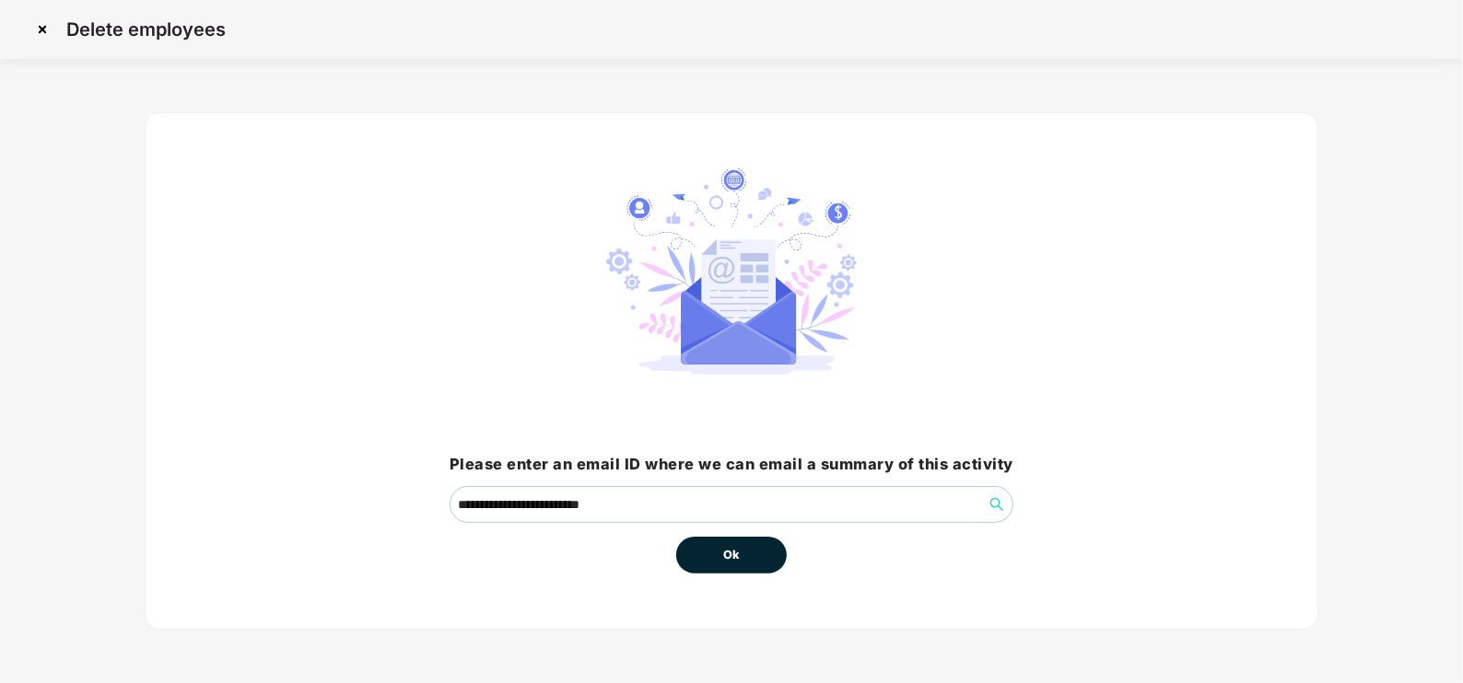
click at [747, 546] on button "Ok" at bounding box center [731, 555] width 111 height 37
click at [714, 541] on button "Ok" at bounding box center [731, 555] width 111 height 37
click at [740, 546] on button "Ok" at bounding box center [731, 555] width 111 height 37
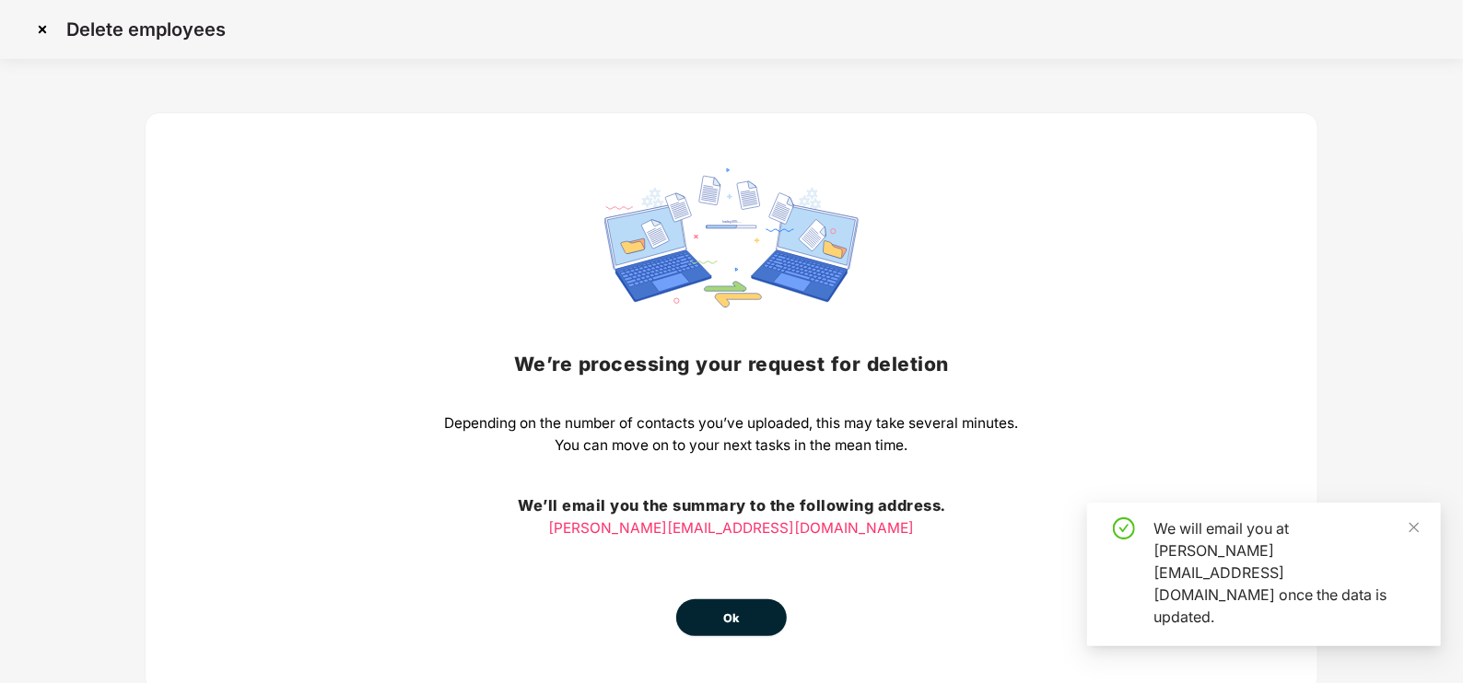
click at [1110, 82] on div "Delete employees We’re processing your request for deletion Depending on the nu…" at bounding box center [731, 371] width 1463 height 743
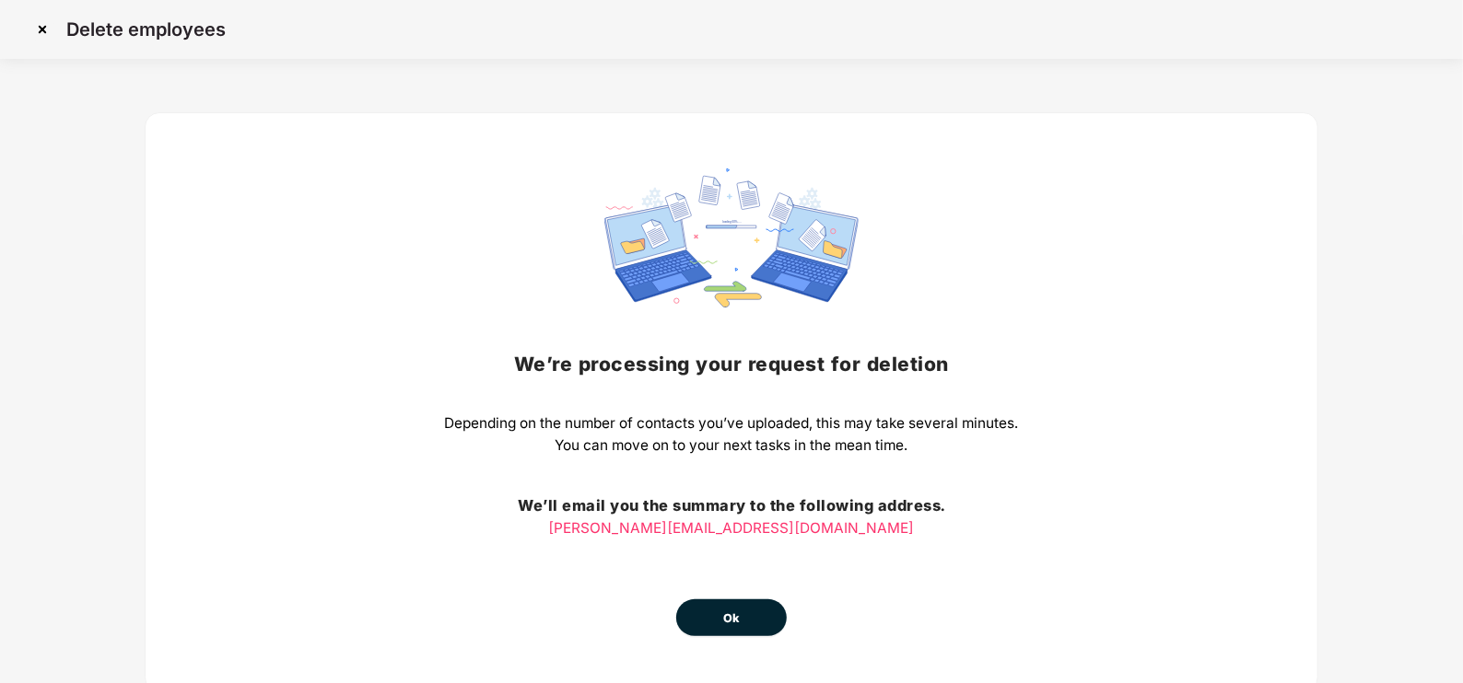
click at [712, 546] on button "Ok" at bounding box center [731, 618] width 111 height 37
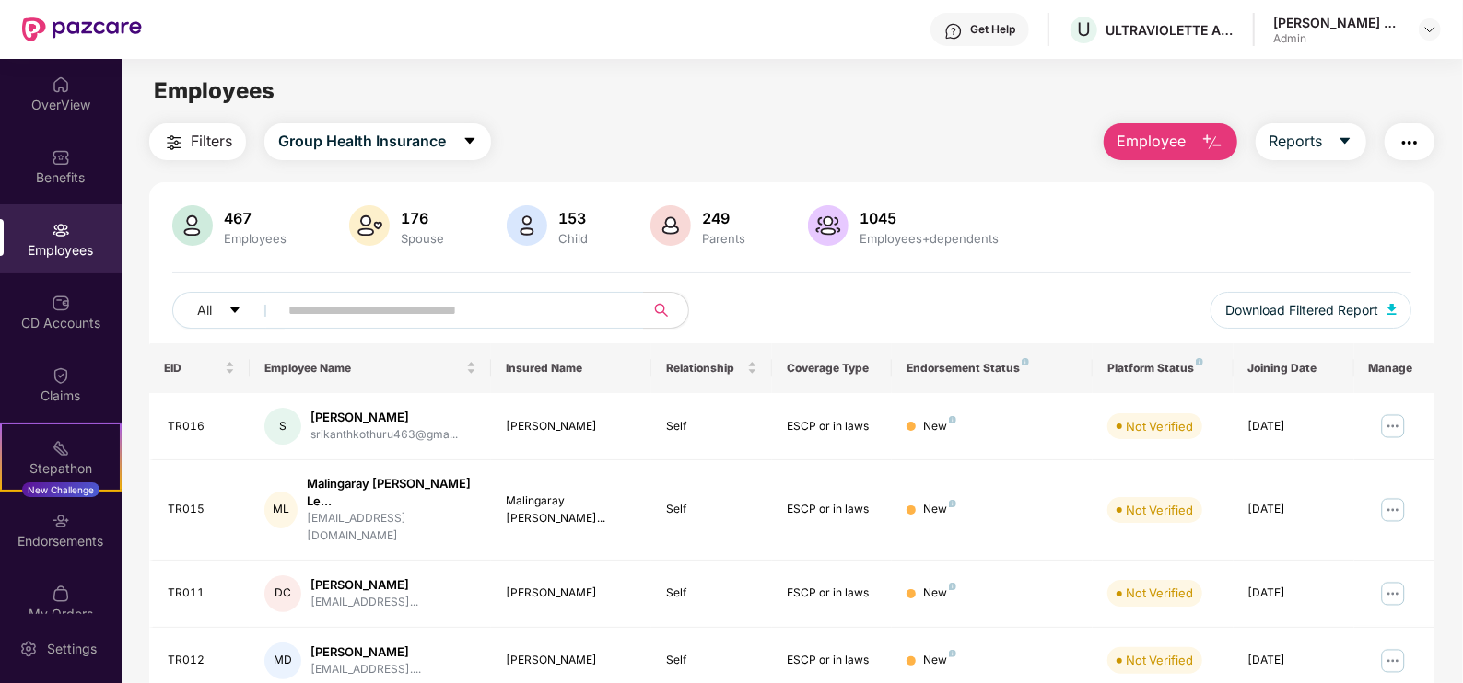
click at [1171, 108] on div "Employees" at bounding box center [792, 91] width 1340 height 35
click at [1171, 132] on button "Employee" at bounding box center [1170, 141] width 134 height 37
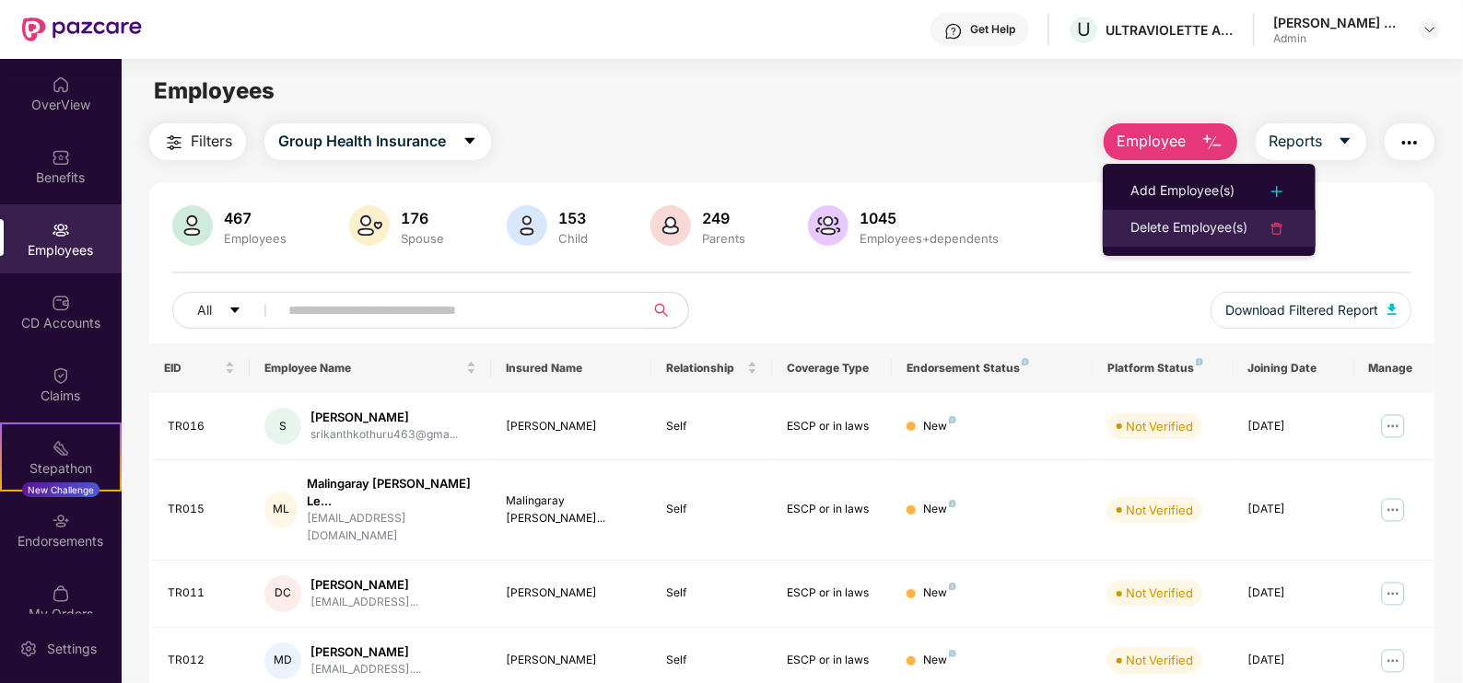
click at [1171, 231] on div "Delete Employee(s)" at bounding box center [1188, 228] width 117 height 22
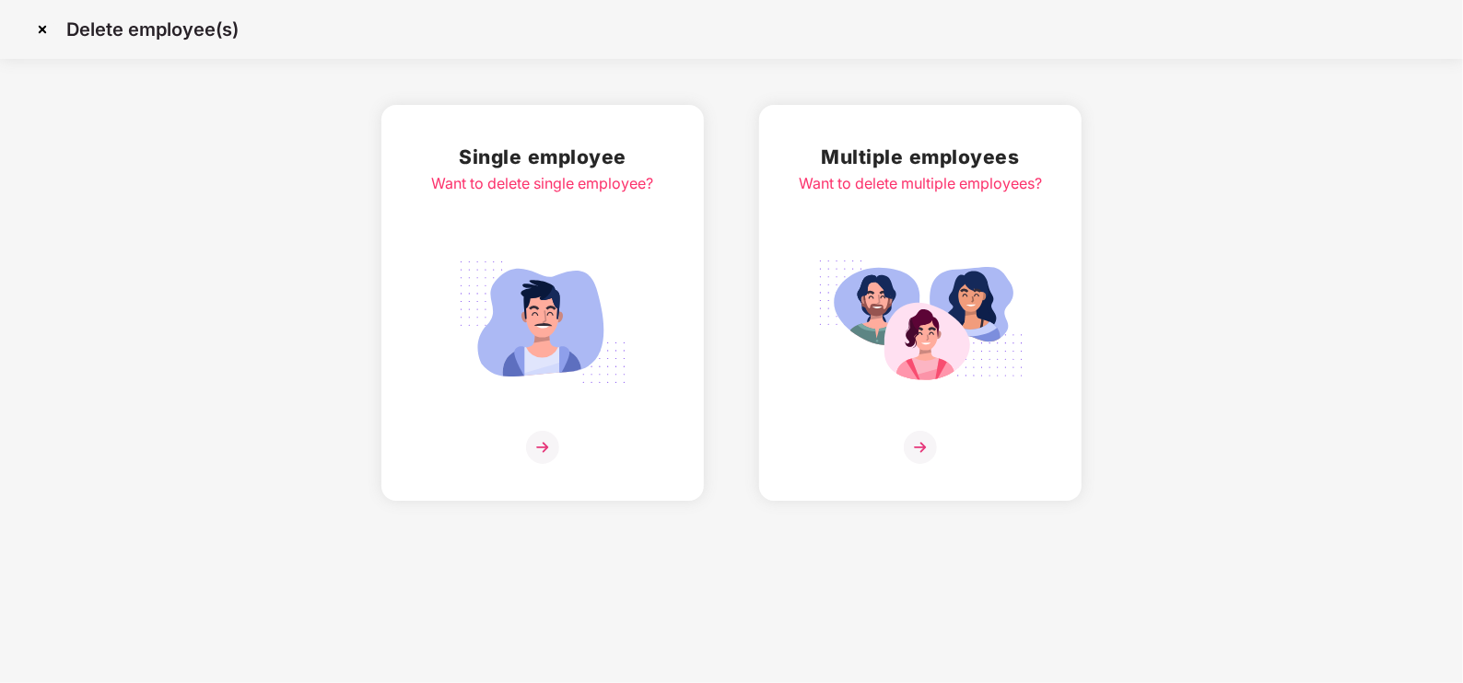
click at [916, 455] on img at bounding box center [920, 447] width 33 height 33
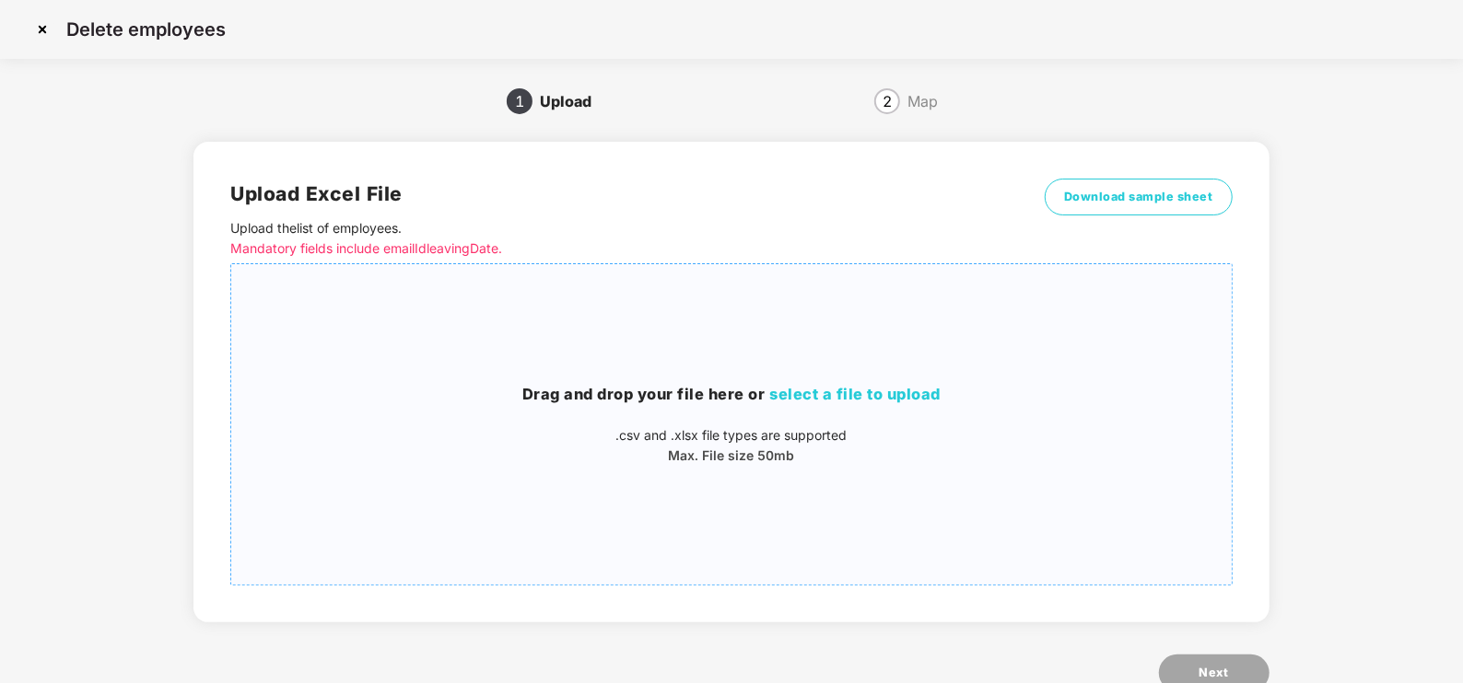
click at [875, 401] on span "select a file to upload" at bounding box center [854, 394] width 171 height 18
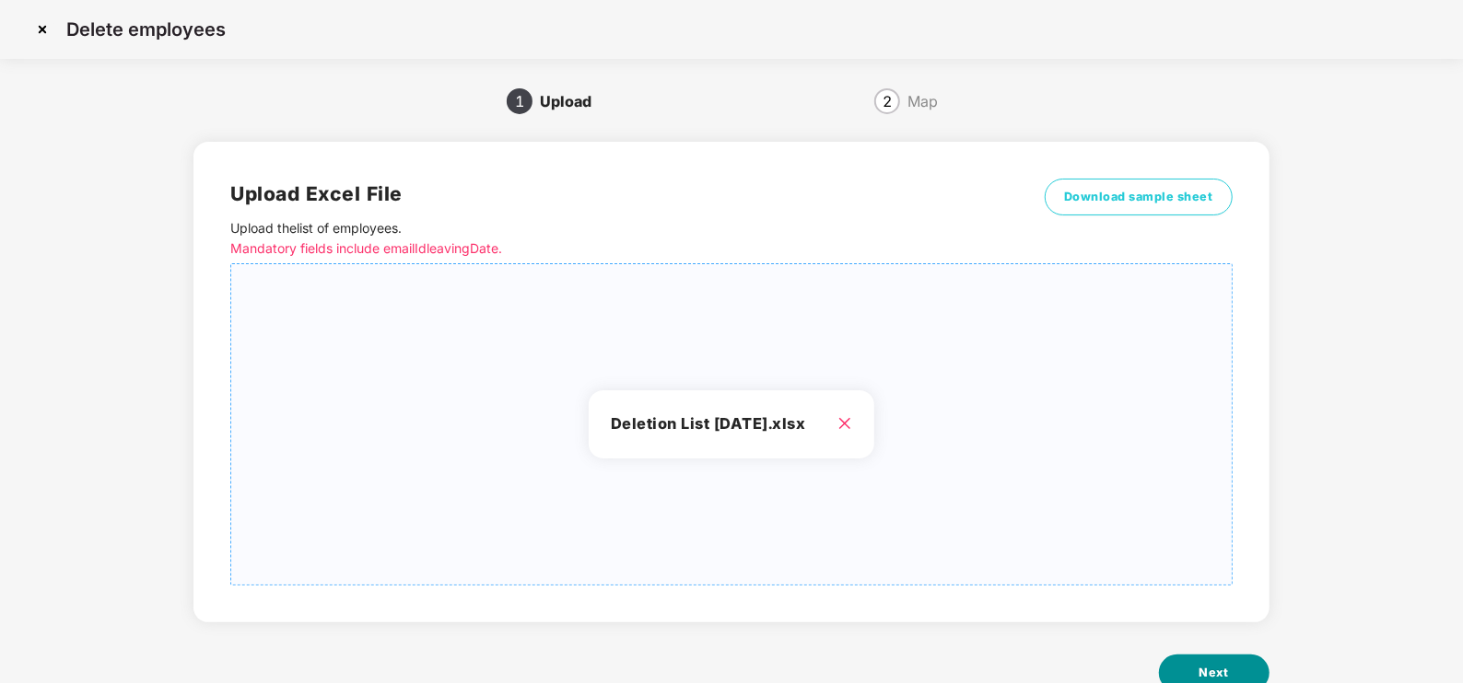
click at [1171, 546] on button "Next" at bounding box center [1214, 673] width 111 height 37
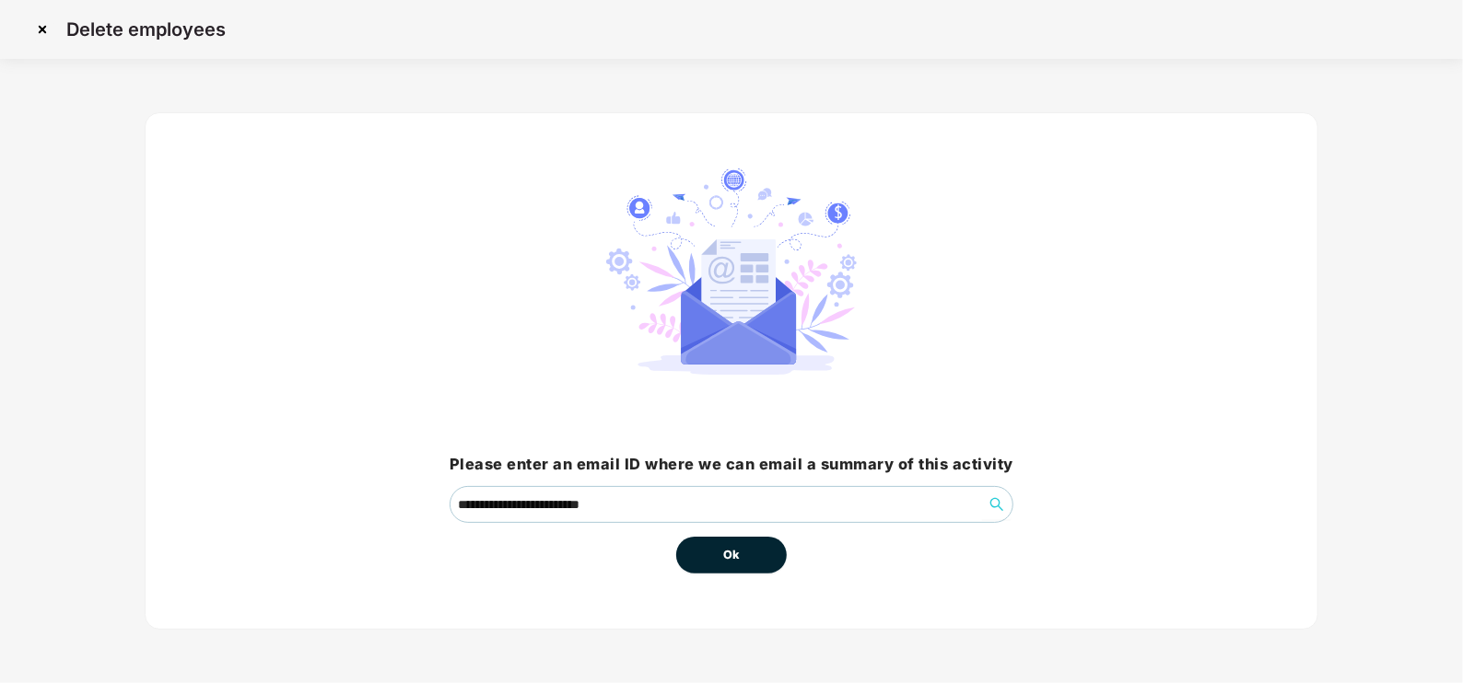
click at [718, 546] on button "Ok" at bounding box center [731, 555] width 111 height 37
click at [734, 546] on span "Ok" at bounding box center [731, 555] width 17 height 18
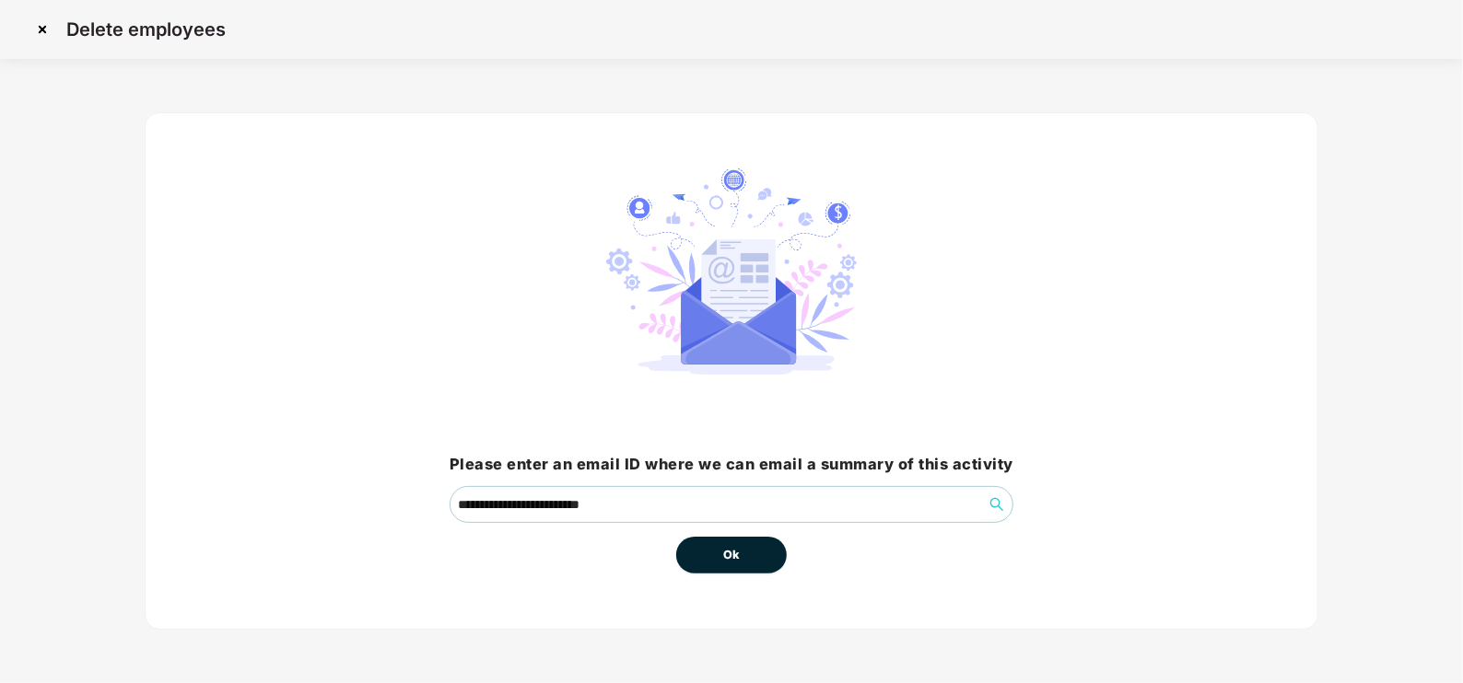
drag, startPoint x: 731, startPoint y: 546, endPoint x: 754, endPoint y: 559, distance: 26.4
click at [754, 546] on button "Ok" at bounding box center [731, 555] width 111 height 37
click at [731, 546] on span "Ok" at bounding box center [731, 555] width 17 height 18
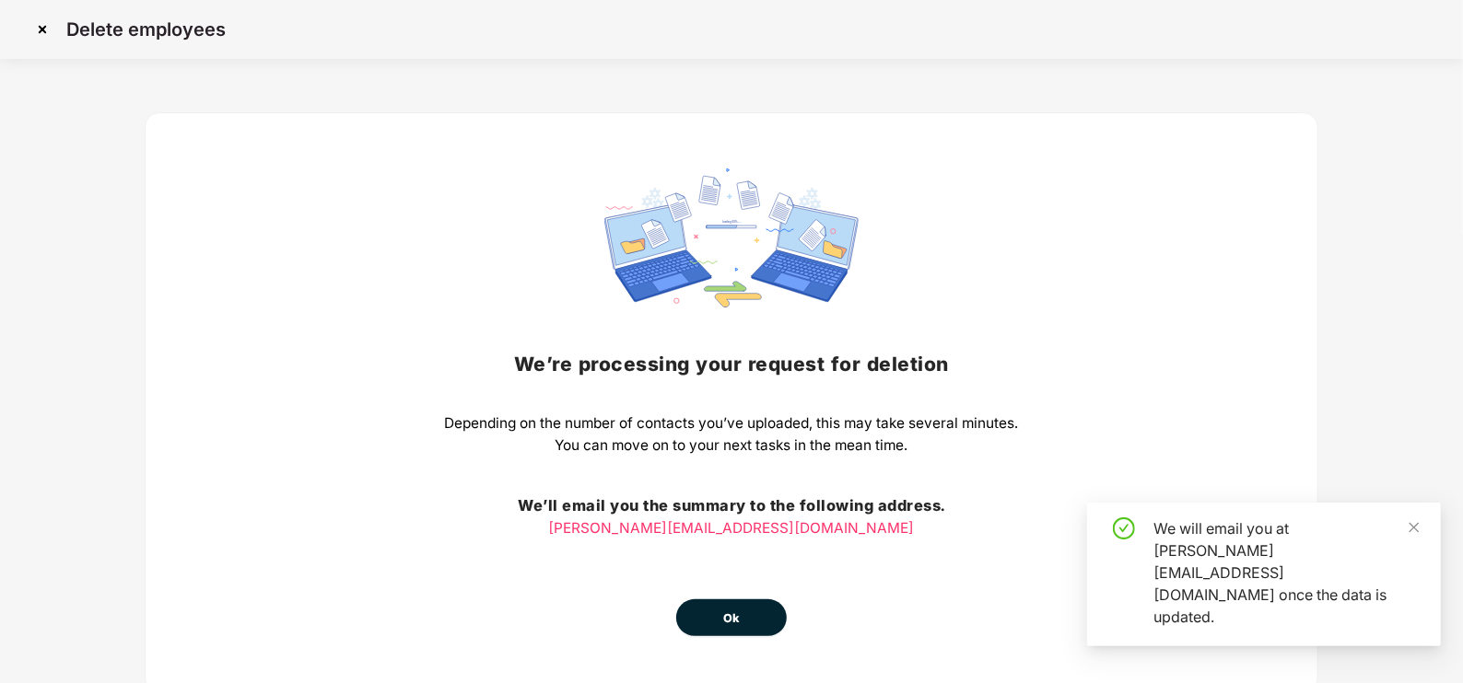
click at [731, 546] on div "We’re processing your request for deletion Depending on the number of contacts …" at bounding box center [731, 403] width 574 height 468
click at [741, 546] on button "Ok" at bounding box center [731, 618] width 111 height 37
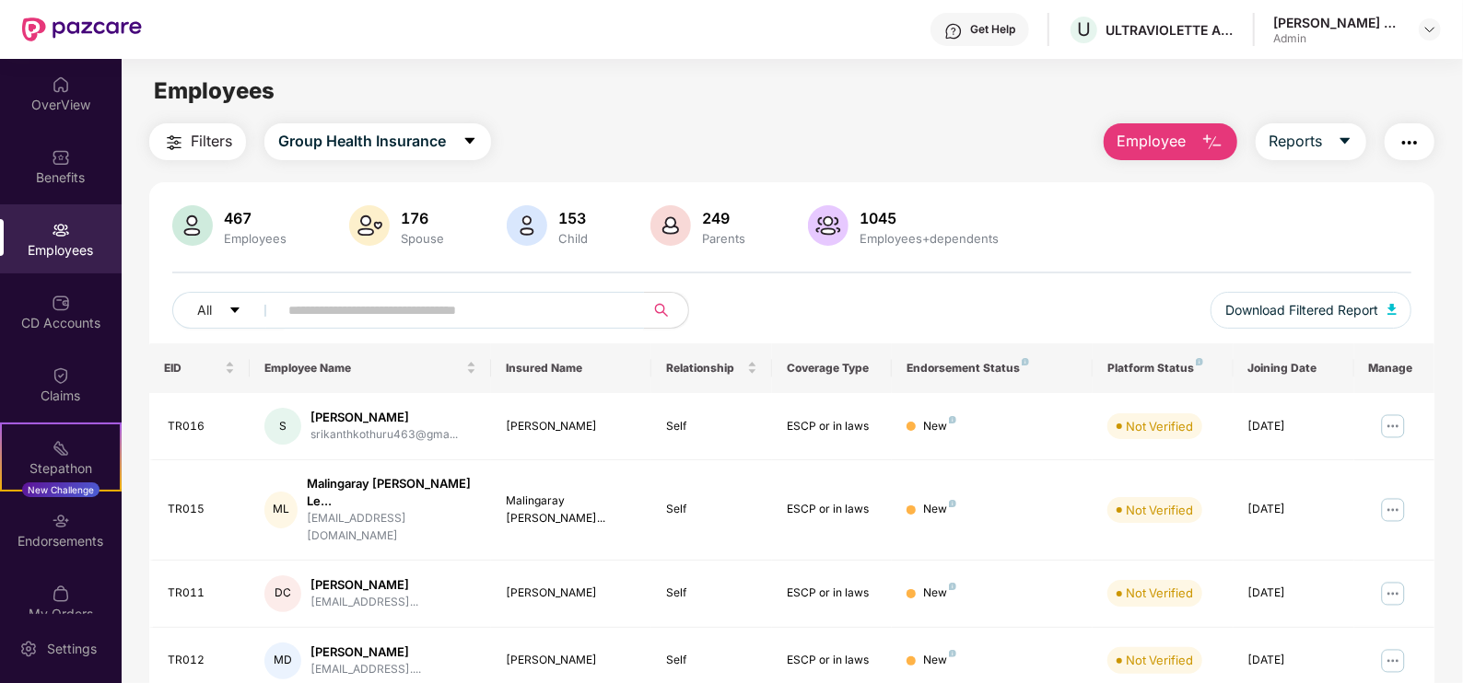
click at [357, 321] on input "text" at bounding box center [453, 311] width 331 height 28
type input "****"
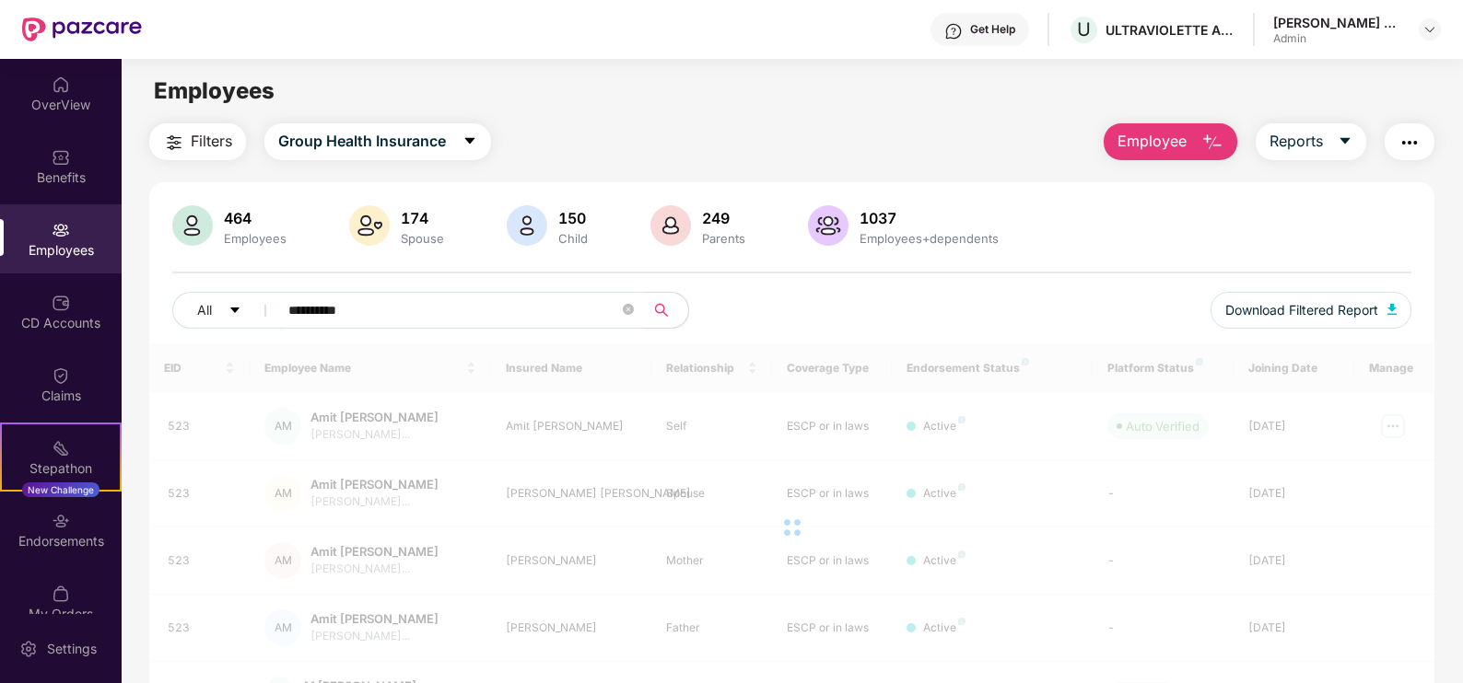
type input "**********"
